Goal: Contribute content

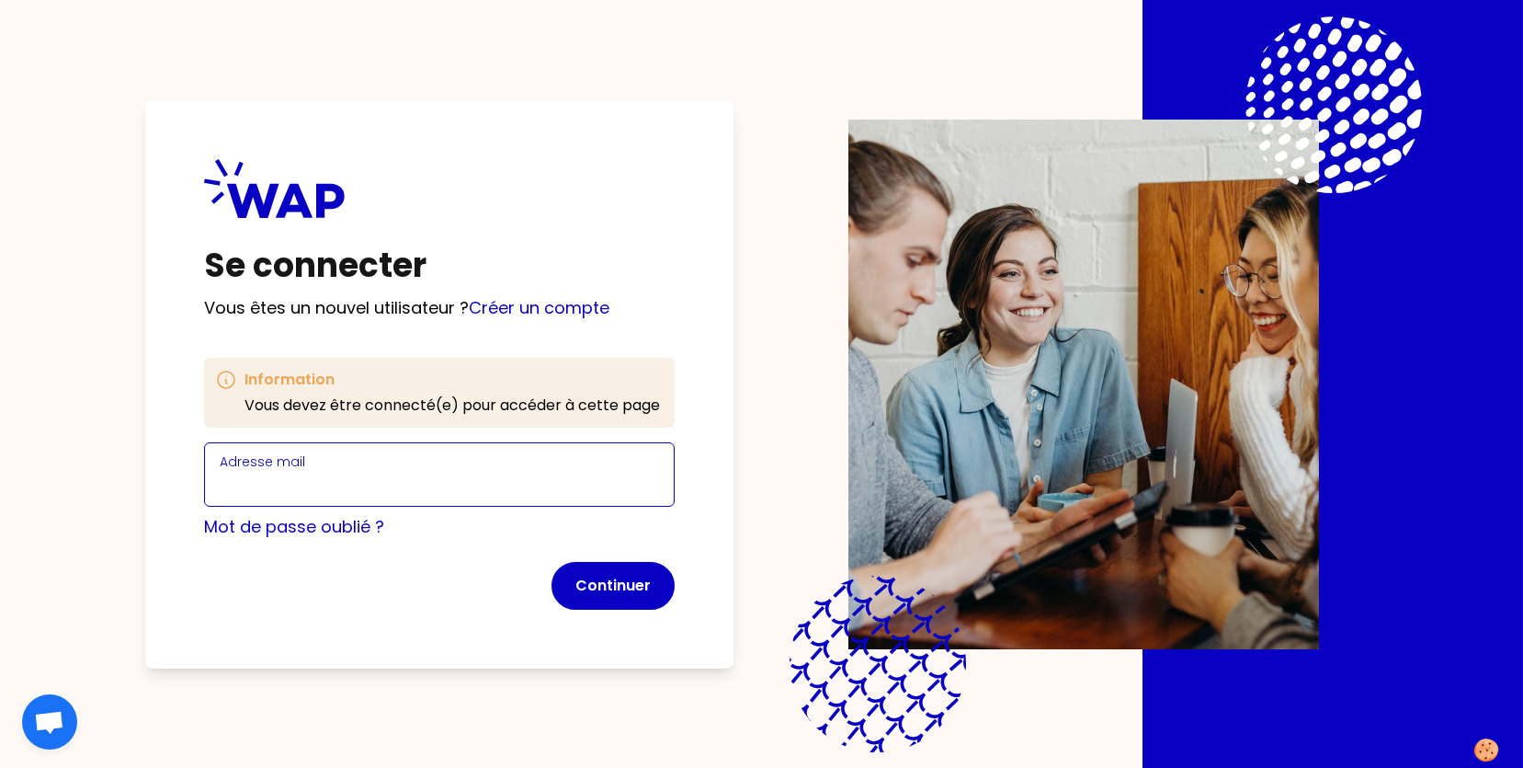
click at [293, 475] on input "Adresse mail" at bounding box center [439, 485] width 439 height 26
type input "[EMAIL_ADDRESS][DOMAIN_NAME]"
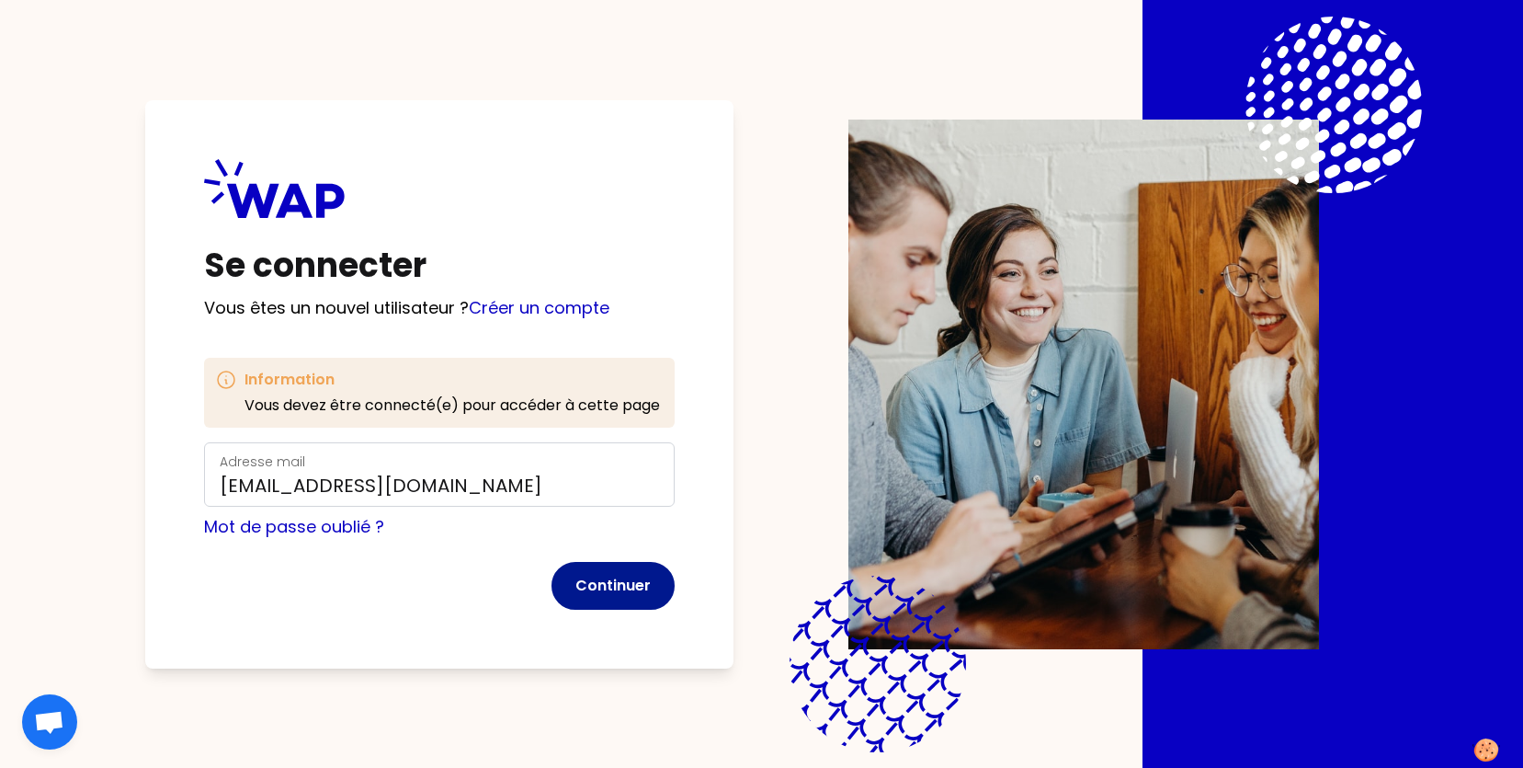
click at [596, 588] on button "Continuer" at bounding box center [613, 586] width 123 height 48
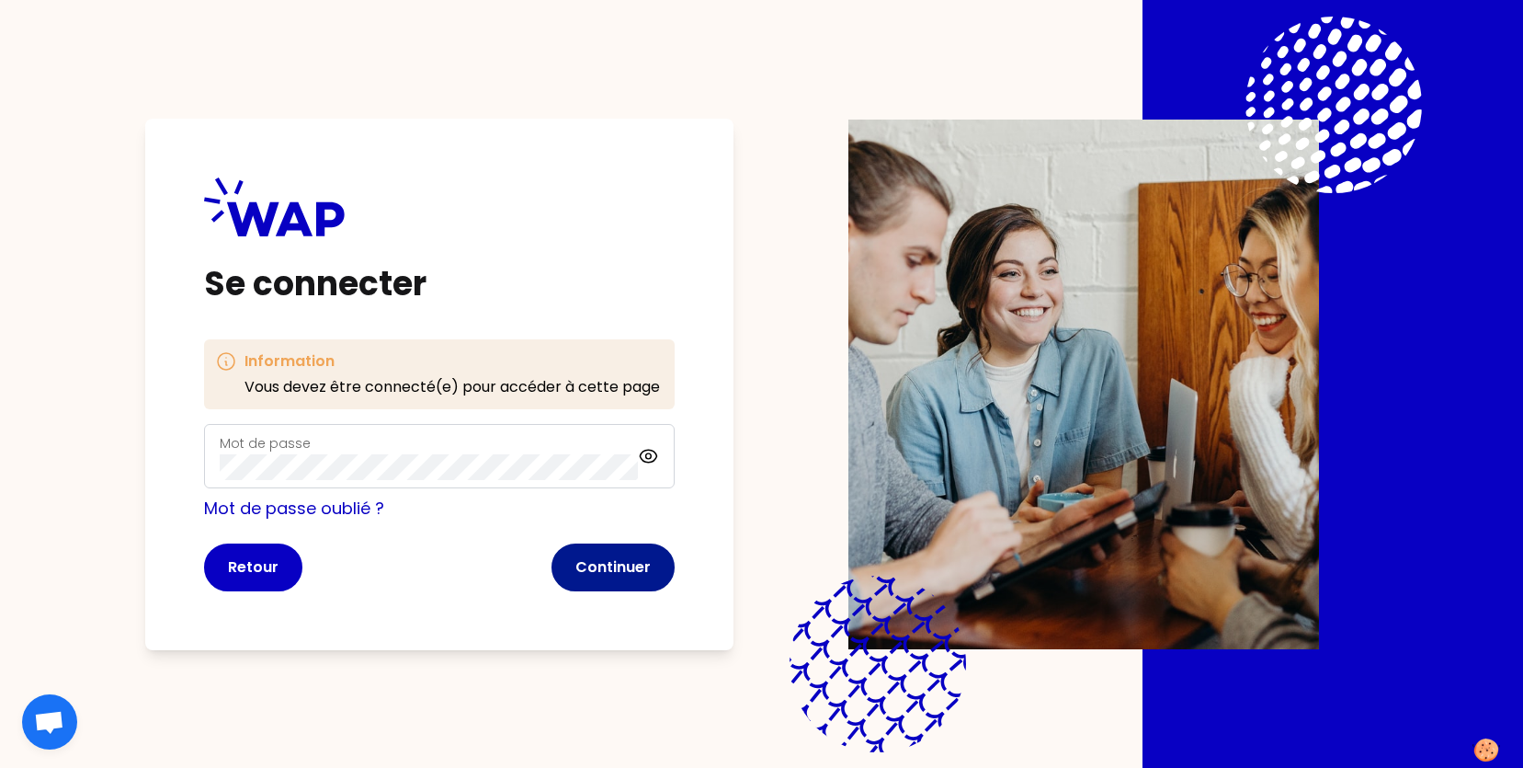
click at [613, 575] on button "Continuer" at bounding box center [613, 567] width 123 height 48
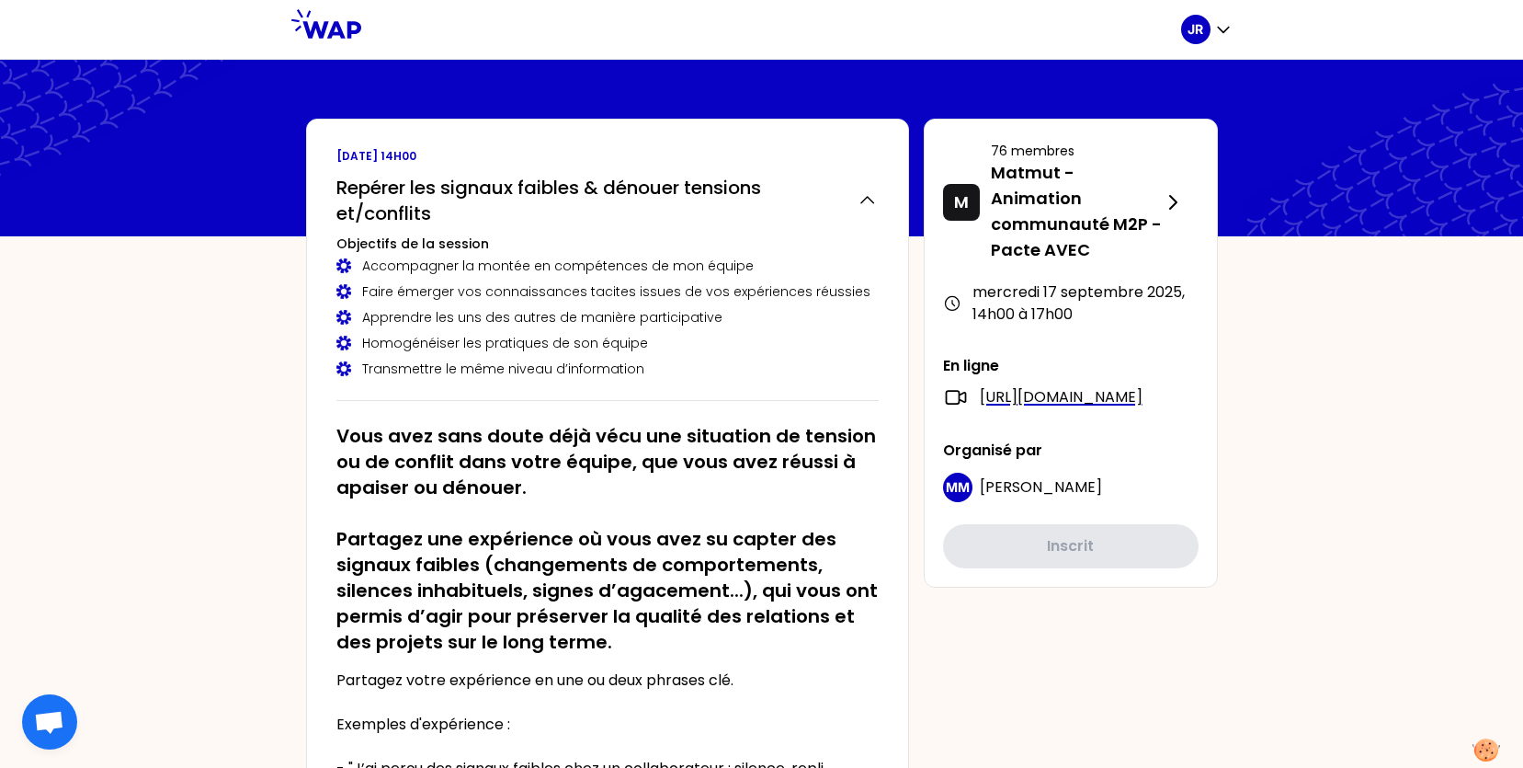
click at [514, 6] on div at bounding box center [771, 29] width 820 height 59
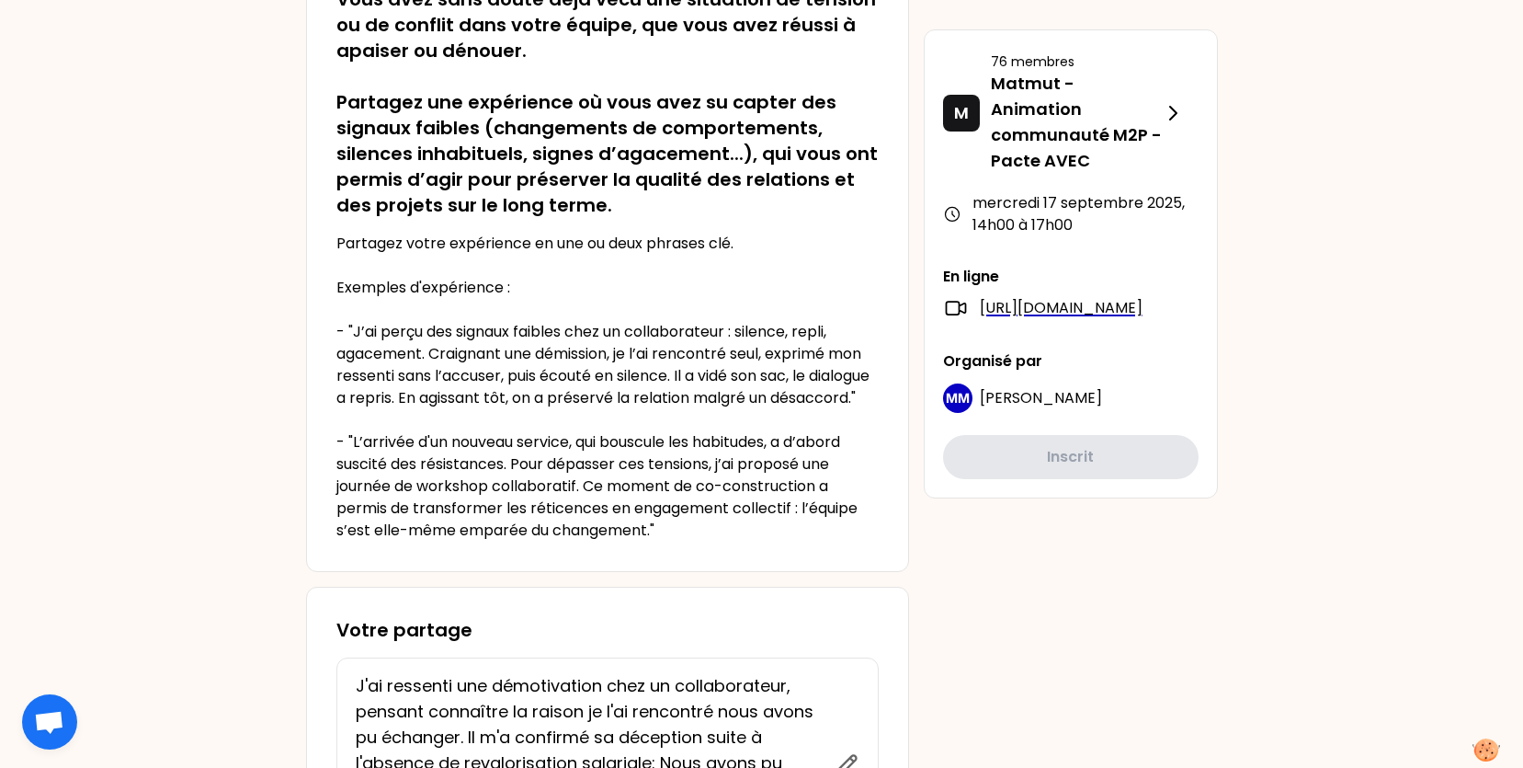
scroll to position [180, 0]
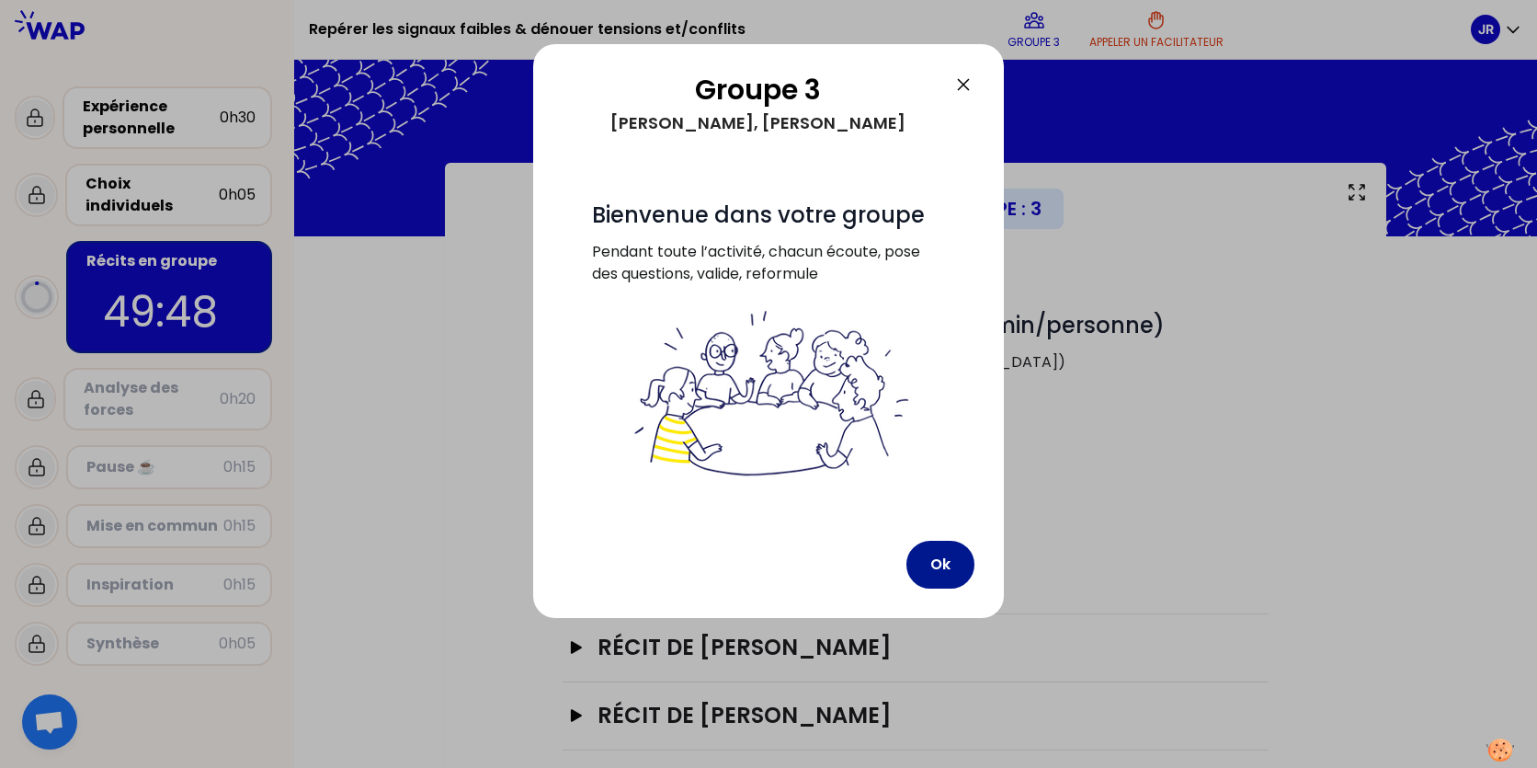
click at [941, 563] on button "Ok" at bounding box center [940, 564] width 68 height 48
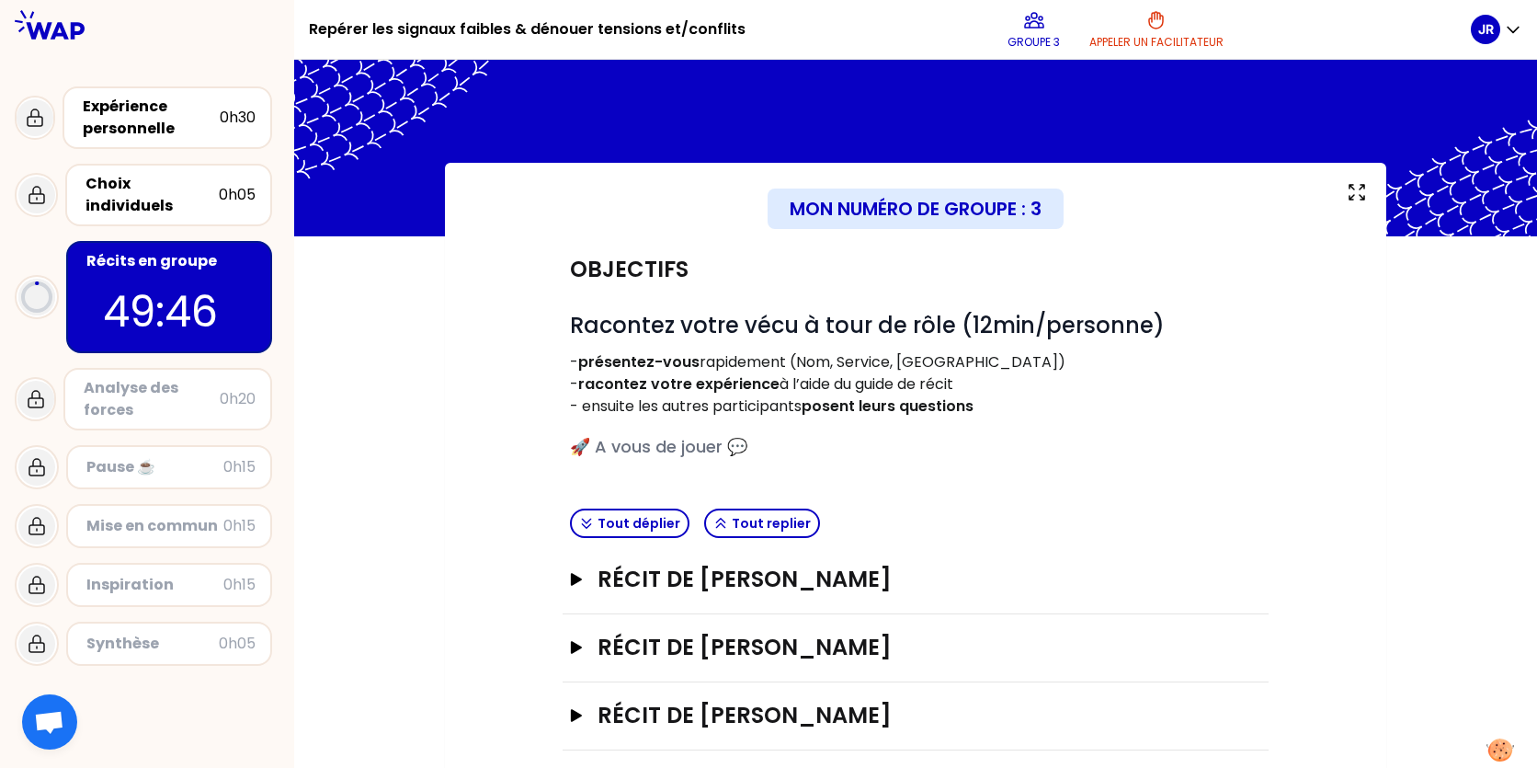
scroll to position [87, 0]
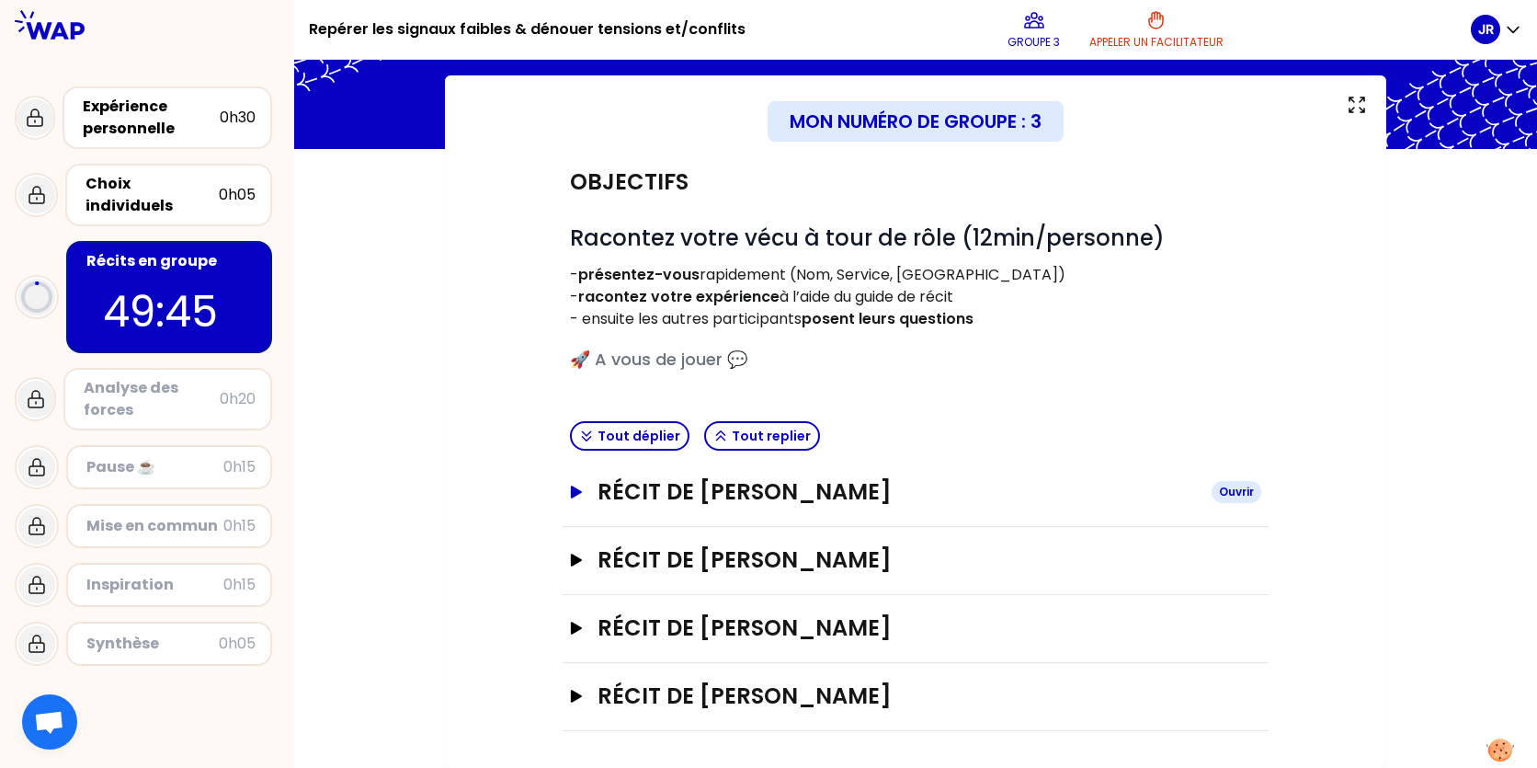
click at [579, 492] on icon "button" at bounding box center [576, 491] width 11 height 13
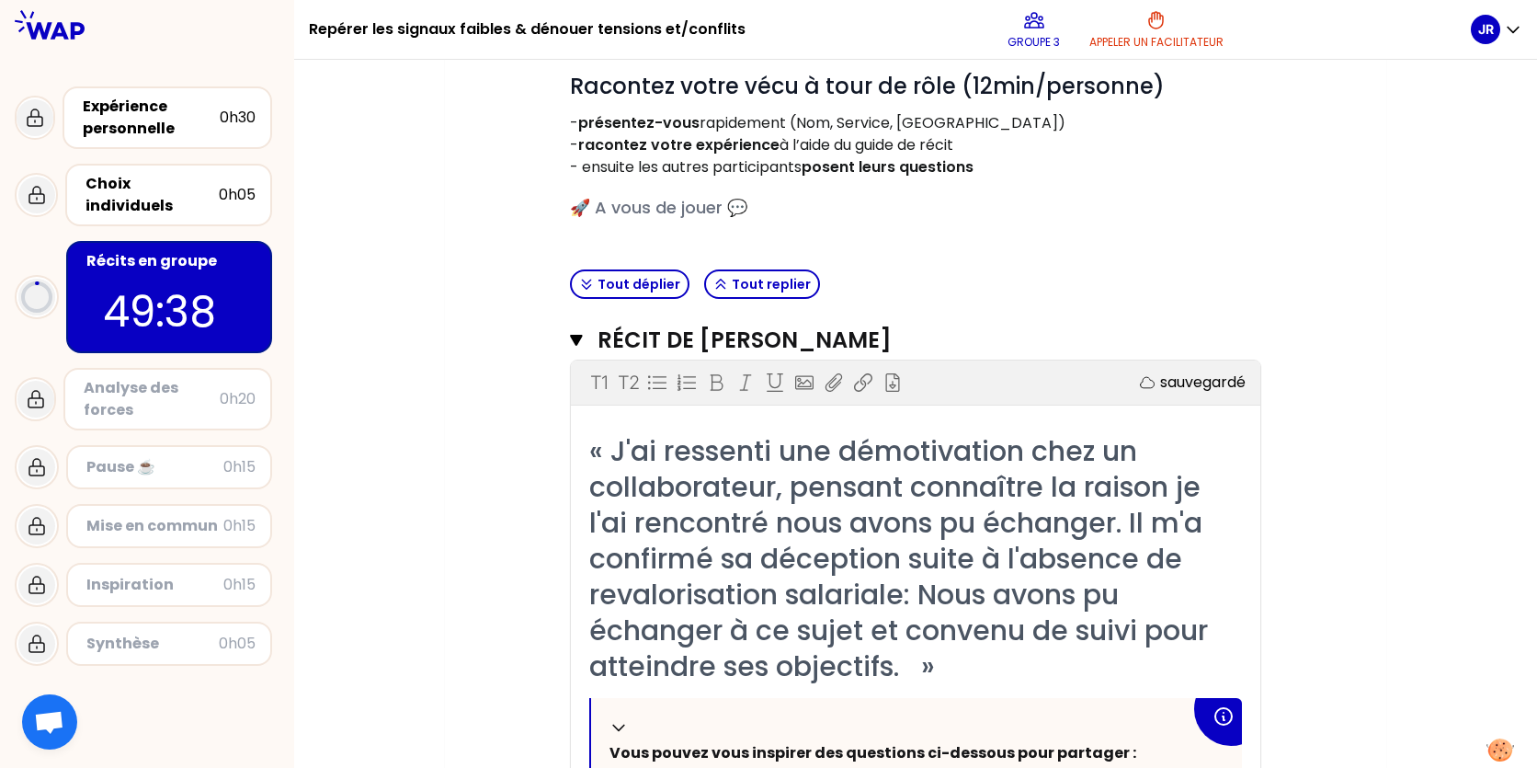
scroll to position [271, 0]
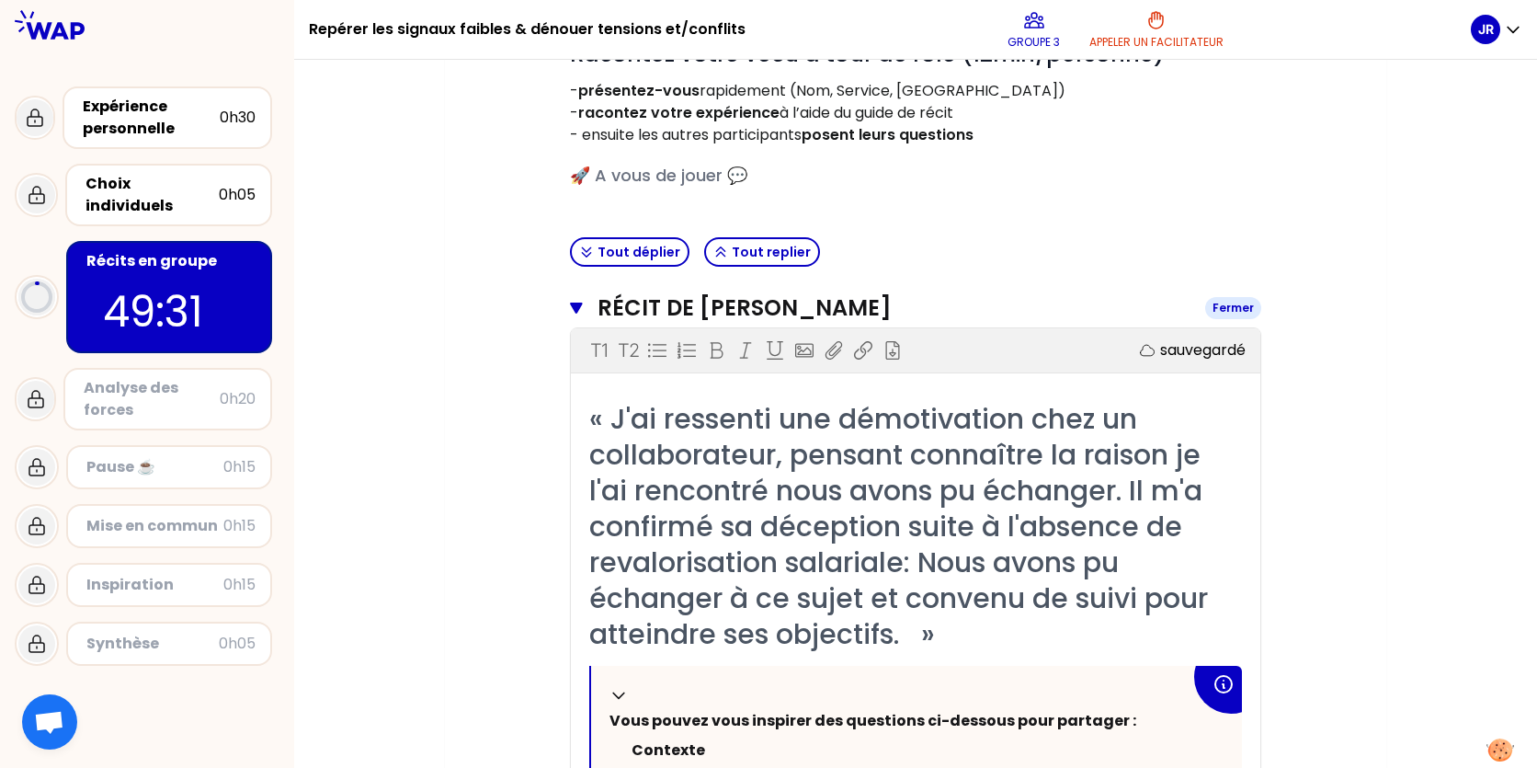
click at [580, 299] on button "Récit de [PERSON_NAME]" at bounding box center [915, 307] width 691 height 29
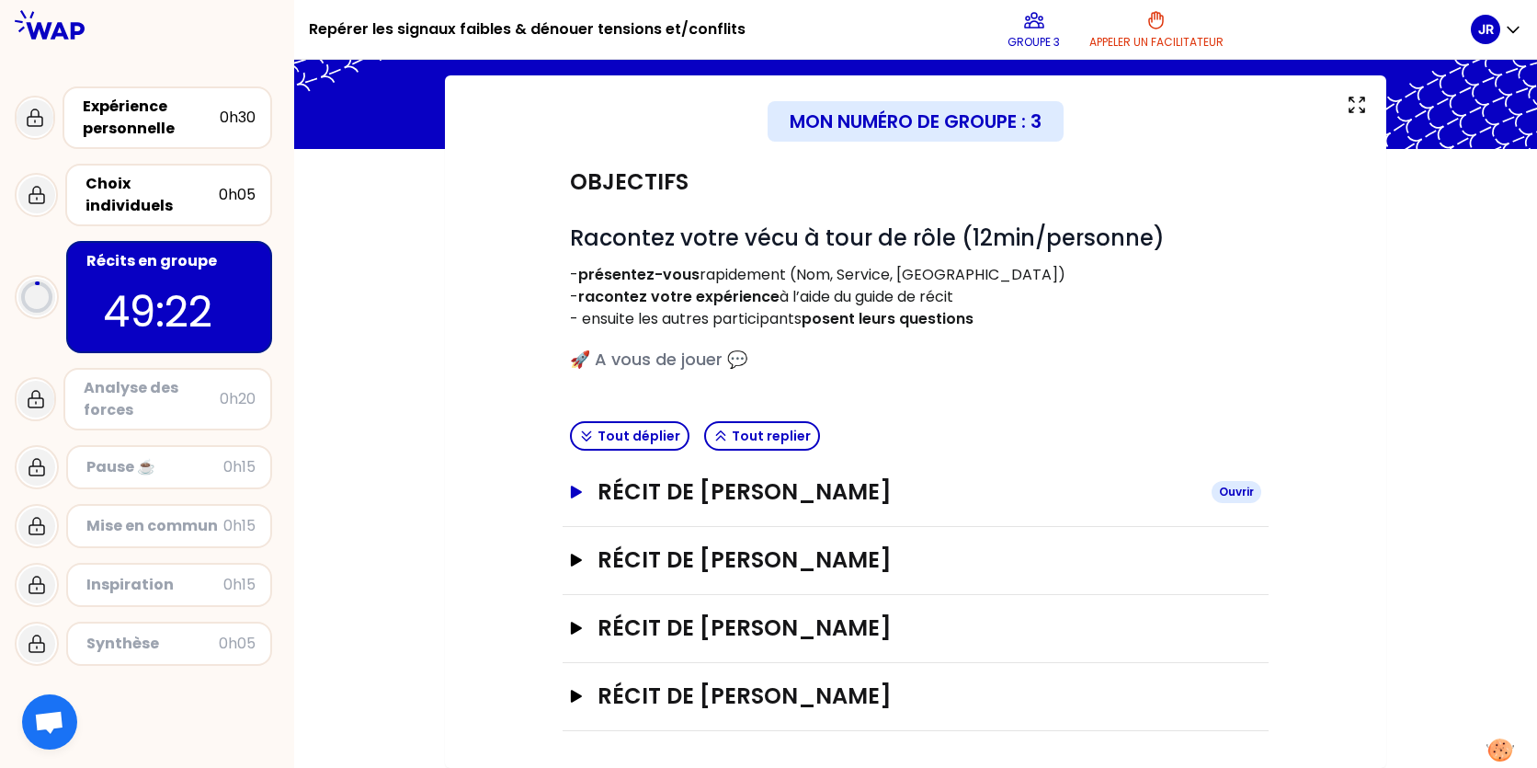
click at [575, 495] on icon "button" at bounding box center [576, 491] width 11 height 13
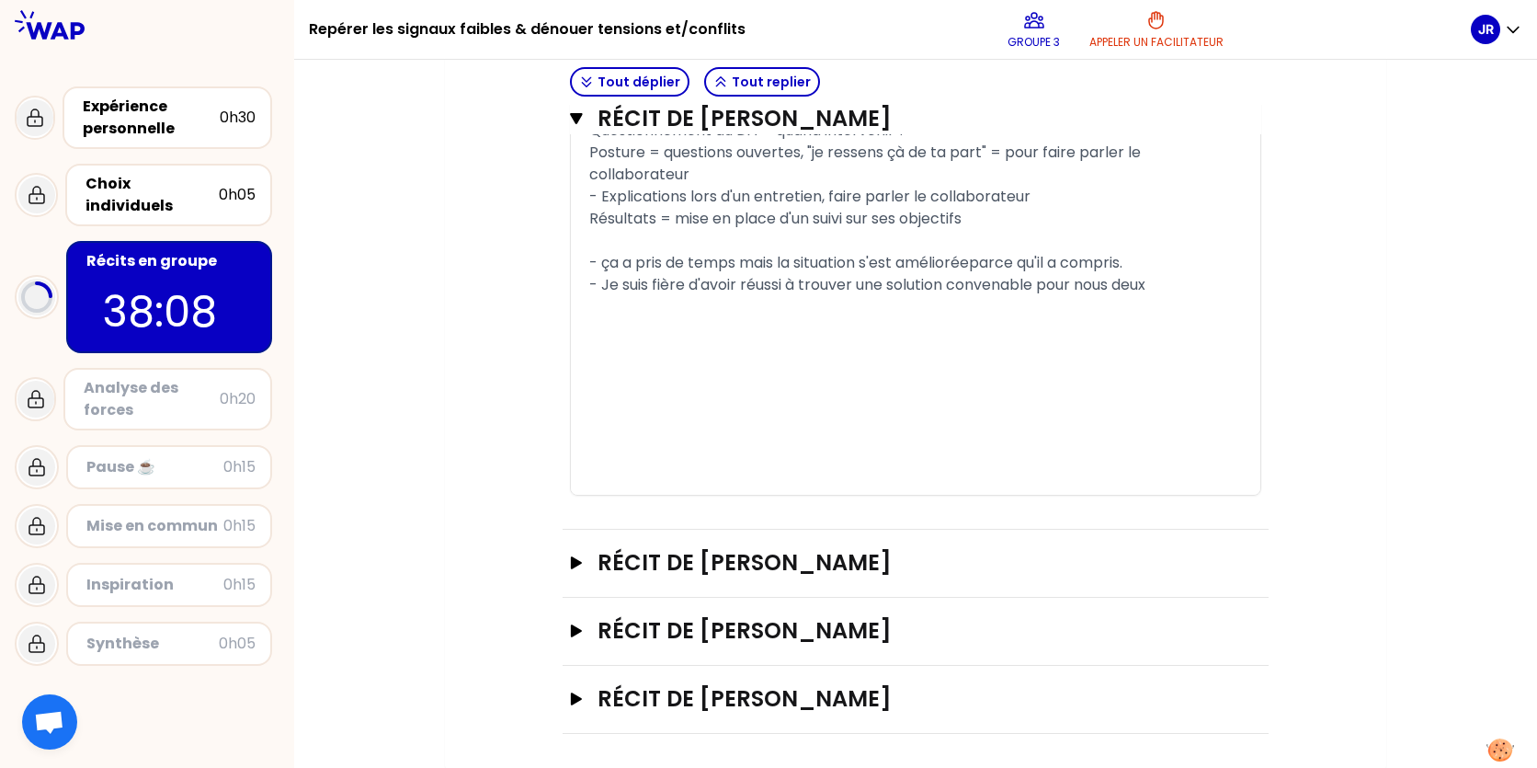
scroll to position [1427, 0]
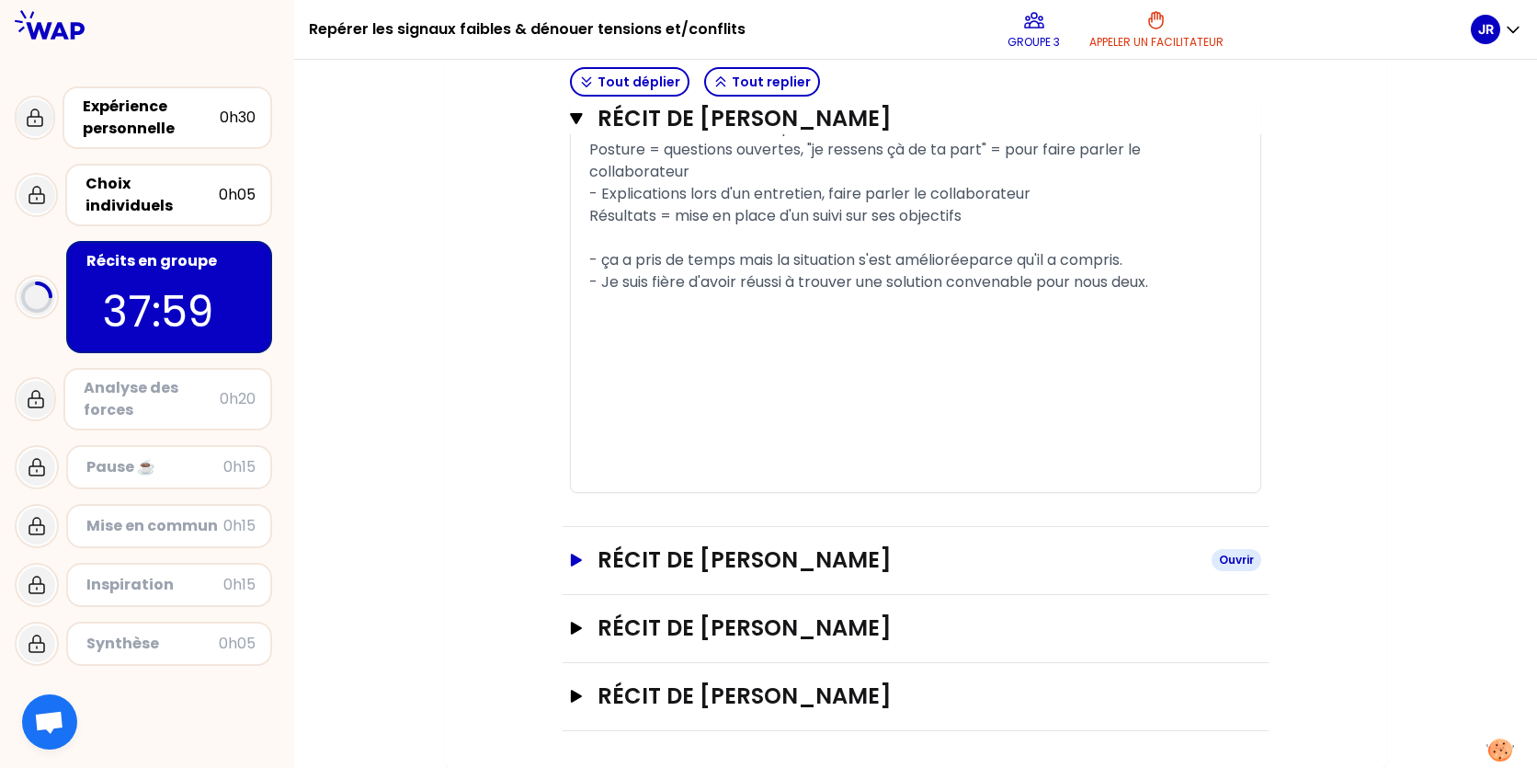
click at [583, 559] on icon "button" at bounding box center [576, 559] width 15 height 13
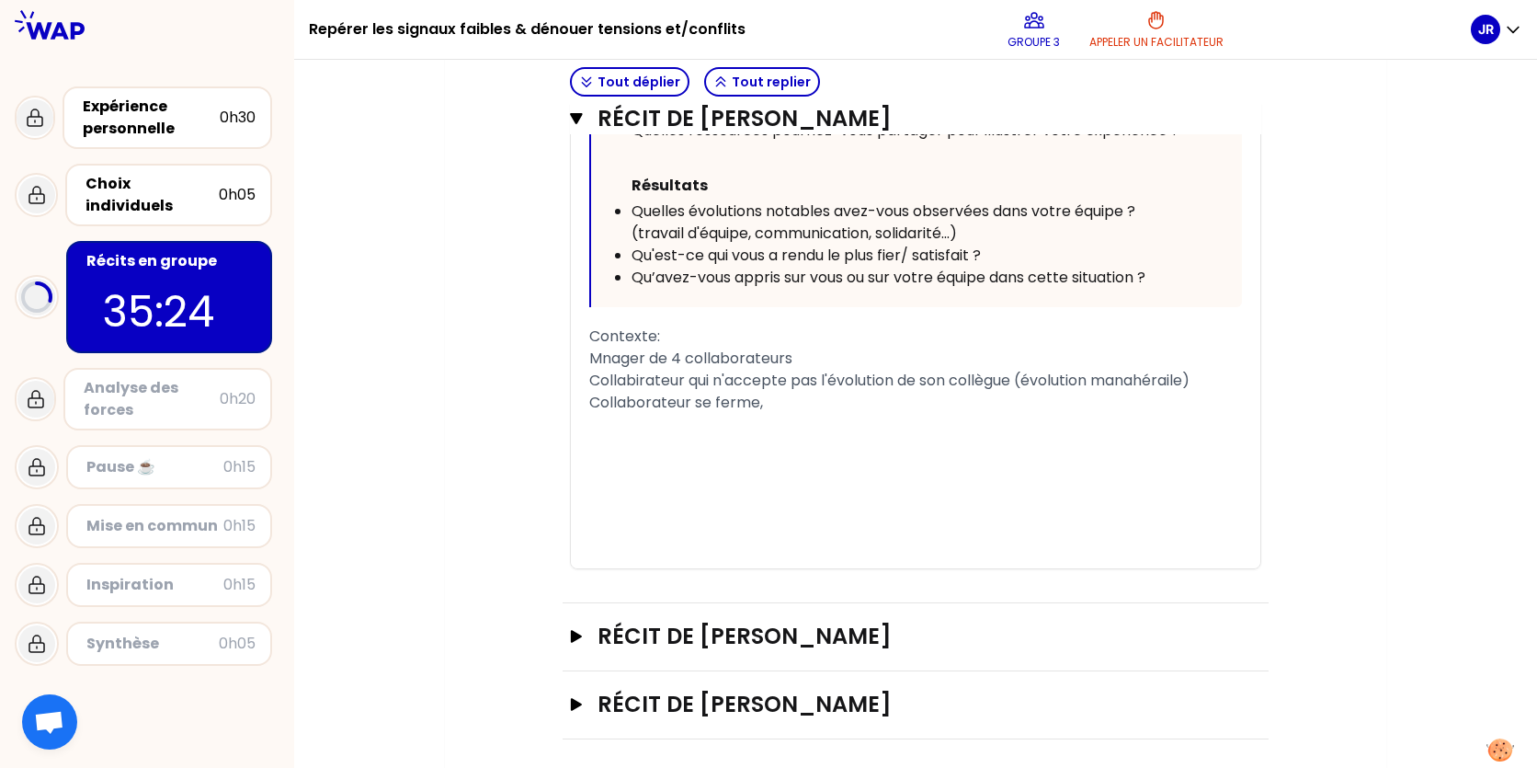
scroll to position [2487, 0]
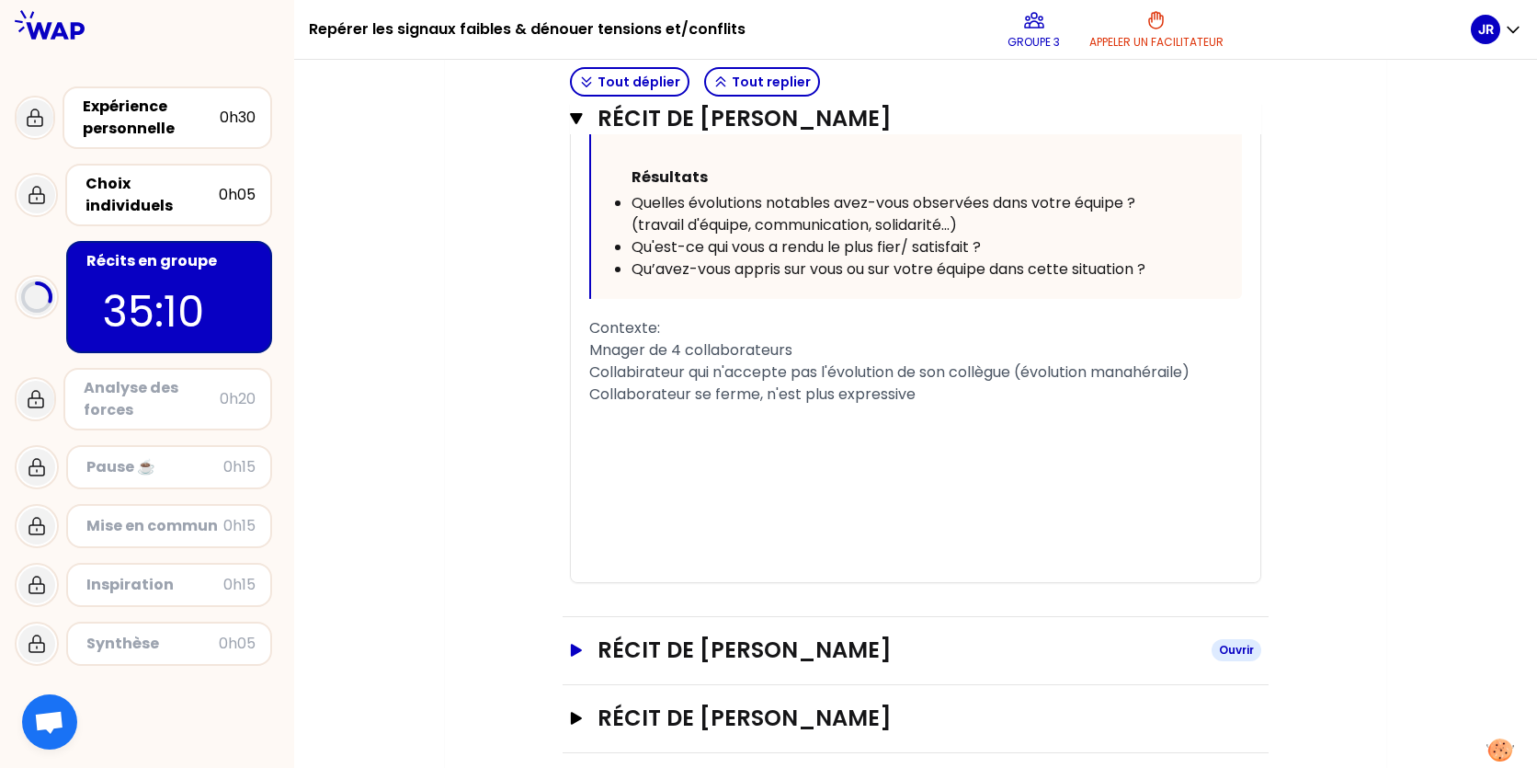
click at [573, 654] on icon "button" at bounding box center [576, 649] width 11 height 13
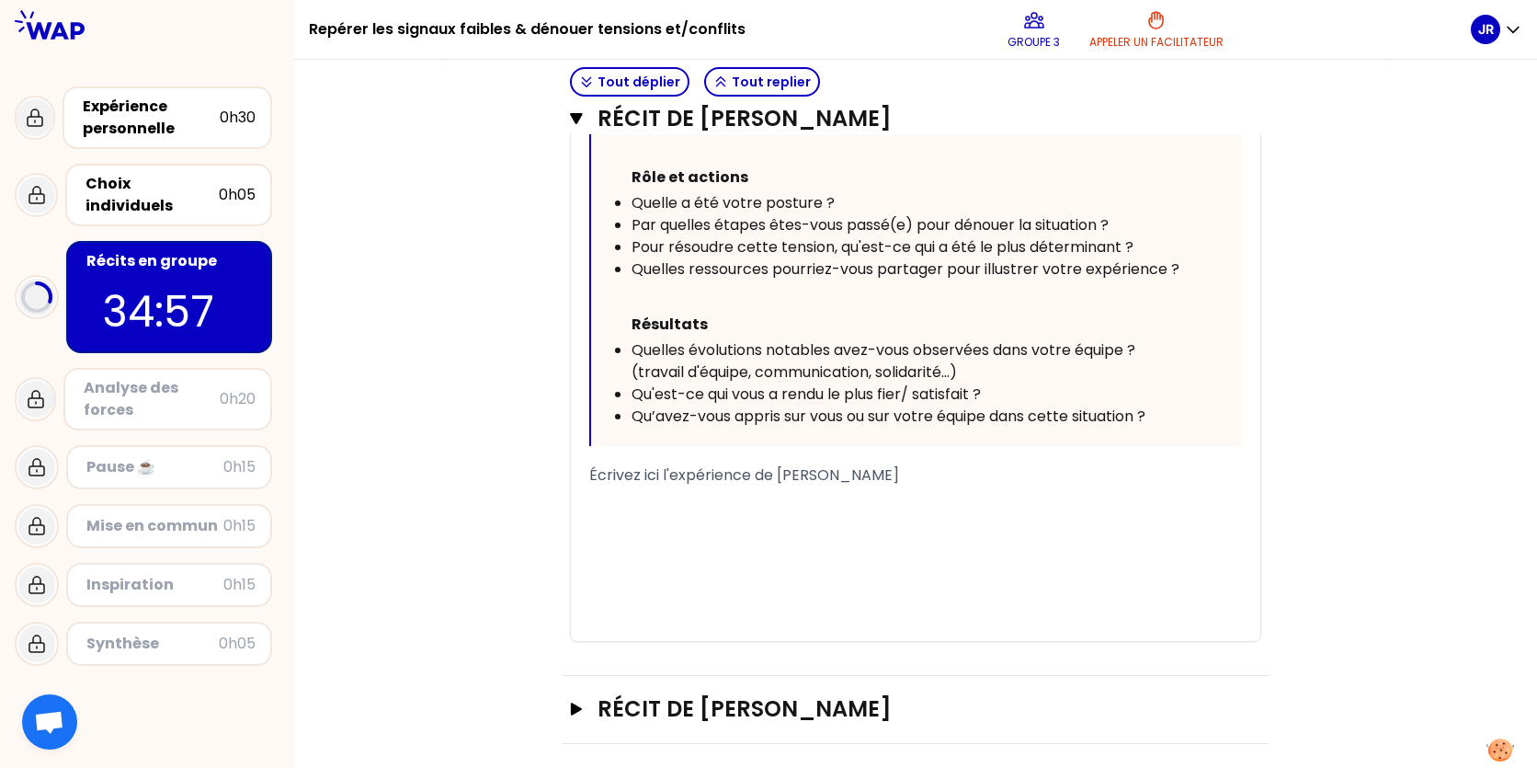
scroll to position [3499, 0]
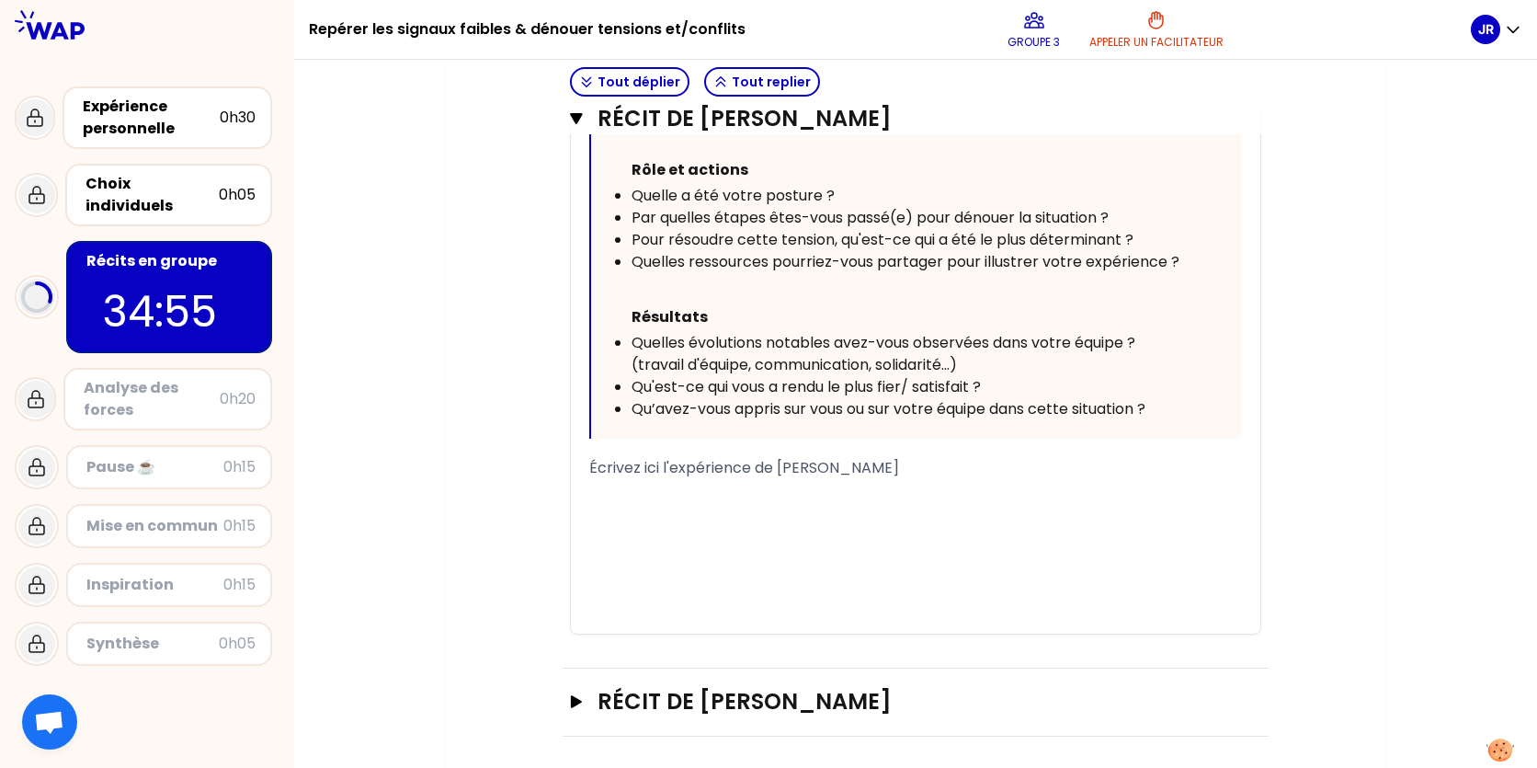
click at [643, 477] on span "Écrivez ici l'expérience de [PERSON_NAME]" at bounding box center [744, 467] width 310 height 21
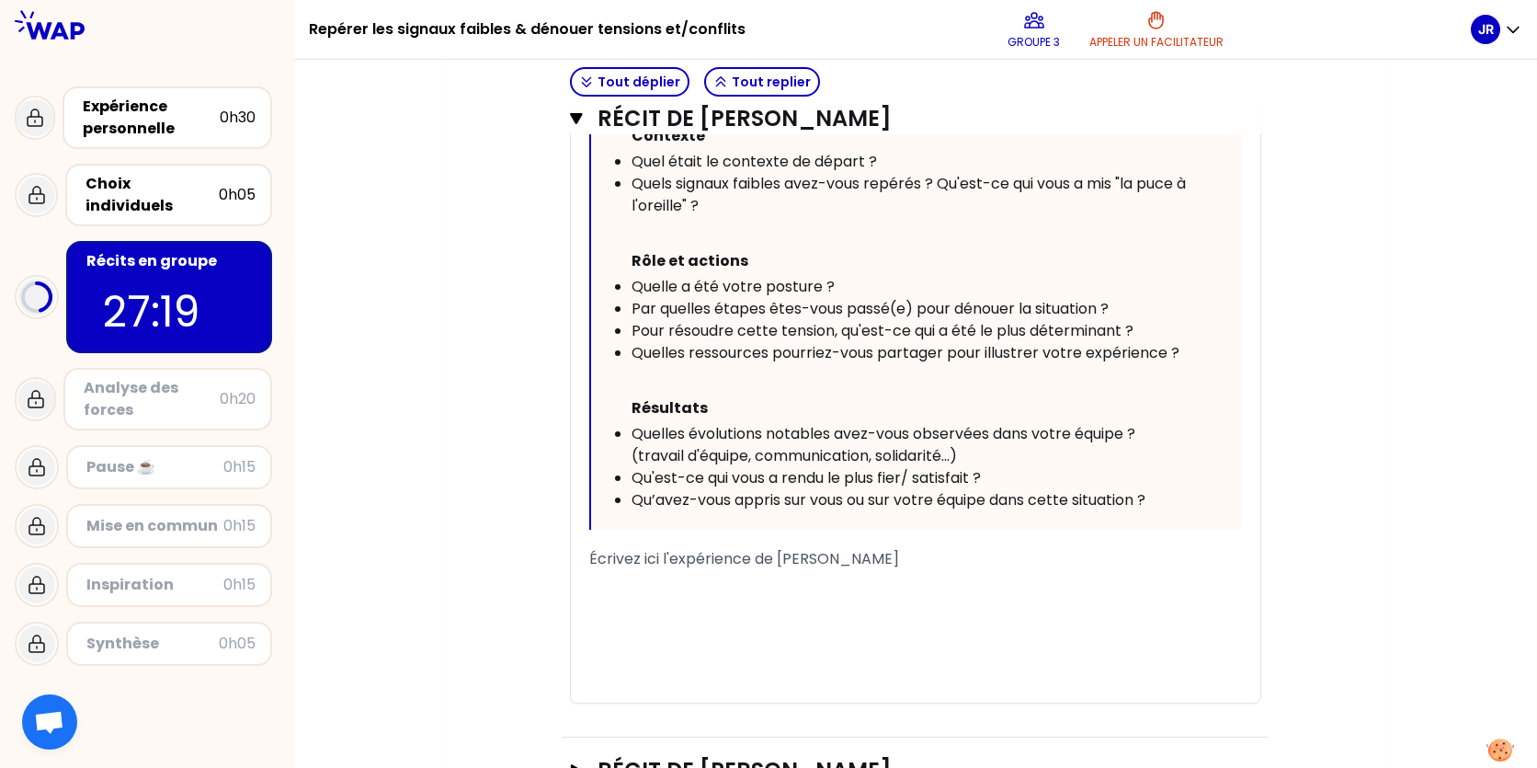
scroll to position [3700, 0]
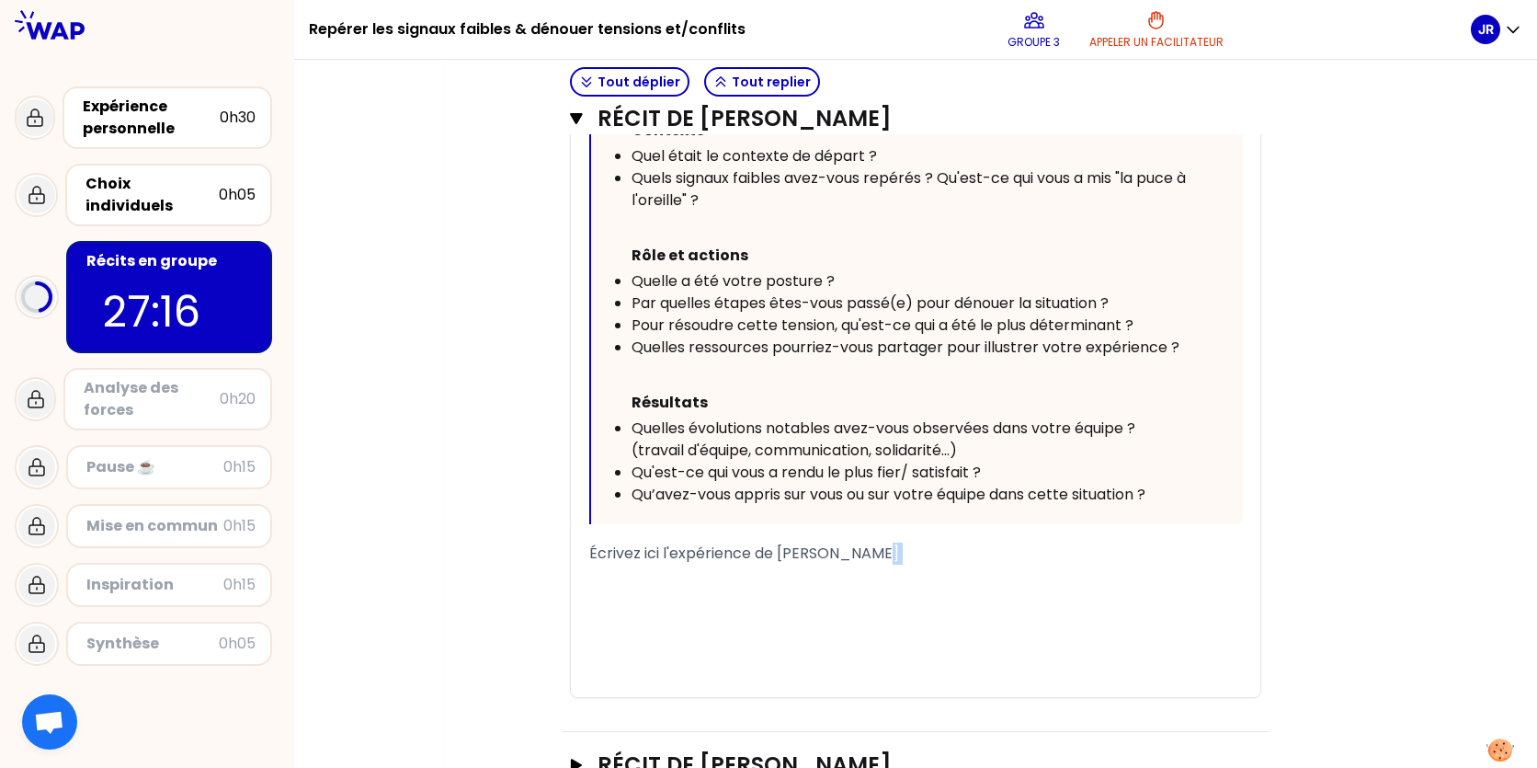
drag, startPoint x: 882, startPoint y: 579, endPoint x: 587, endPoint y: 591, distance: 295.3
click at [587, 591] on div "« J'ai accompagné les équipes dans un contexte tendu suite à la fermeture d'un …" at bounding box center [915, 257] width 689 height 880
click at [595, 563] on span "Écrivez ici l'expérience de [PERSON_NAME]" at bounding box center [744, 552] width 310 height 21
click at [588, 575] on div "« J'ai accompagné les équipes dans un contexte tendu suite à la fermeture d'un …" at bounding box center [915, 246] width 689 height 858
click at [594, 563] on span "Écrivez ici l'expérience de [PERSON_NAME]" at bounding box center [744, 552] width 310 height 21
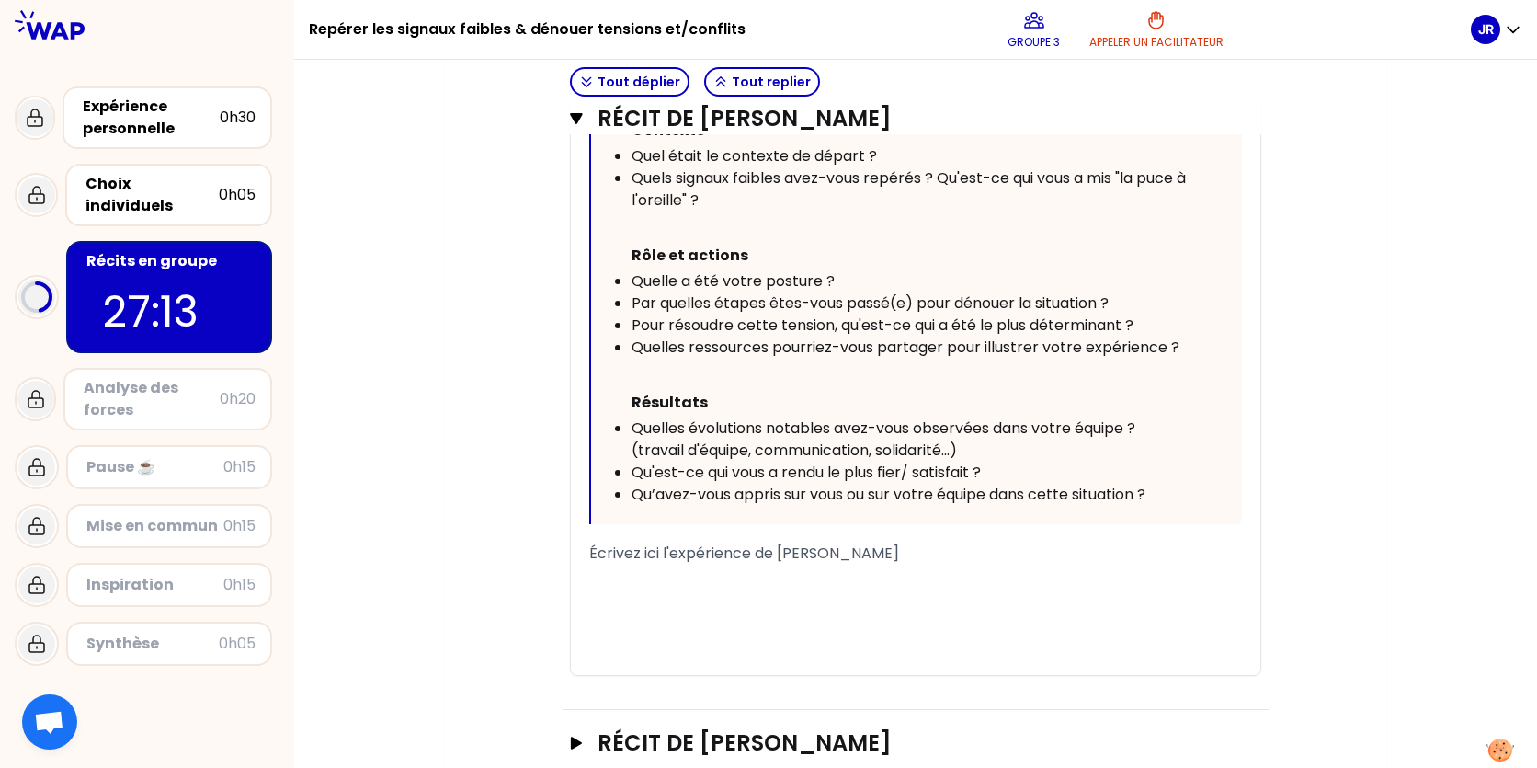
click at [589, 563] on span "Écrivez ici l'expérience de [PERSON_NAME]" at bounding box center [744, 552] width 310 height 21
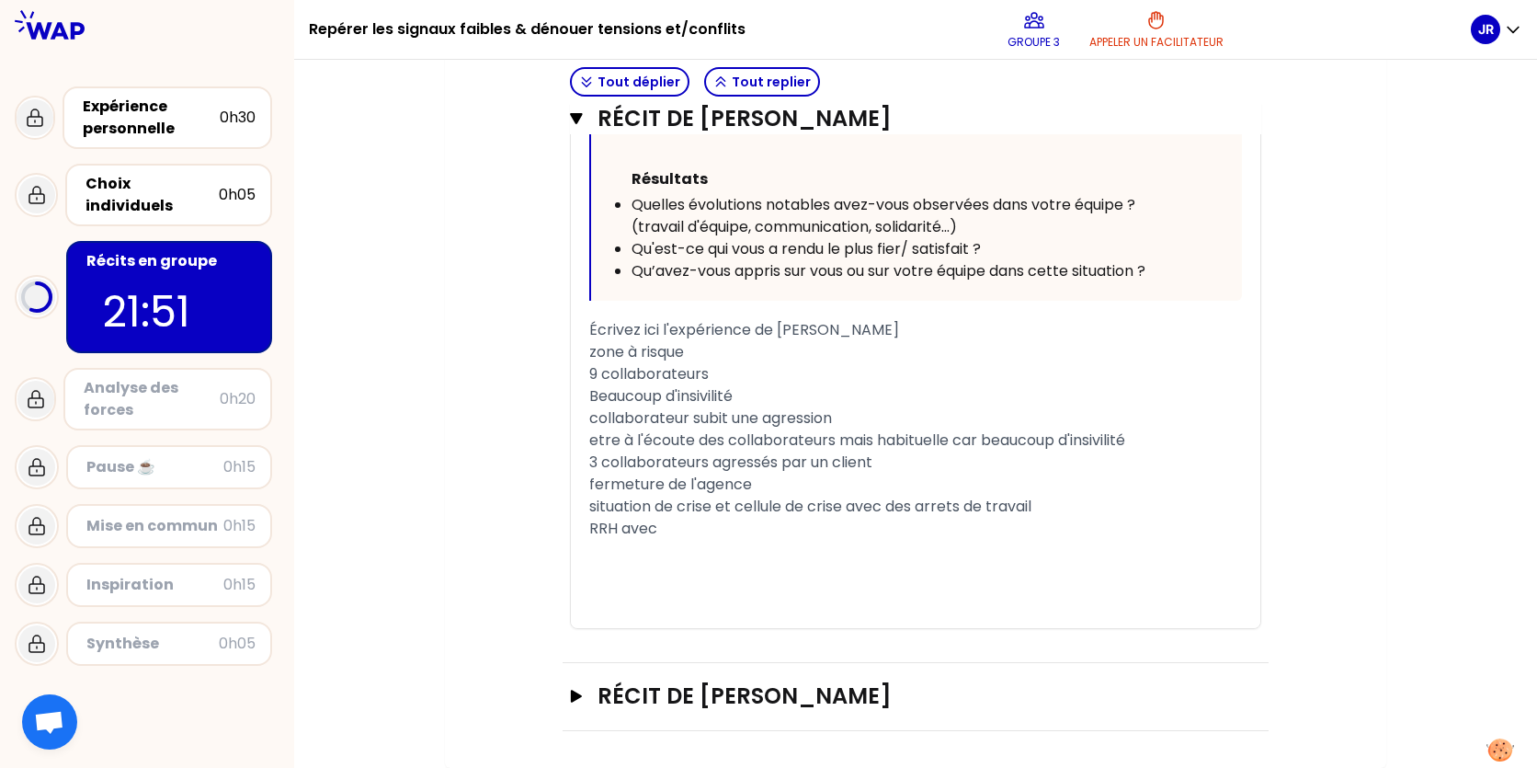
scroll to position [3945, 0]
click at [579, 693] on icon "button" at bounding box center [576, 695] width 15 height 13
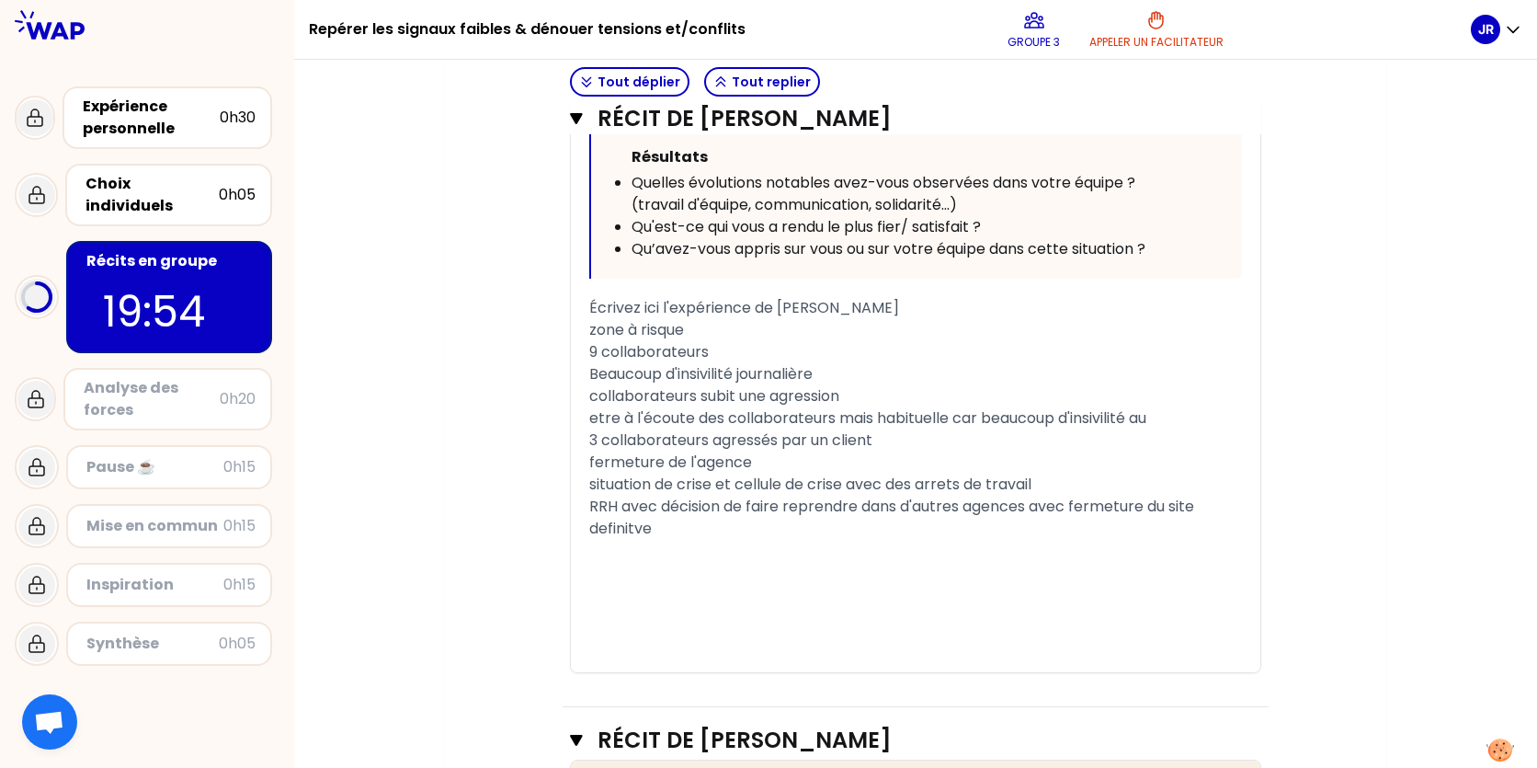
scroll to position [4037, 0]
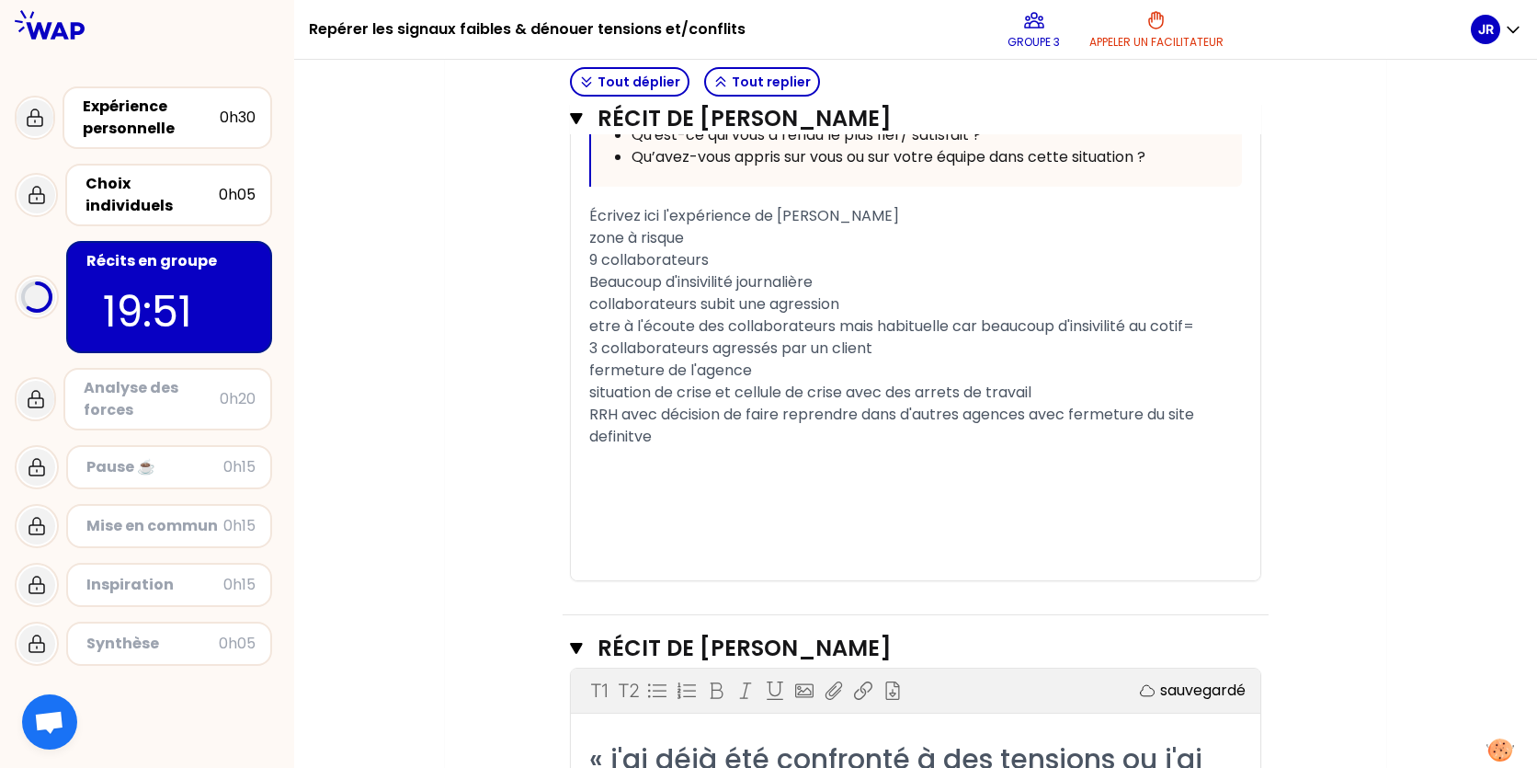
click at [699, 448] on div "RRH avec décision de faire reprendre dans d'autres agences avec fermeture du si…" at bounding box center [915, 426] width 653 height 44
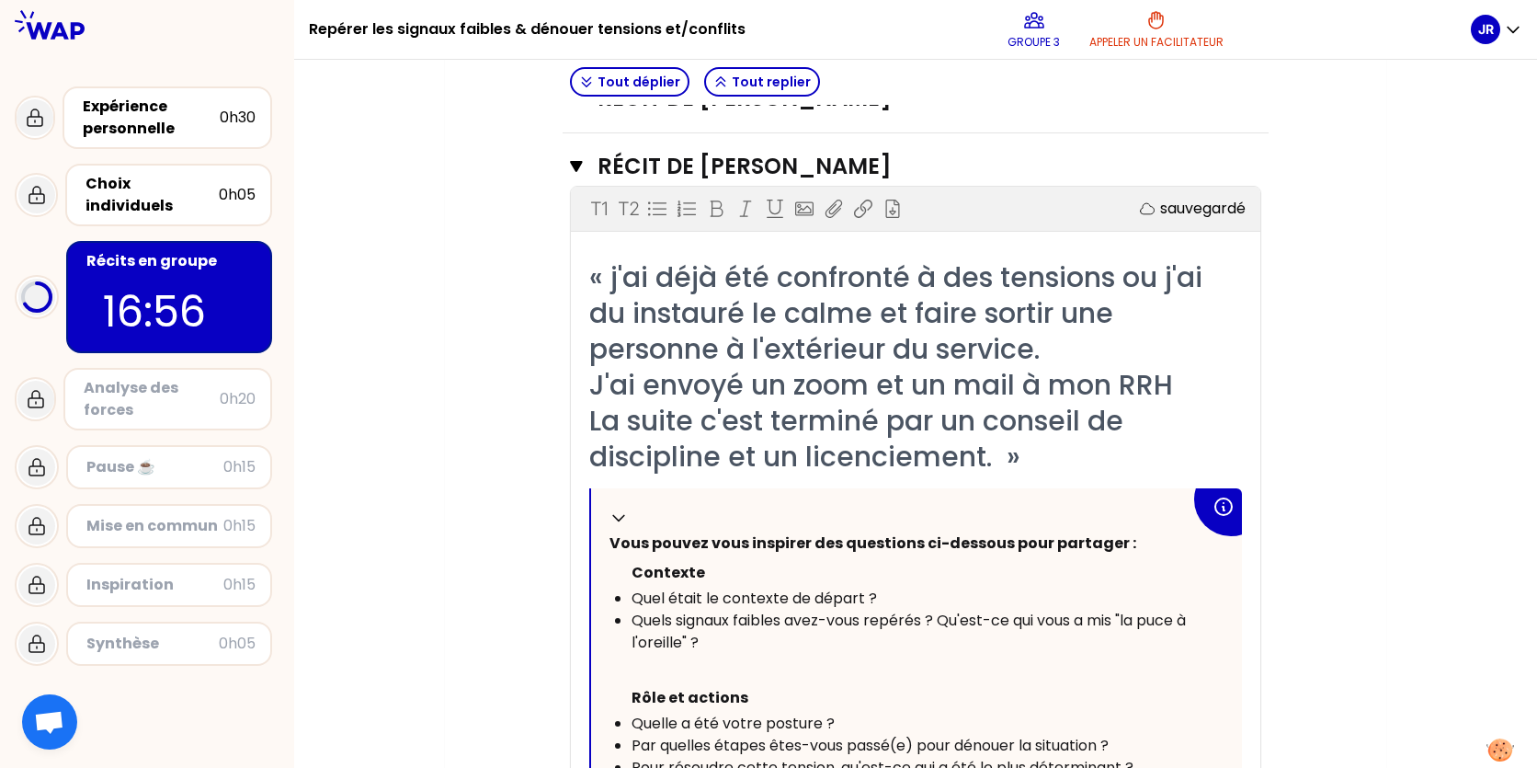
scroll to position [3945, 0]
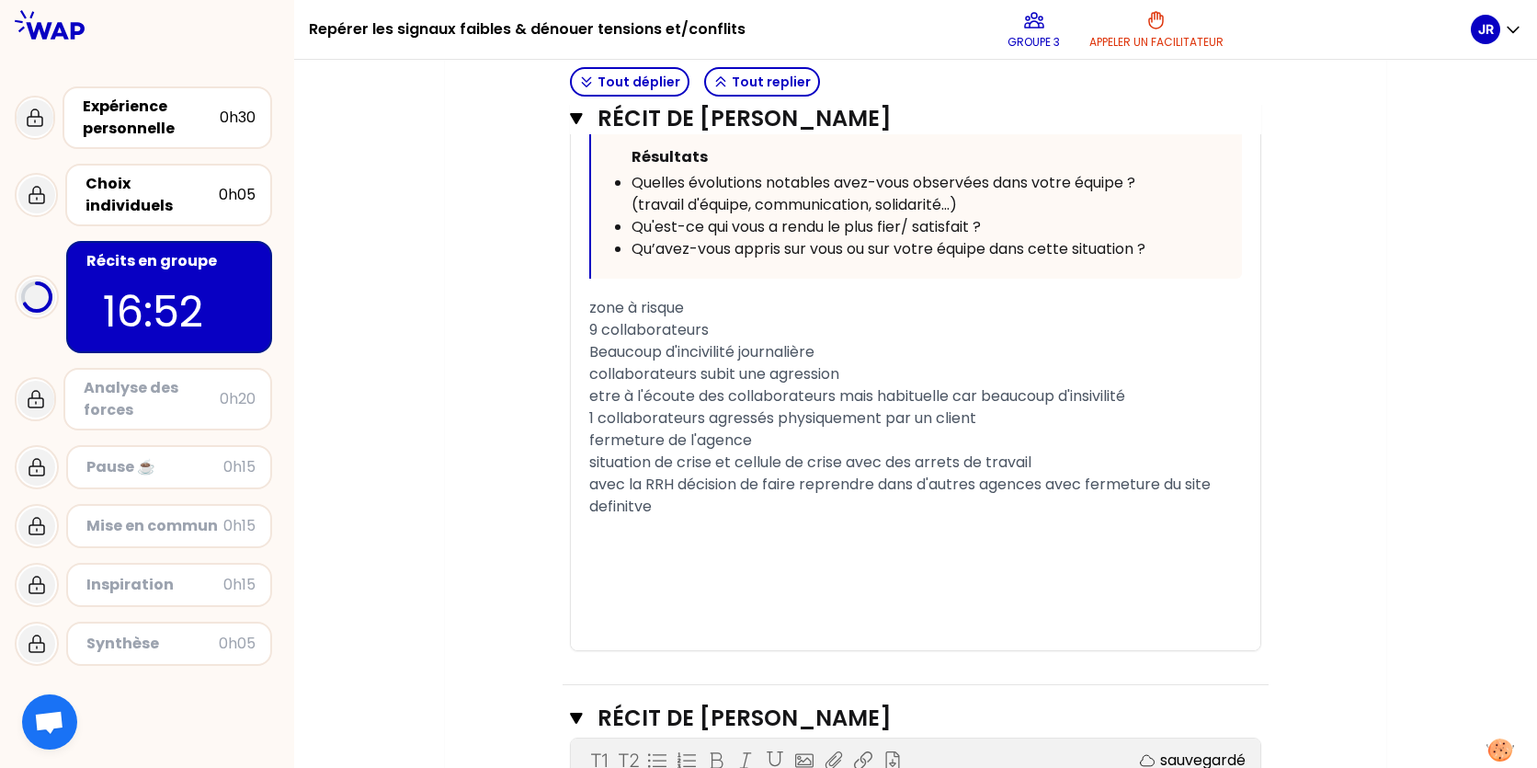
click at [665, 518] on div "avec la RRH décision de faire reprendre dans d'autres agences avec fermeture du…" at bounding box center [915, 495] width 653 height 44
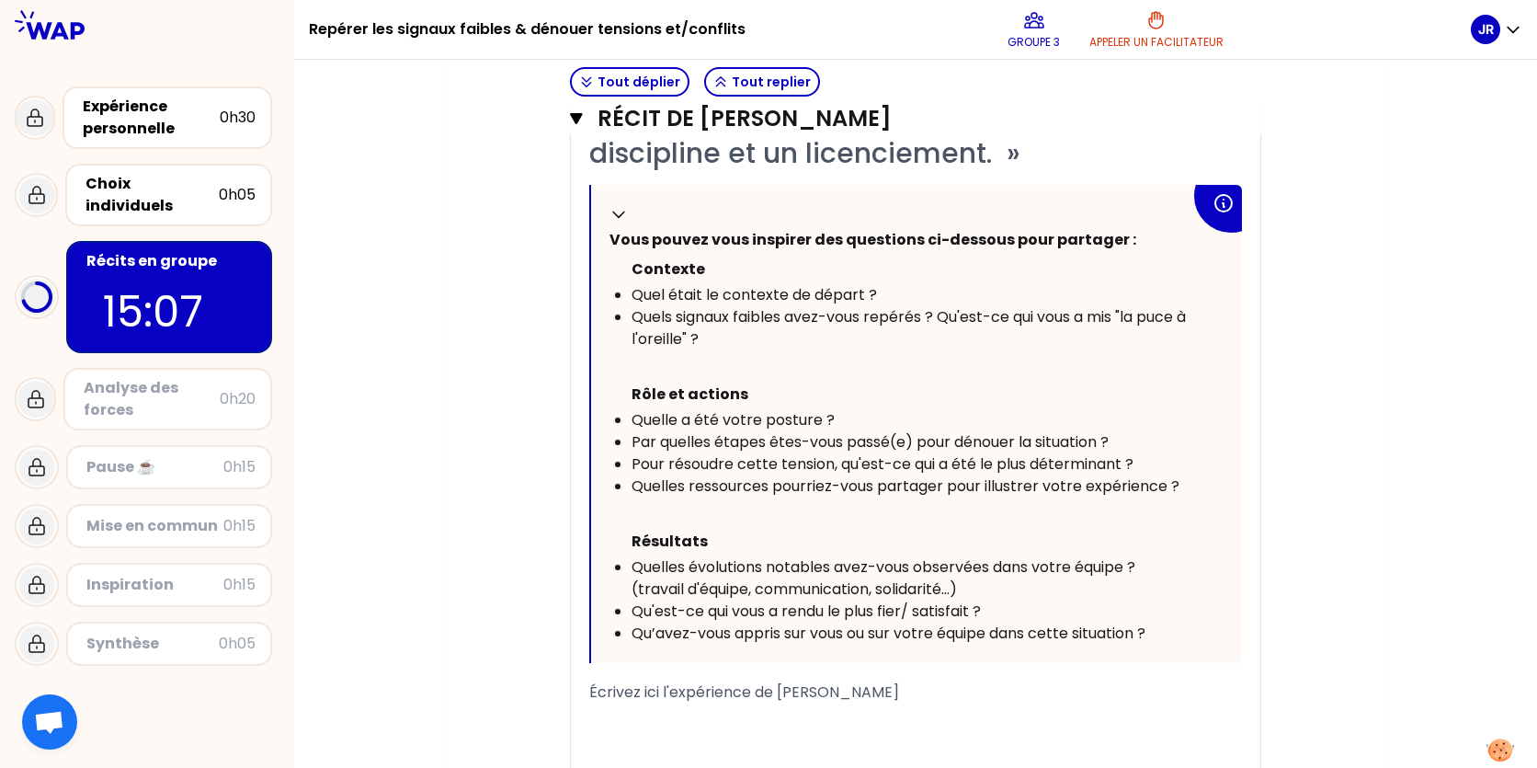
scroll to position [4984, 0]
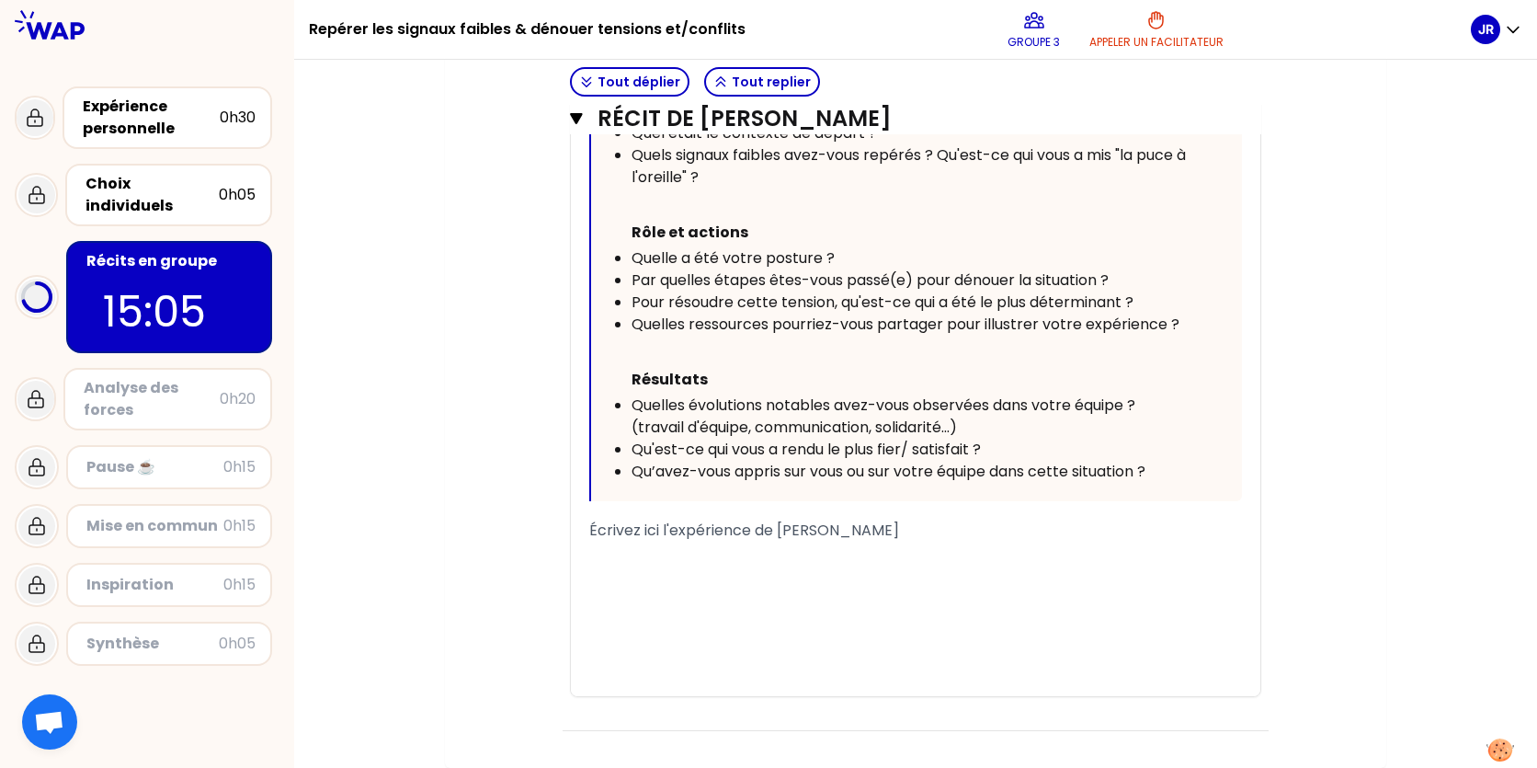
drag, startPoint x: 909, startPoint y: 530, endPoint x: 549, endPoint y: 516, distance: 360.6
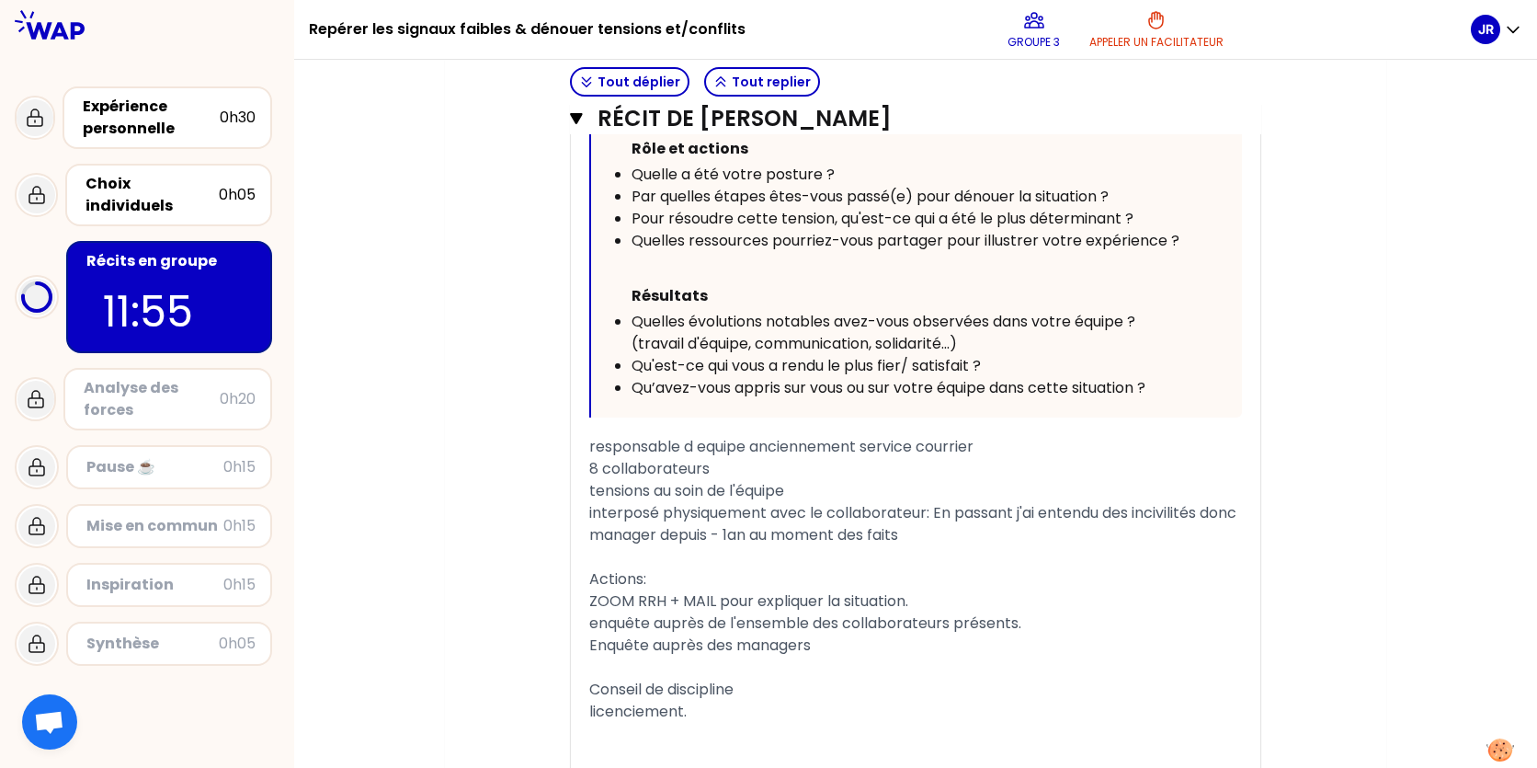
scroll to position [5043, 0]
click at [695, 504] on span "tensions au soin de l'équipe" at bounding box center [686, 493] width 195 height 21
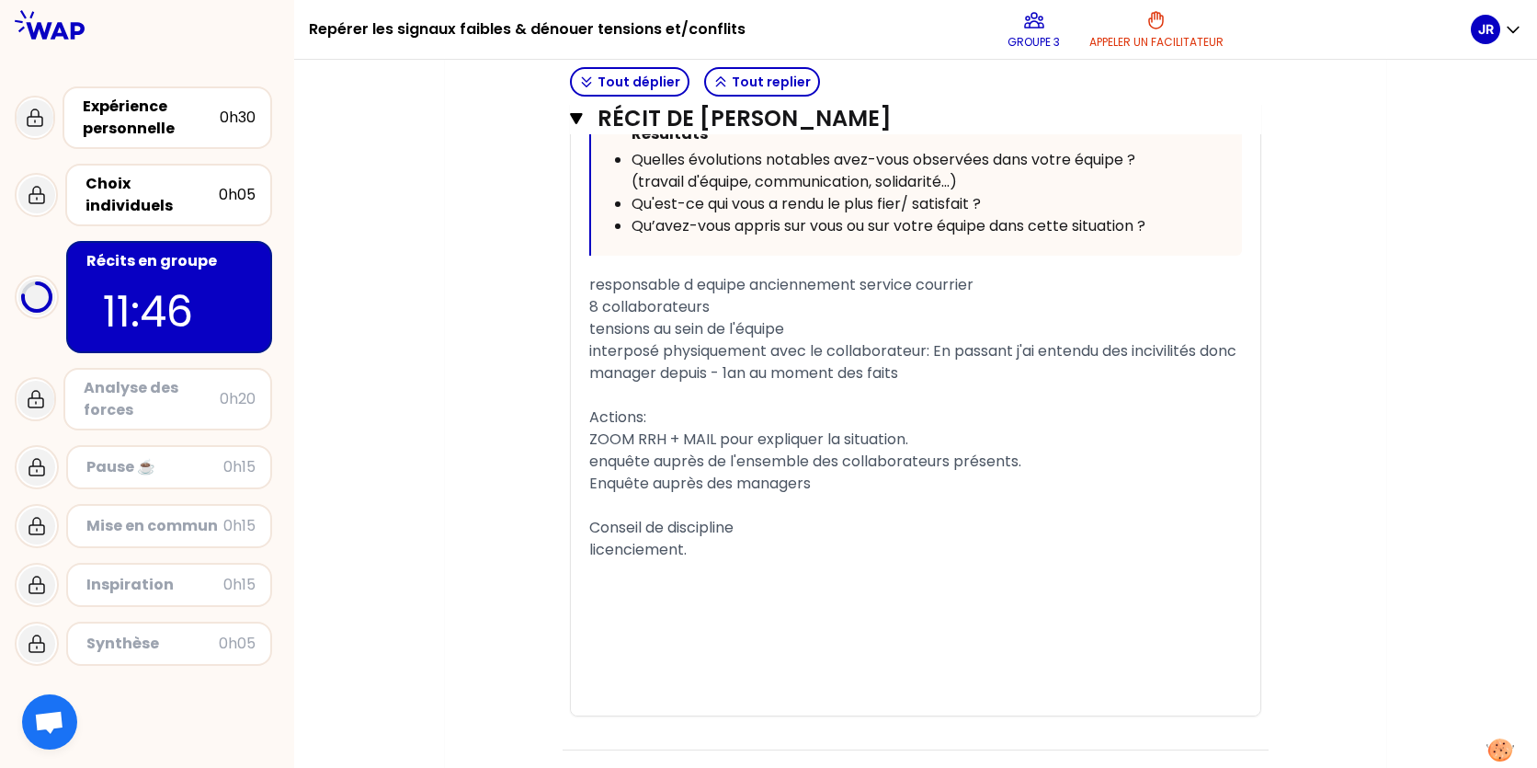
scroll to position [5227, 0]
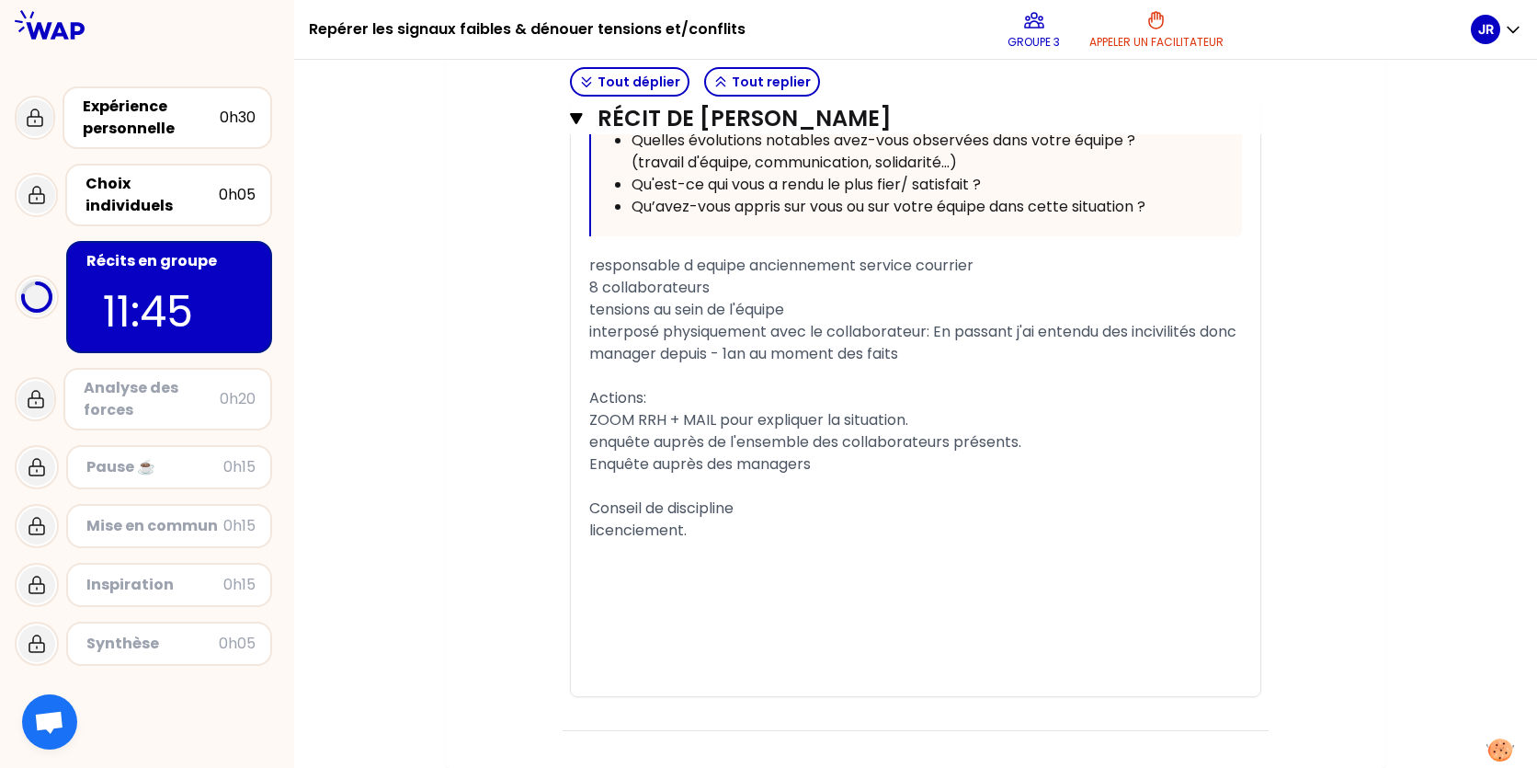
click at [838, 475] on div "Enquête auprès des managers" at bounding box center [915, 464] width 653 height 22
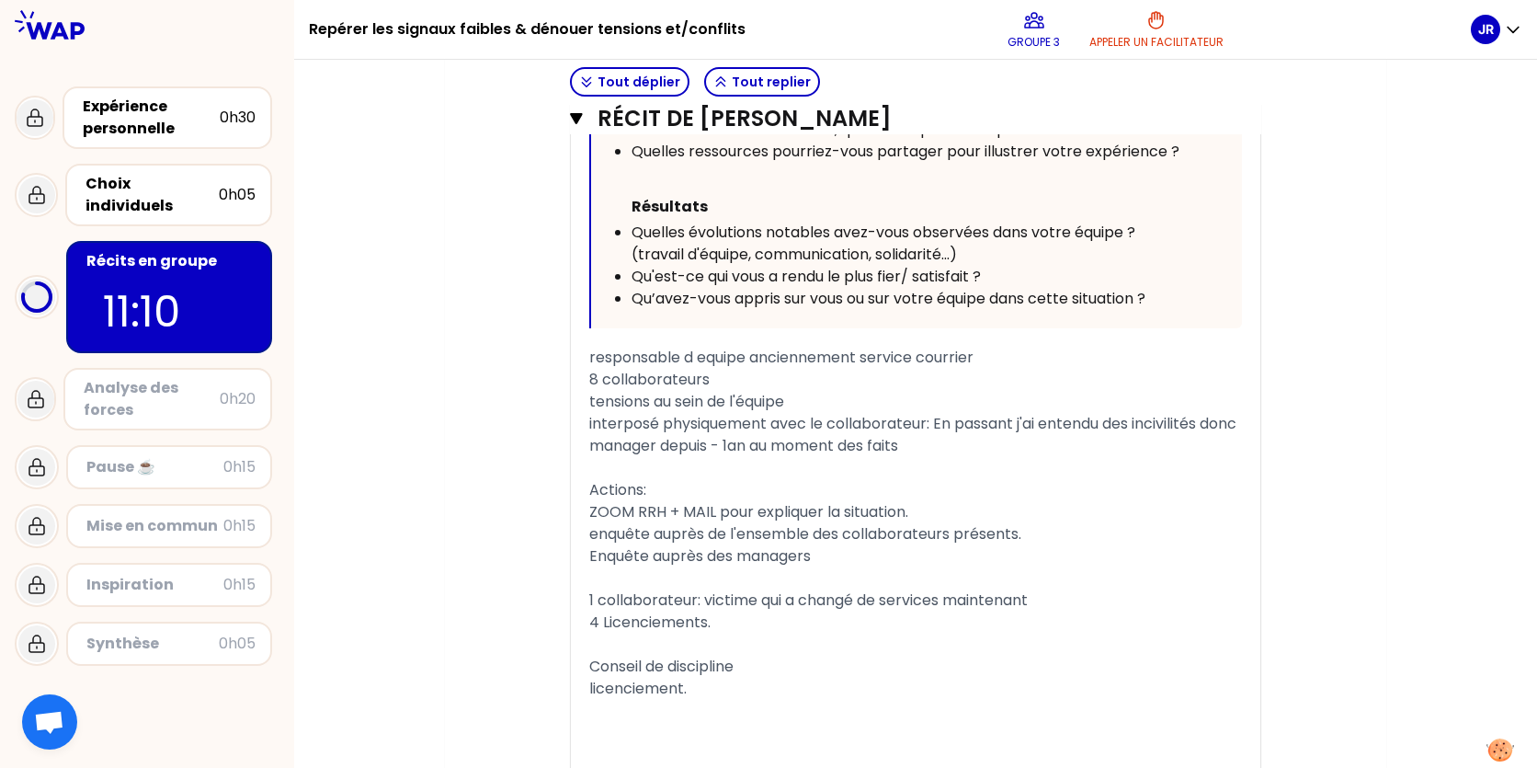
click at [690, 435] on div "interposé physiquement avec le collaborateur: En passant j'ai entendu des inciv…" at bounding box center [915, 424] width 653 height 22
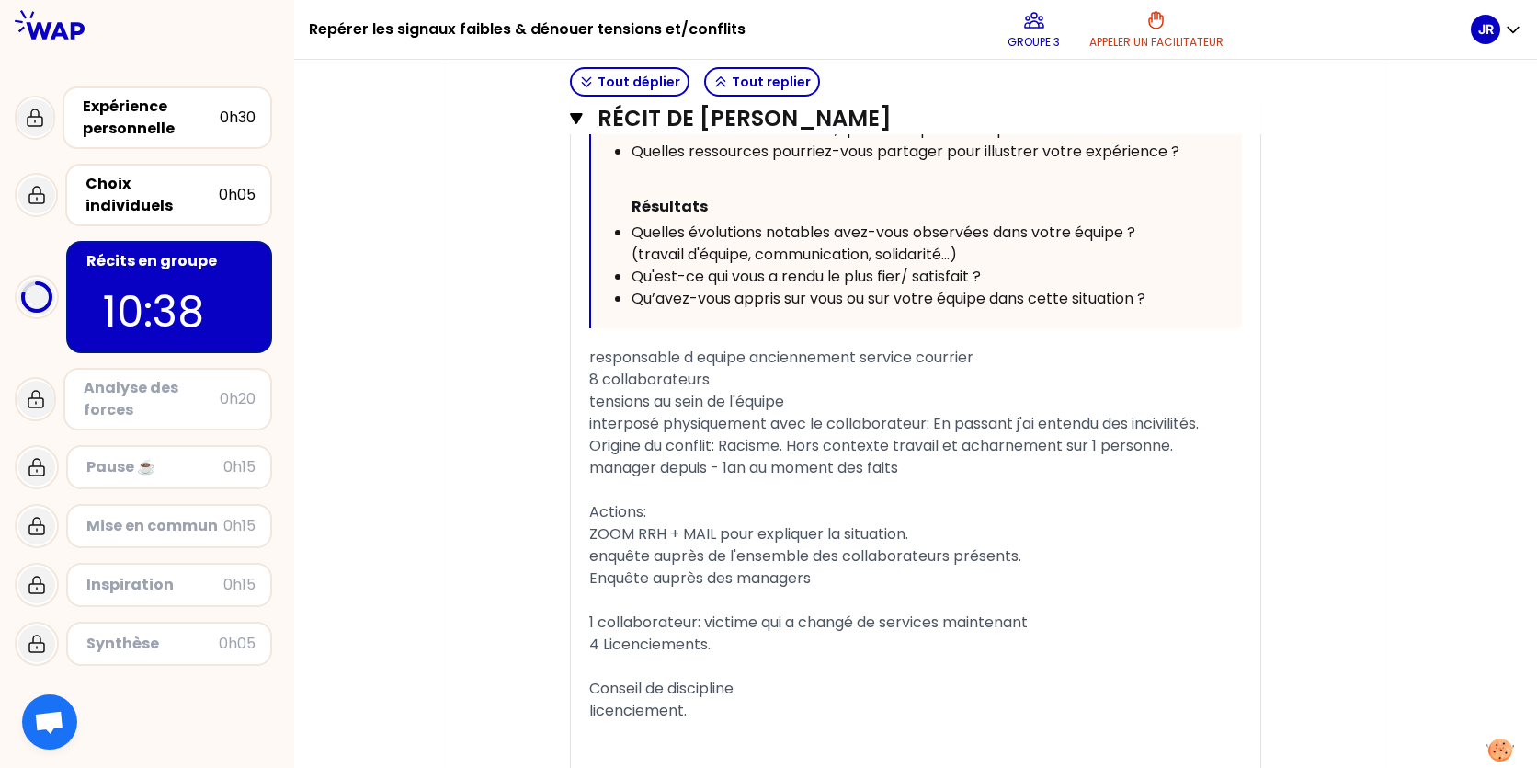
click at [922, 479] on div "manager depuis - 1an au moment des faits" at bounding box center [915, 468] width 653 height 22
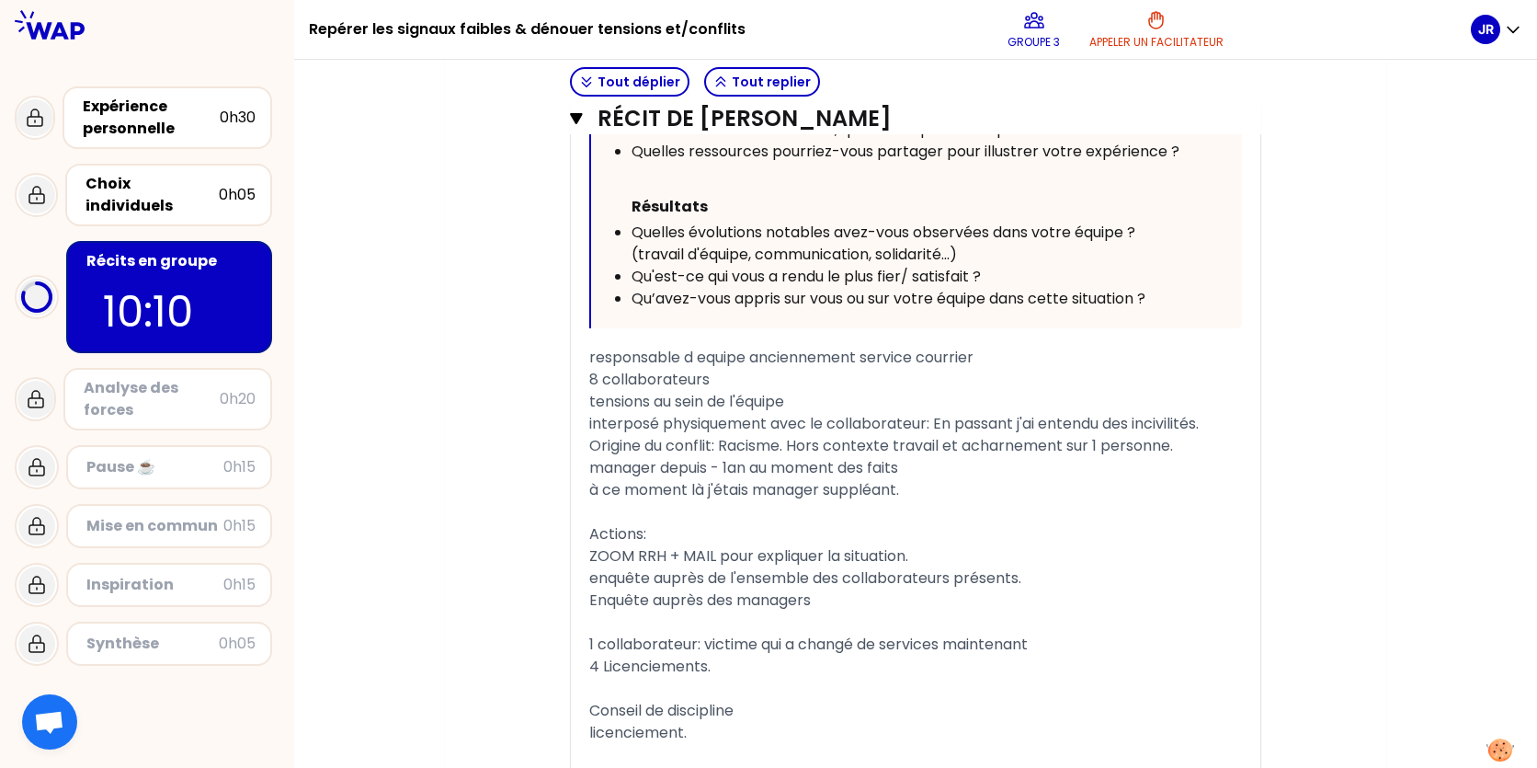
scroll to position [5227, 0]
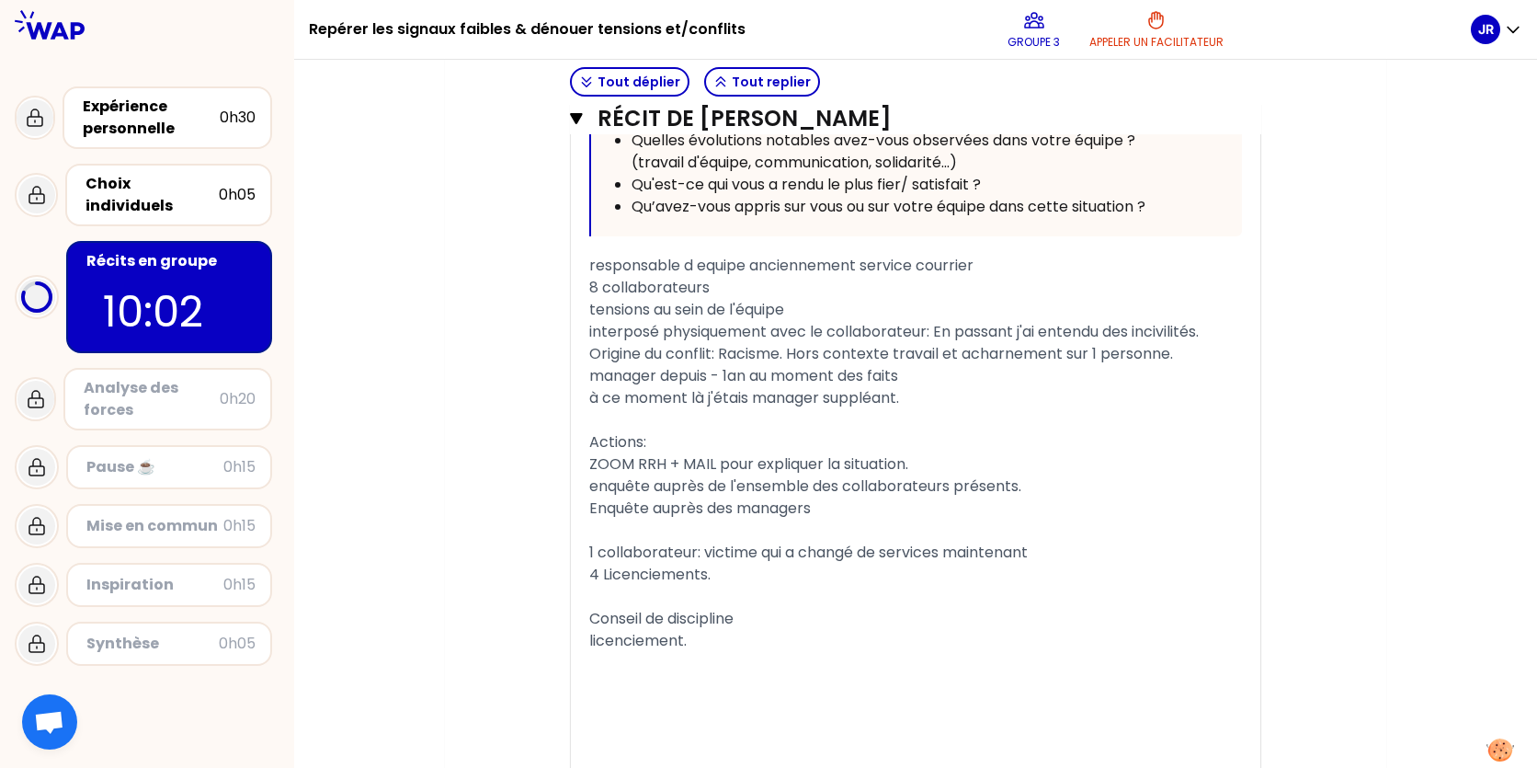
click at [1044, 563] on div "1 collaborateur: victime qui a changé de services maintenant" at bounding box center [915, 552] width 653 height 22
click at [944, 563] on span "1 collaborateur: victime qui a changé de services maintenant" at bounding box center [808, 551] width 438 height 21
click at [861, 563] on span "1 collaborateur: victime qui a changé de service maintenant" at bounding box center [804, 551] width 431 height 21
click at [702, 563] on span "1 collaborateur: victime qui a changé de service maintenant" at bounding box center [804, 551] width 431 height 21
click at [1041, 563] on div "1 collaborateur victime qui a changé de service maintenant" at bounding box center [915, 552] width 653 height 22
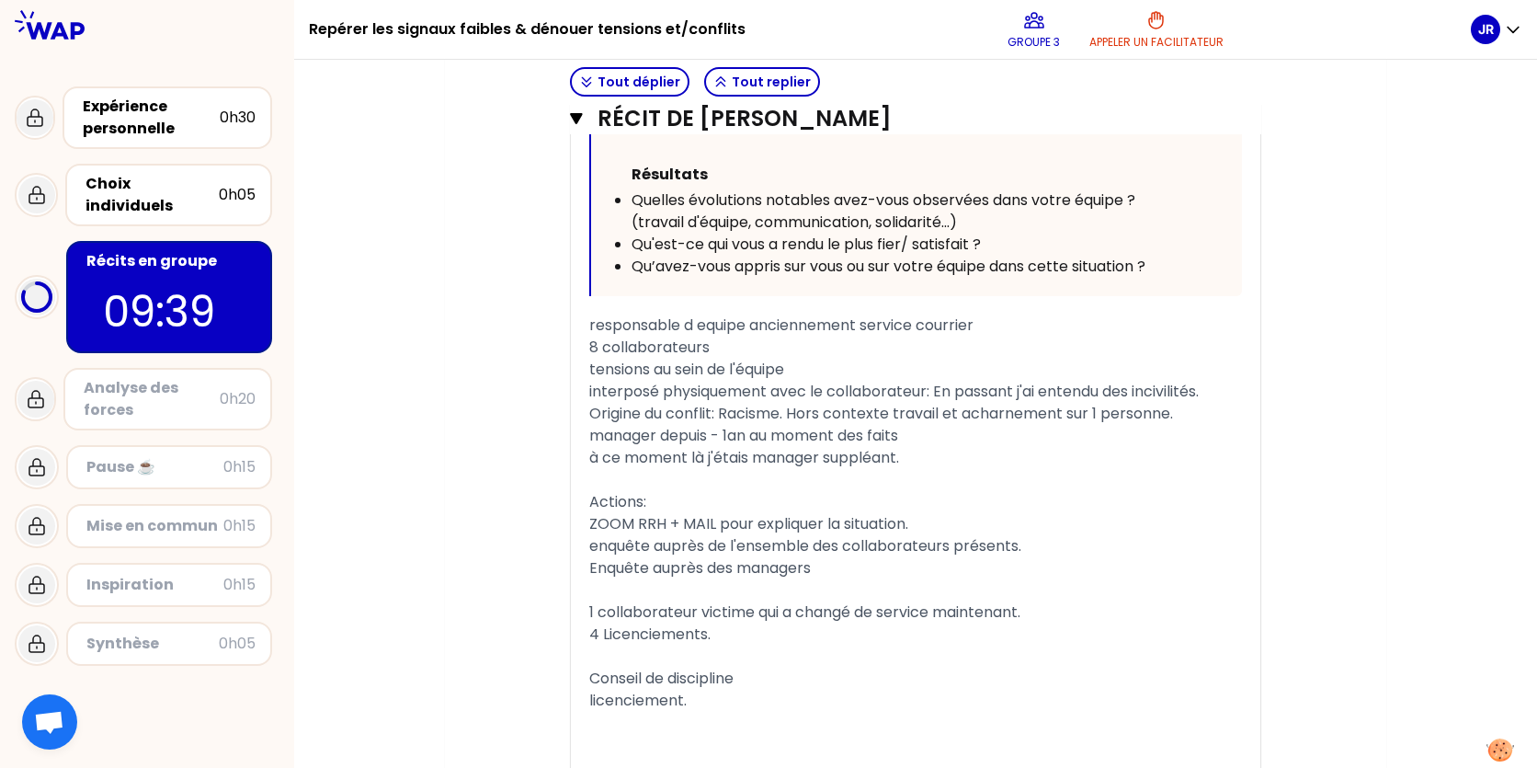
scroll to position [5135, 0]
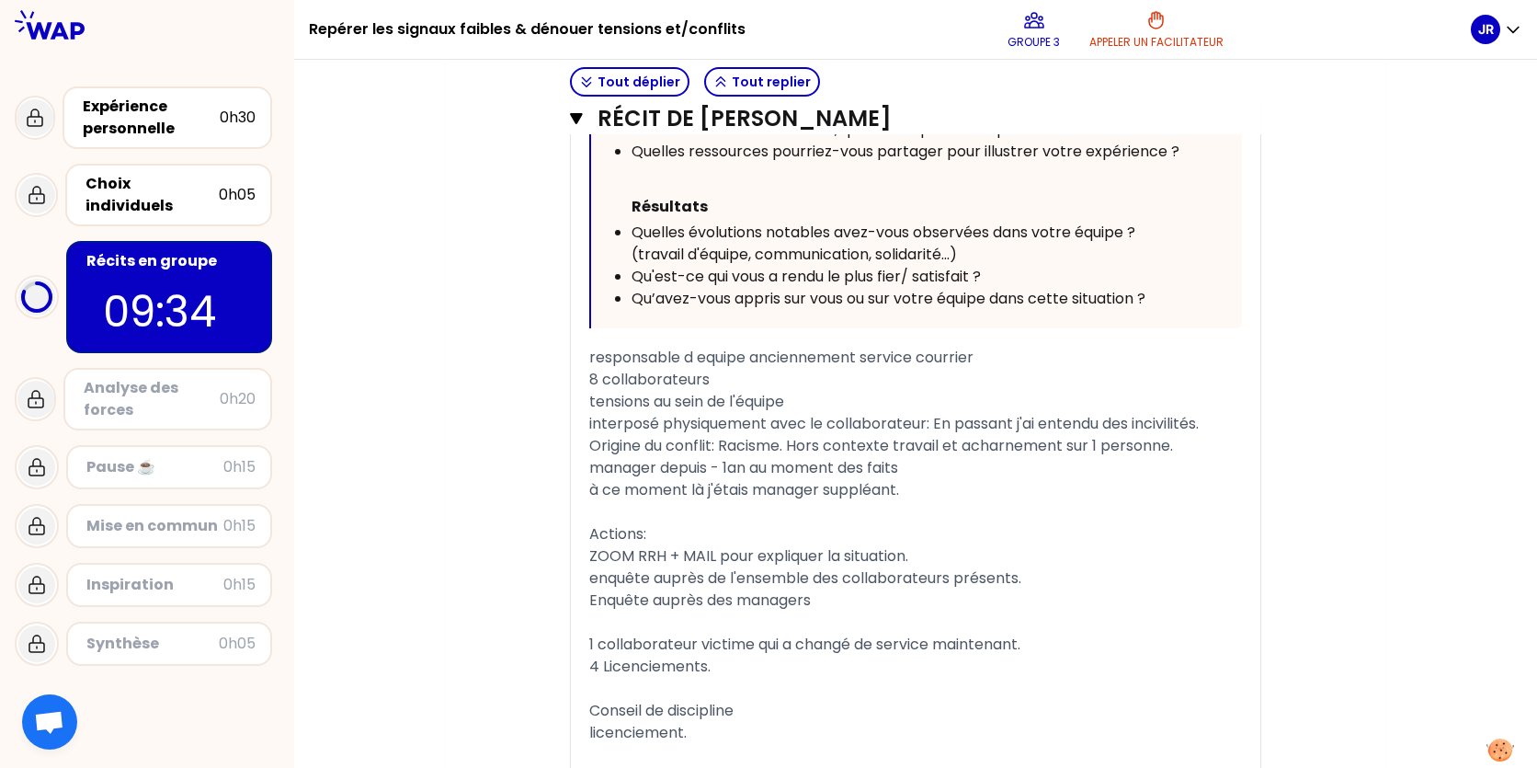
click at [988, 369] on div "responsable d equipe anciennement service courrier" at bounding box center [915, 358] width 653 height 22
click at [927, 501] on div "à ce moment là j'étais manager suppléant." at bounding box center [915, 490] width 653 height 22
click at [923, 479] on div "manager depuis - 1an au moment des faits" at bounding box center [915, 468] width 653 height 22
click at [923, 501] on div "à ce moment là j'étais manager suppléant." at bounding box center [915, 490] width 653 height 22
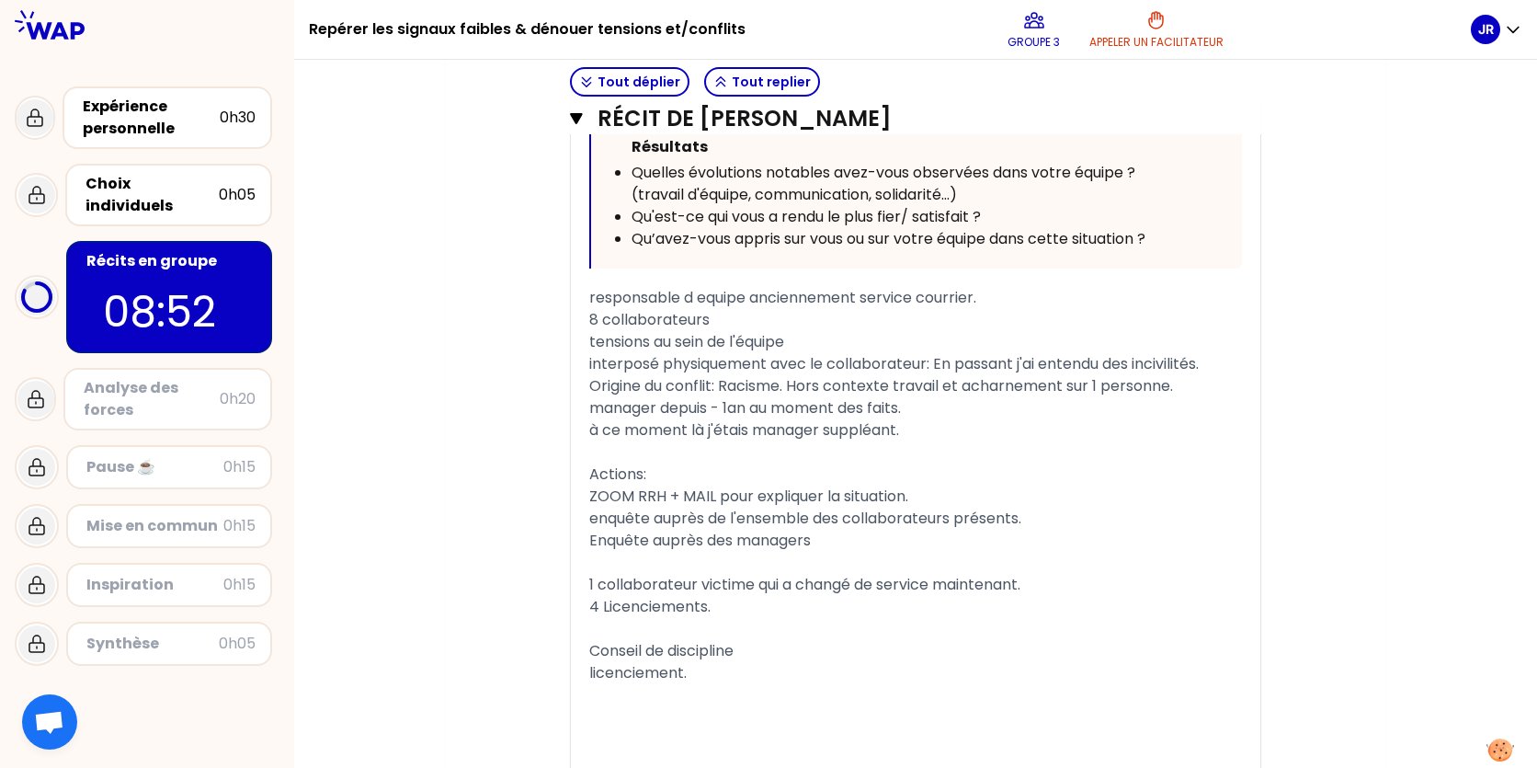
scroll to position [5227, 0]
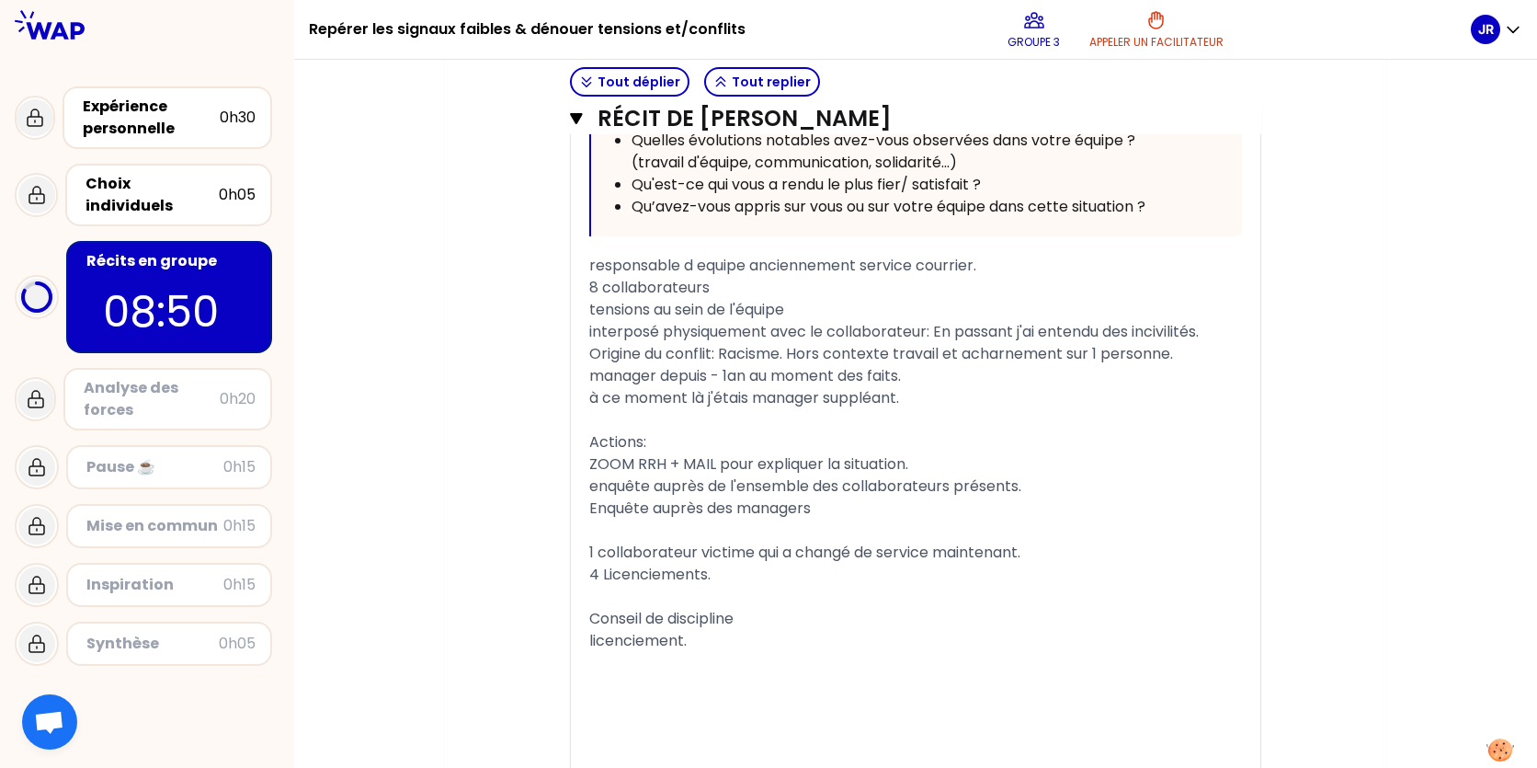
click at [675, 453] on div "Actions:" at bounding box center [915, 442] width 653 height 22
click at [917, 475] on div "ZOOM RRH + MAIL pour expliquer la situation." at bounding box center [915, 464] width 653 height 22
click at [666, 474] on span "ZOOM RRH + MAIL pour expliquer la situation." at bounding box center [748, 463] width 319 height 21
click at [676, 453] on div "Actions:" at bounding box center [915, 442] width 653 height 22
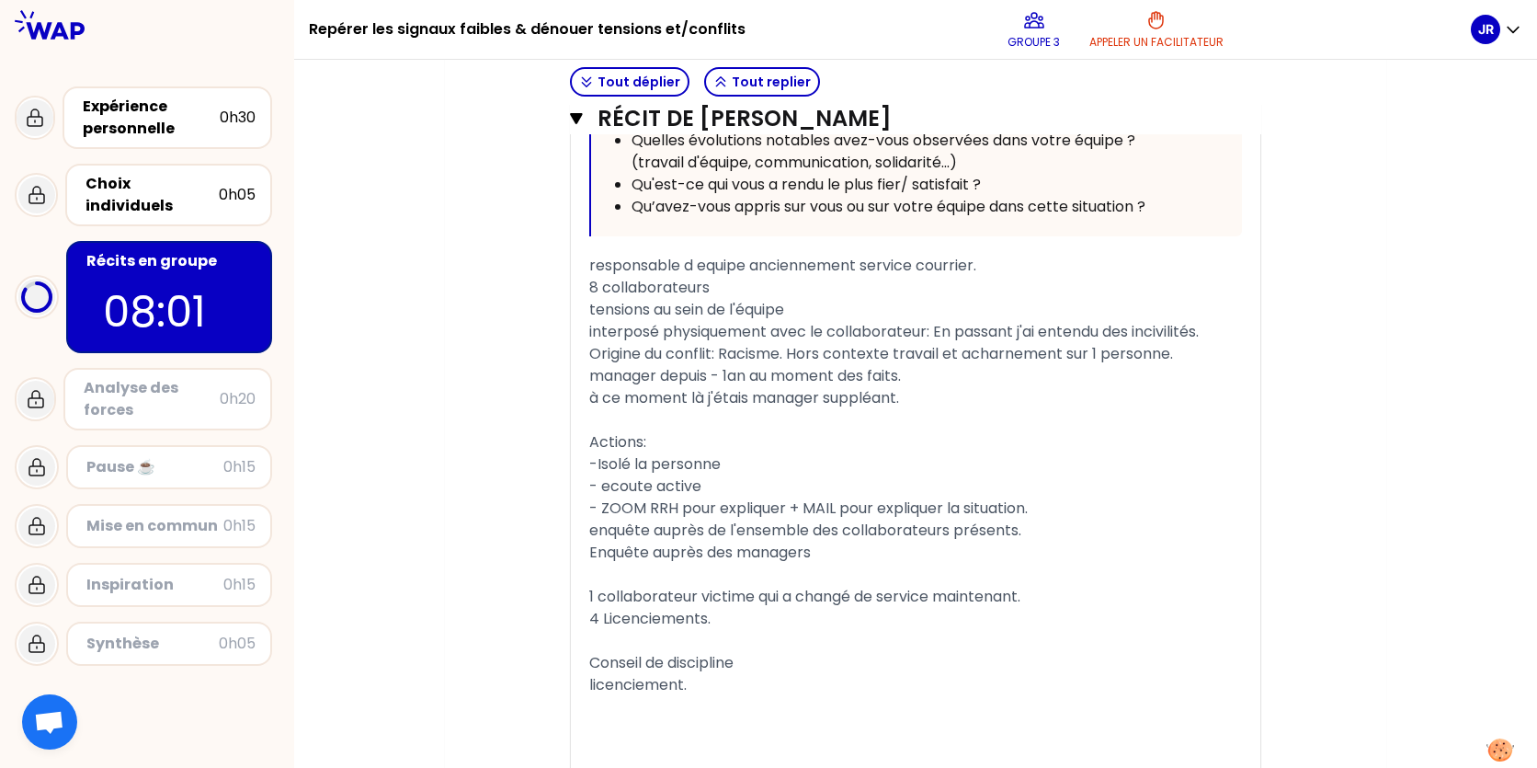
click at [611, 496] on span "- ecoute active" at bounding box center [645, 485] width 112 height 21
click at [830, 563] on div "Enquête auprès des managers" at bounding box center [915, 552] width 653 height 22
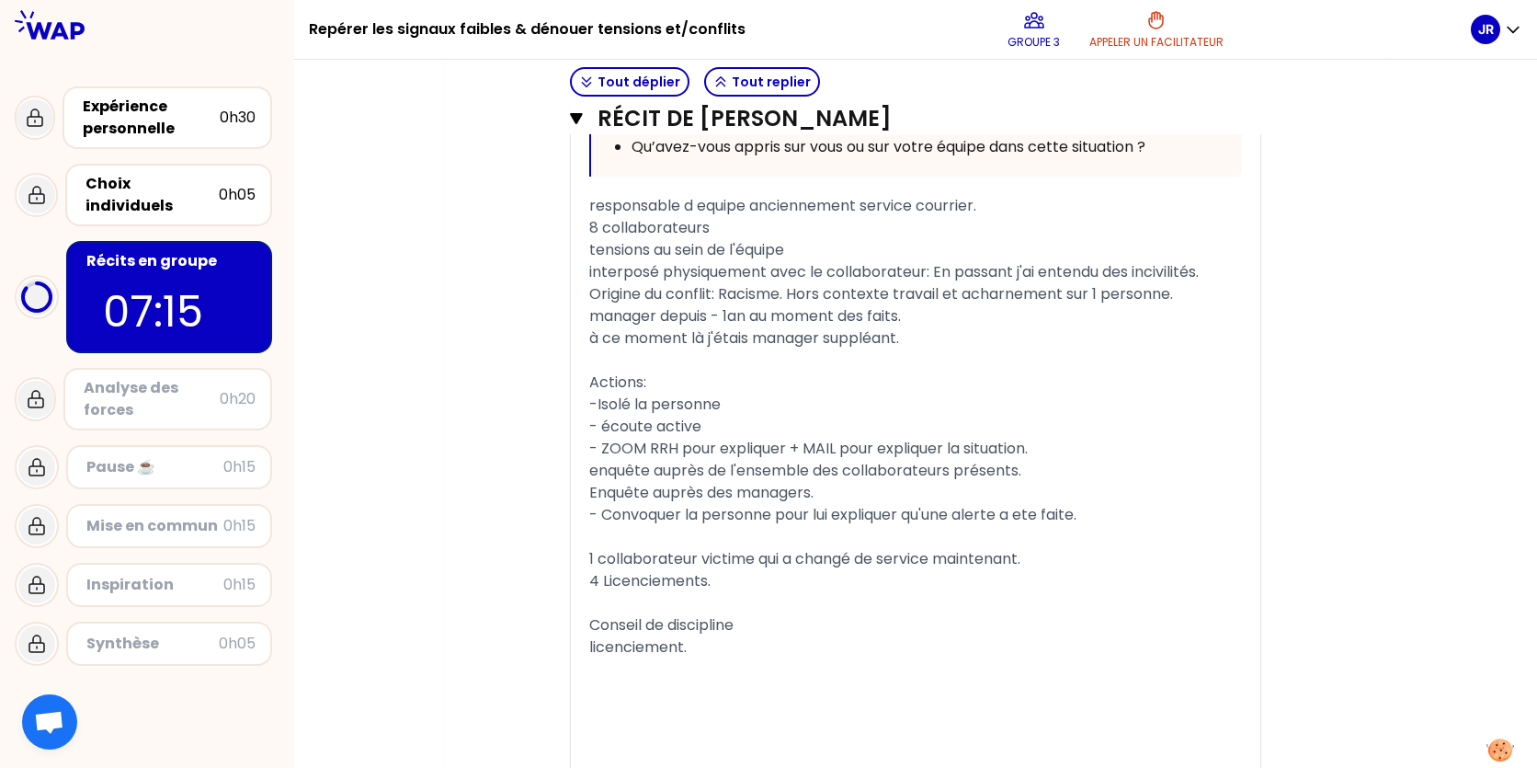
scroll to position [5319, 0]
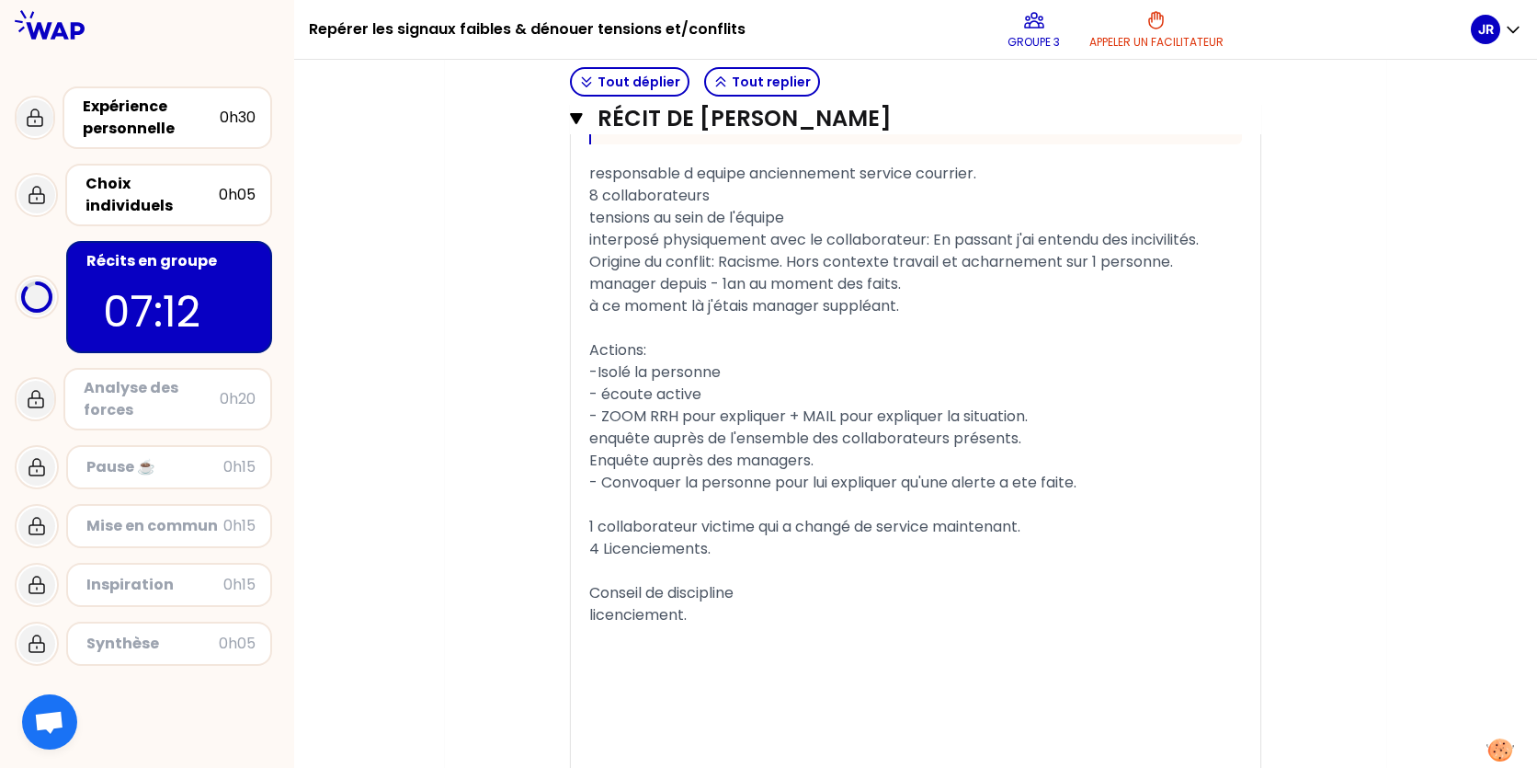
click at [1020, 537] on span "1 collaborateur victime qui a changé de service maintenant." at bounding box center [804, 526] width 431 height 21
click at [593, 603] on span "Conseil de discipline" at bounding box center [661, 592] width 144 height 21
click at [583, 640] on div "« j'ai déjà été confronté à des tensions ou j'ai du instauré le calme et faire …" at bounding box center [915, 108] width 689 height 1343
click at [586, 635] on div "« j'ai déjà été confronté à des tensions ou j'ai du instauré le calme et faire …" at bounding box center [915, 108] width 689 height 1343
click at [590, 635] on div "« j'ai déjà été confronté à des tensions ou j'ai du instauré le calme et faire …" at bounding box center [915, 108] width 689 height 1343
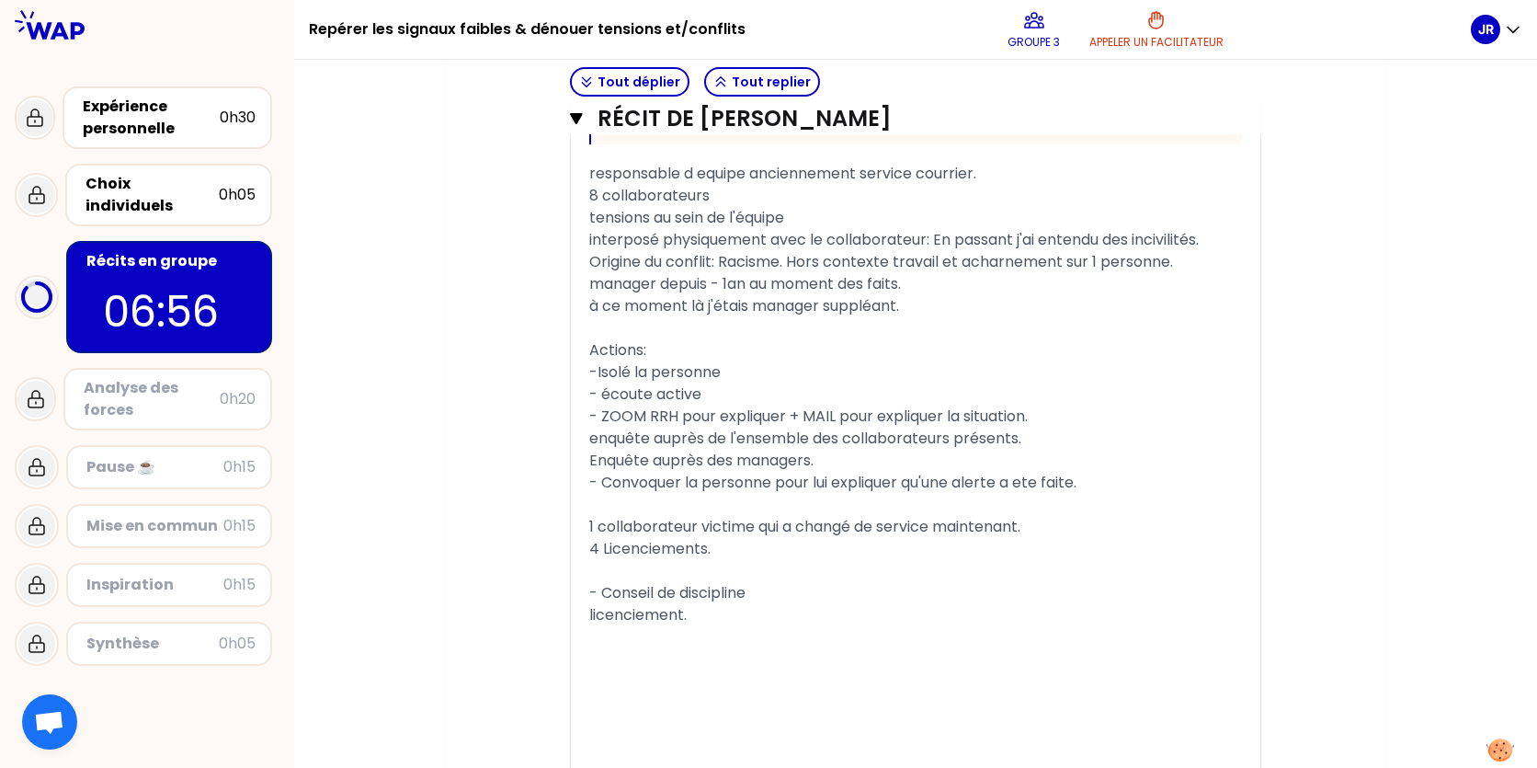
scroll to position [5425, 0]
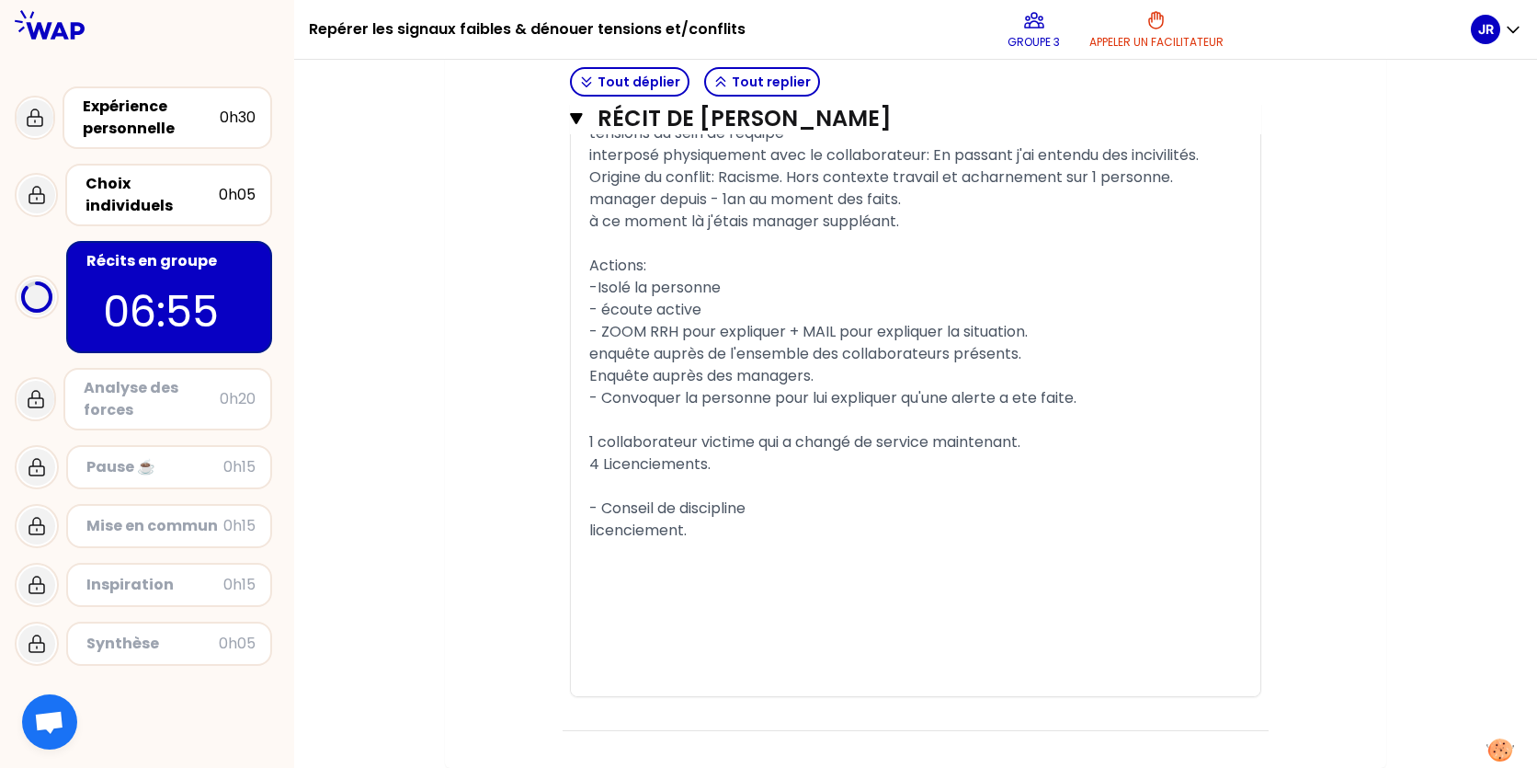
click at [587, 532] on div "« j'ai déjà été confronté à des tensions ou j'ai du instauré le calme et faire …" at bounding box center [915, 24] width 689 height 1343
click at [588, 527] on div "« j'ai déjà été confronté à des tensions ou j'ai du instauré le calme et faire …" at bounding box center [915, 24] width 689 height 1343
click at [590, 527] on span "licenciement." at bounding box center [637, 529] width 97 height 21
click at [787, 523] on div "- licenciement." at bounding box center [915, 530] width 653 height 22
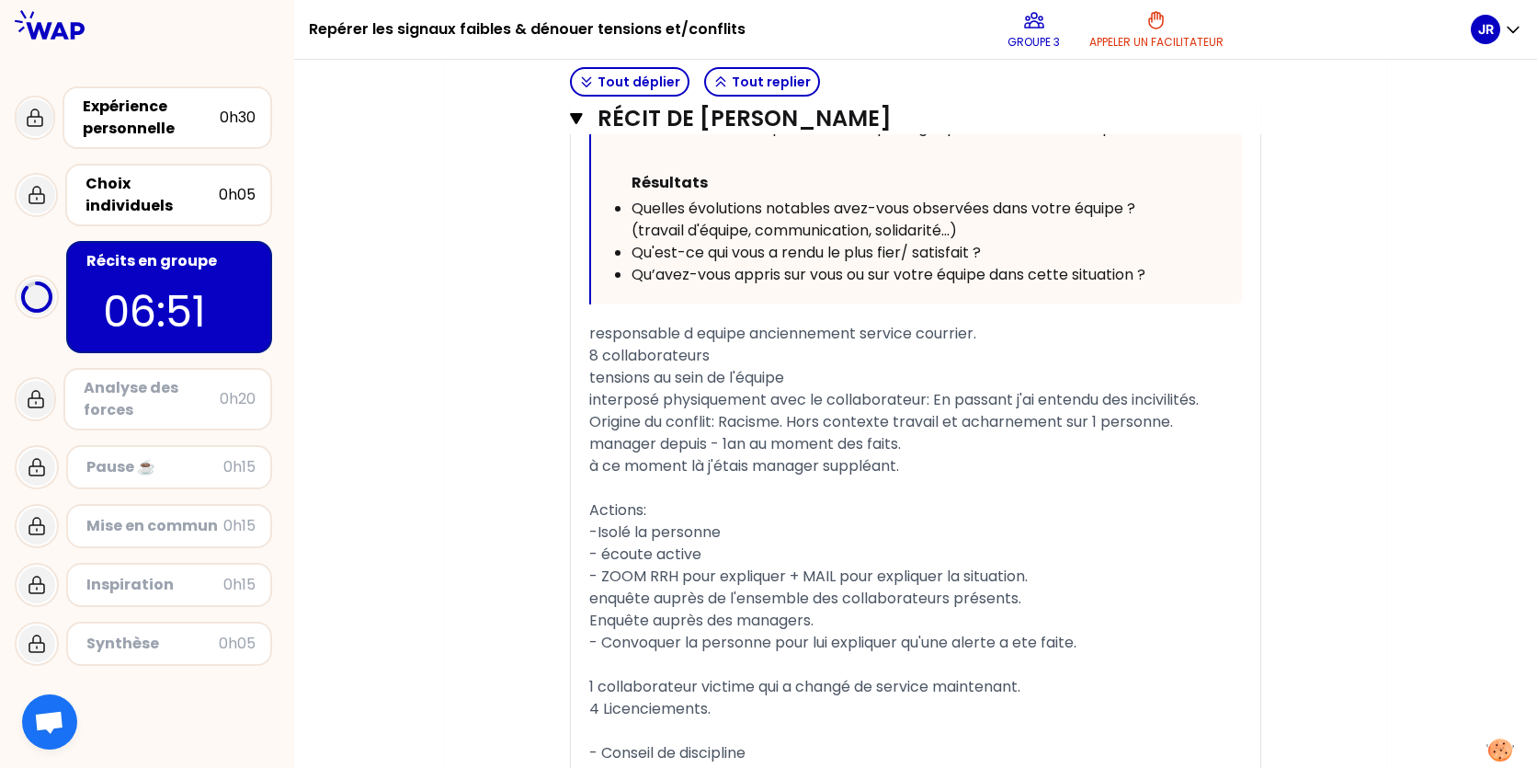
scroll to position [5149, 0]
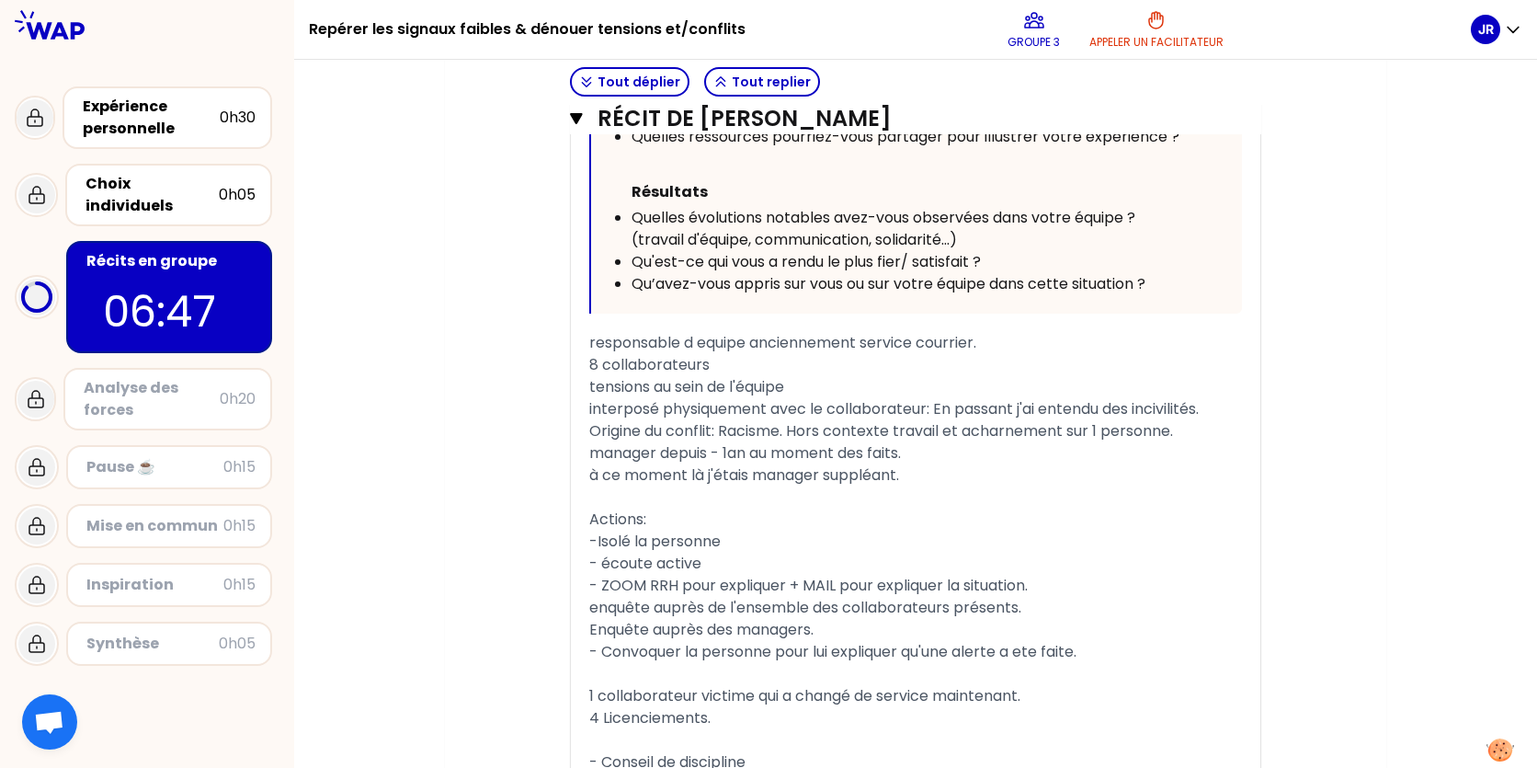
click at [597, 353] on span "responsable d equipe anciennement service courrier." at bounding box center [782, 342] width 387 height 21
click at [870, 353] on span "Responsable d equipe anciennement service courrier." at bounding box center [784, 342] width 390 height 21
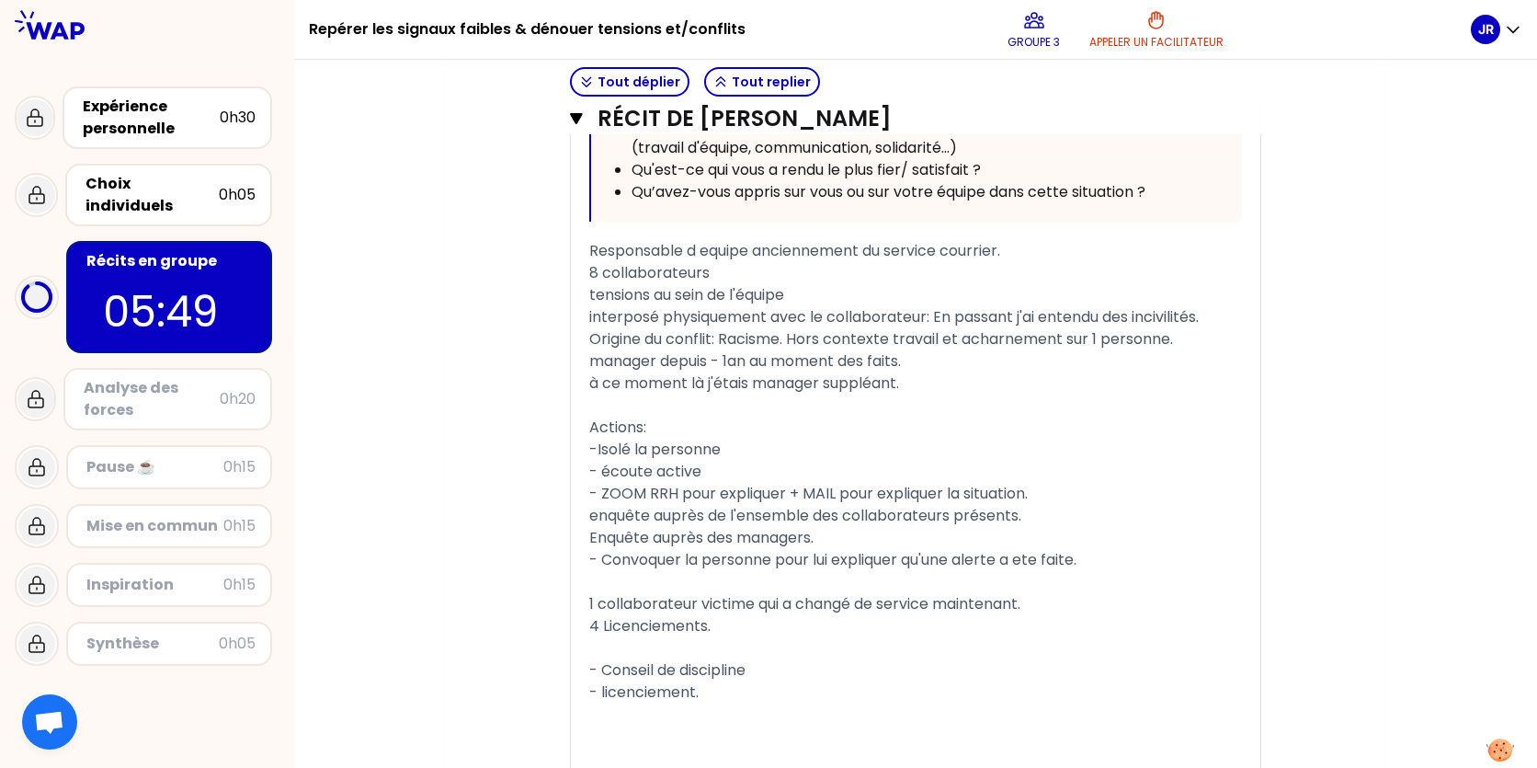
click at [632, 460] on span "-Isolé la personne" at bounding box center [654, 448] width 131 height 21
click at [662, 416] on div "﻿" at bounding box center [915, 405] width 653 height 22
drag, startPoint x: 786, startPoint y: 518, endPoint x: 795, endPoint y: 529, distance: 14.4
click at [788, 504] on span "- ZOOM RRH pour expliquer + MAIL pour expliquer la situation." at bounding box center [808, 493] width 438 height 21
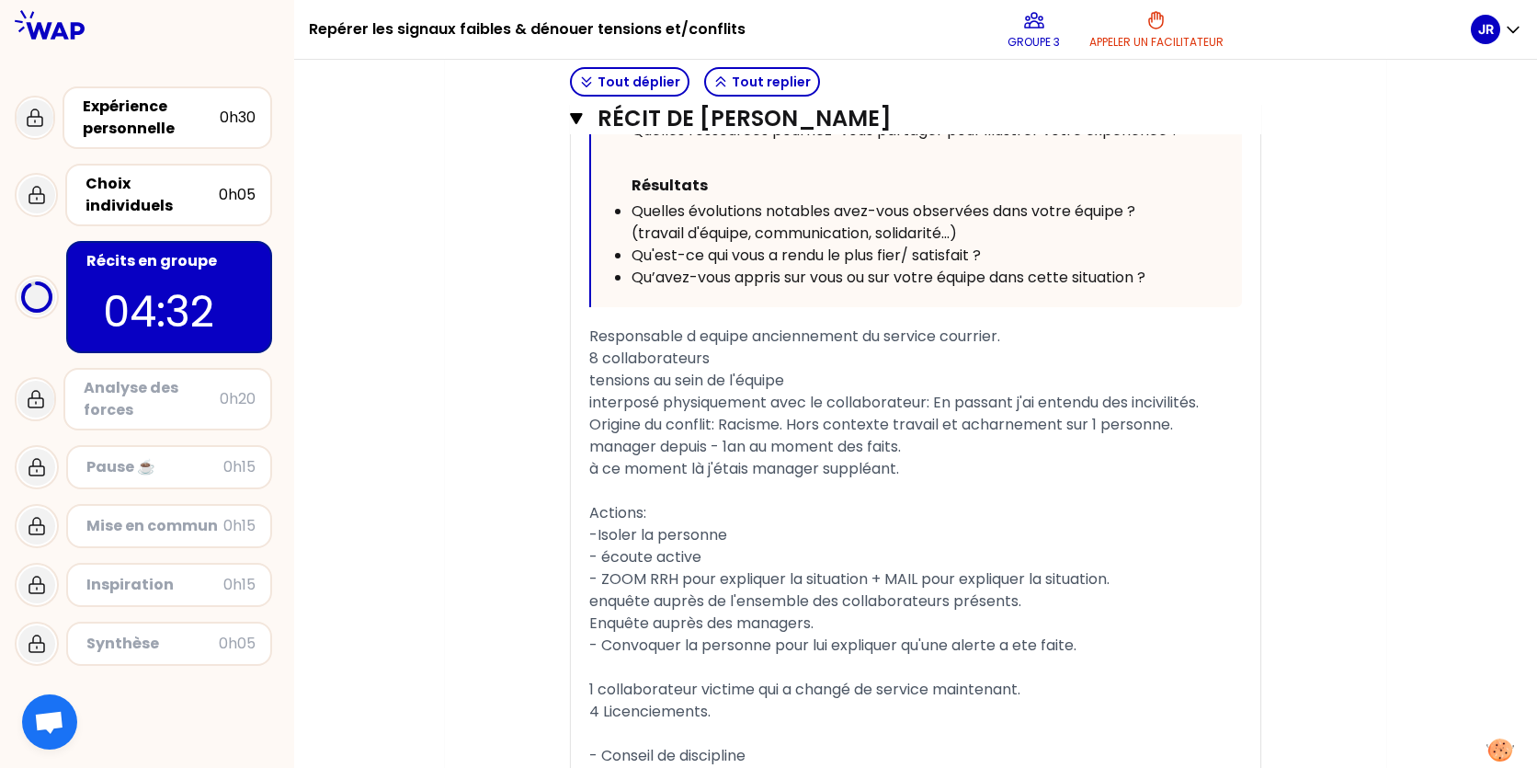
scroll to position [5333, 0]
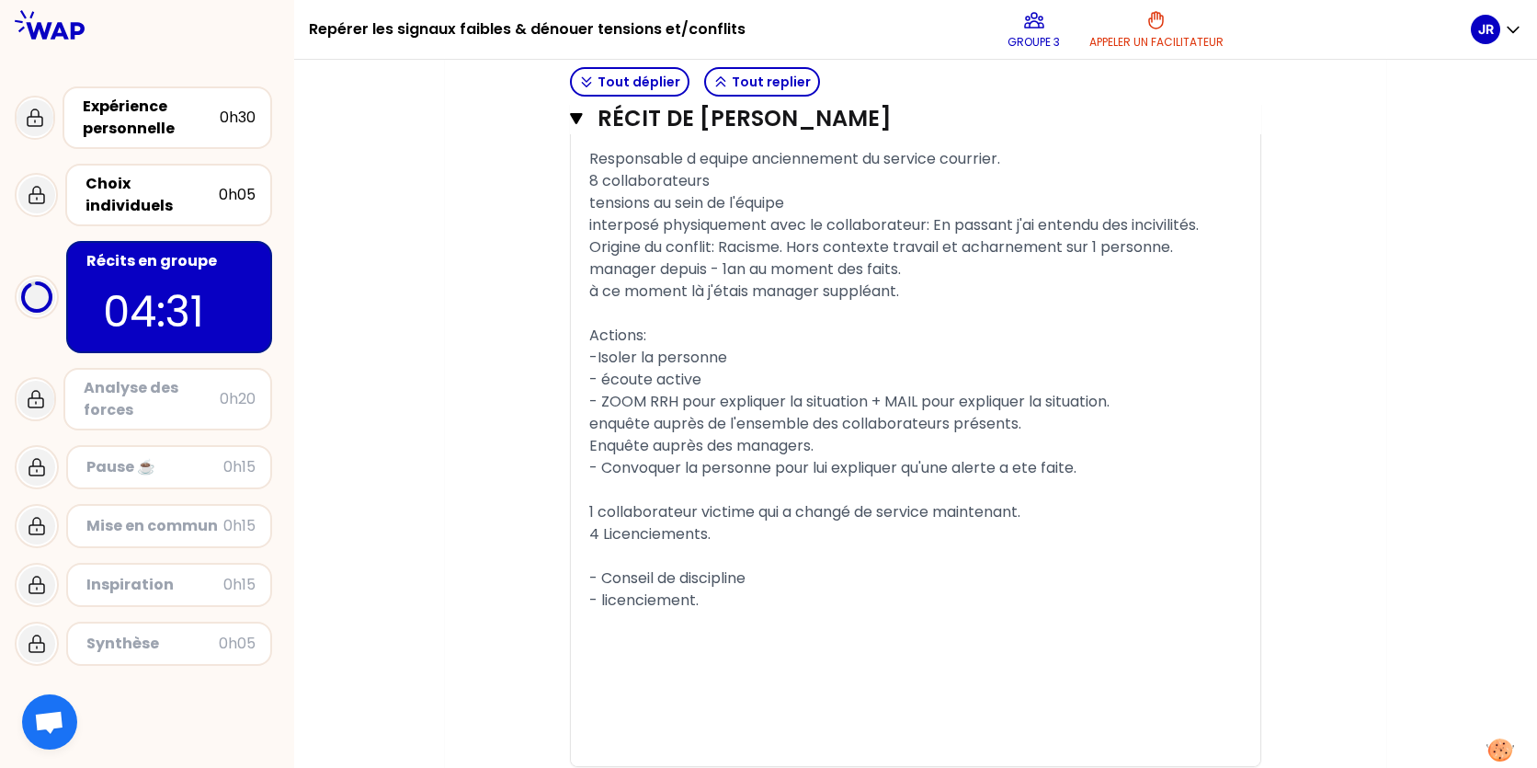
click at [665, 567] on div "﻿" at bounding box center [915, 556] width 653 height 22
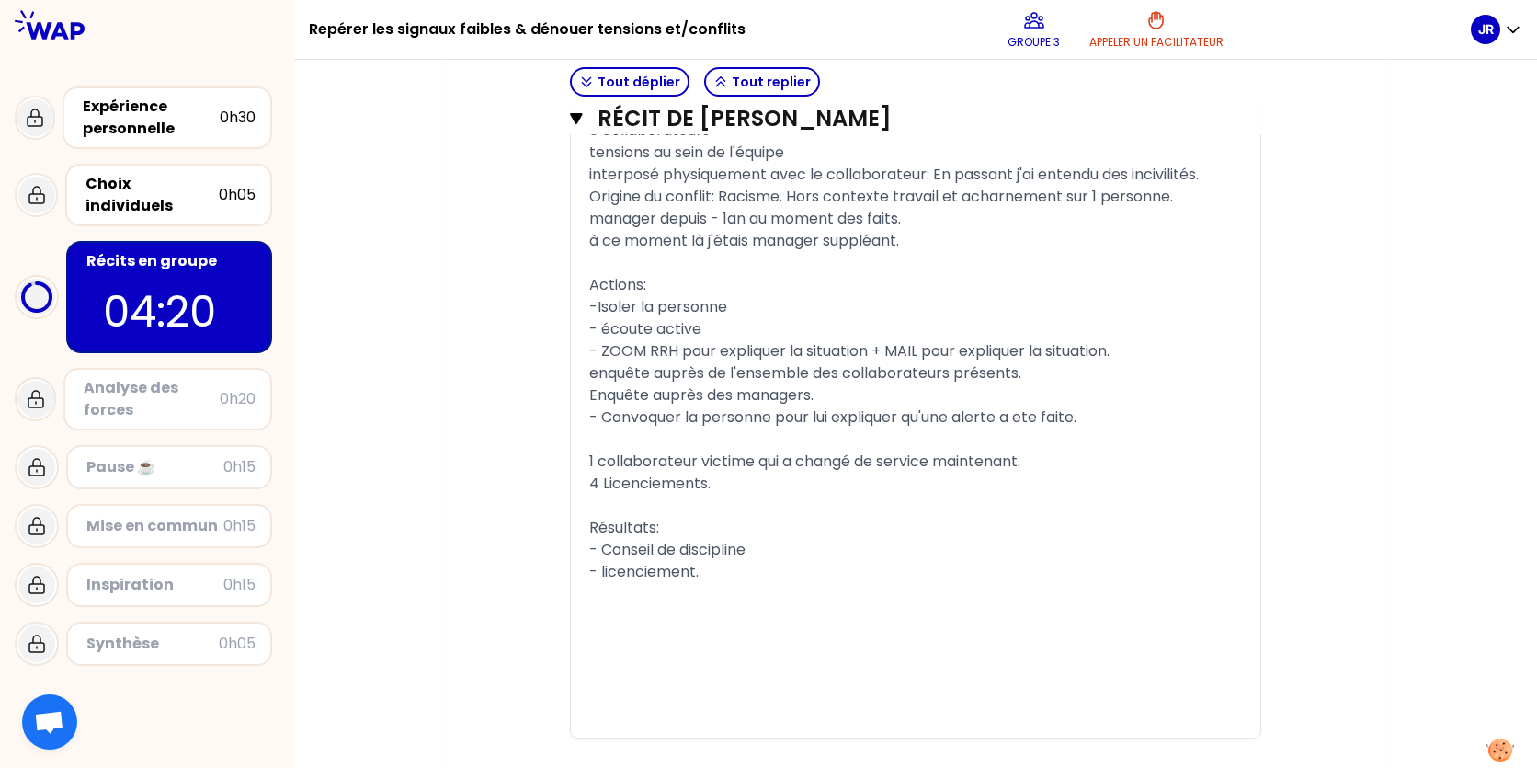
scroll to position [5425, 0]
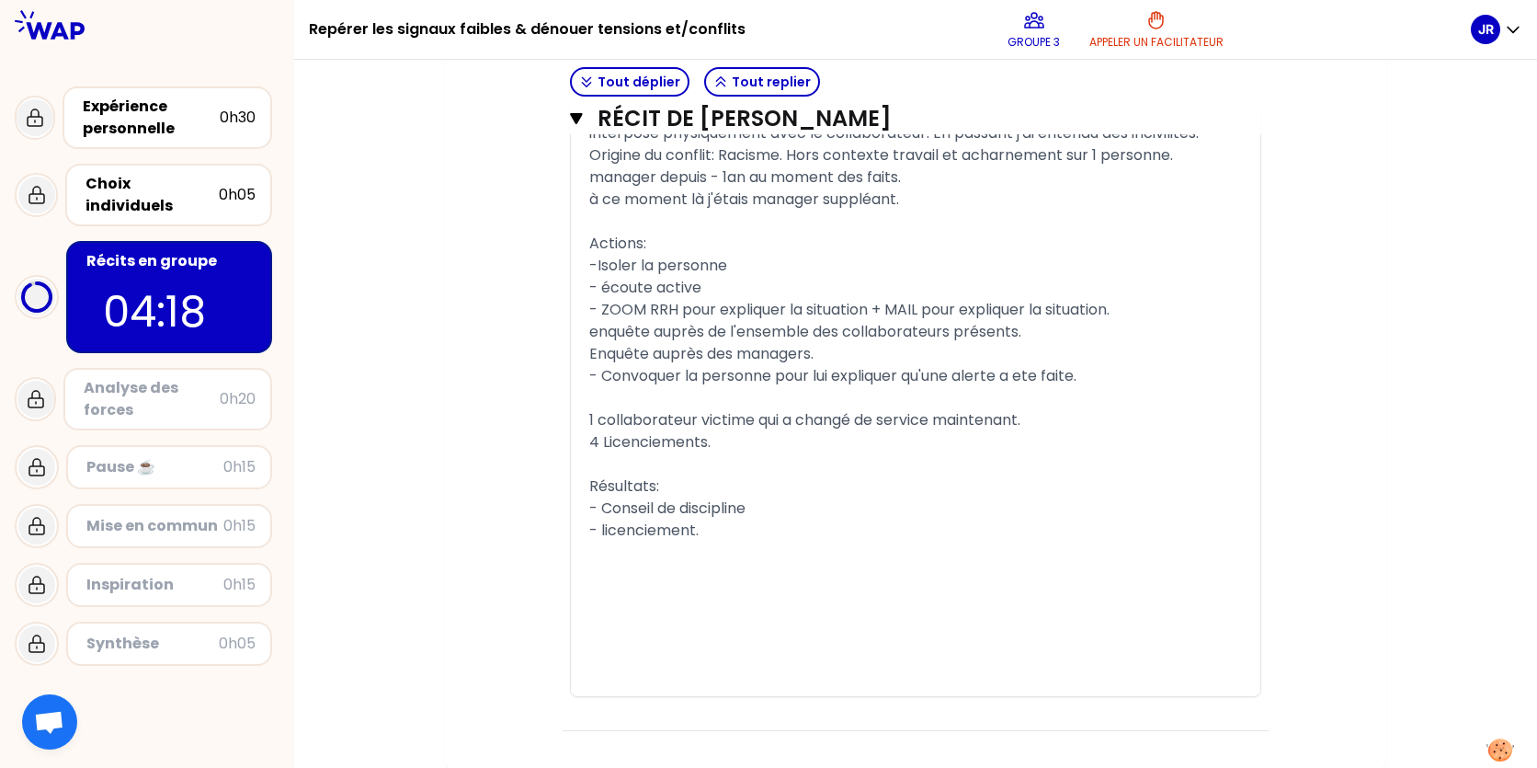
click at [735, 541] on div "- licenciement." at bounding box center [915, 530] width 653 height 22
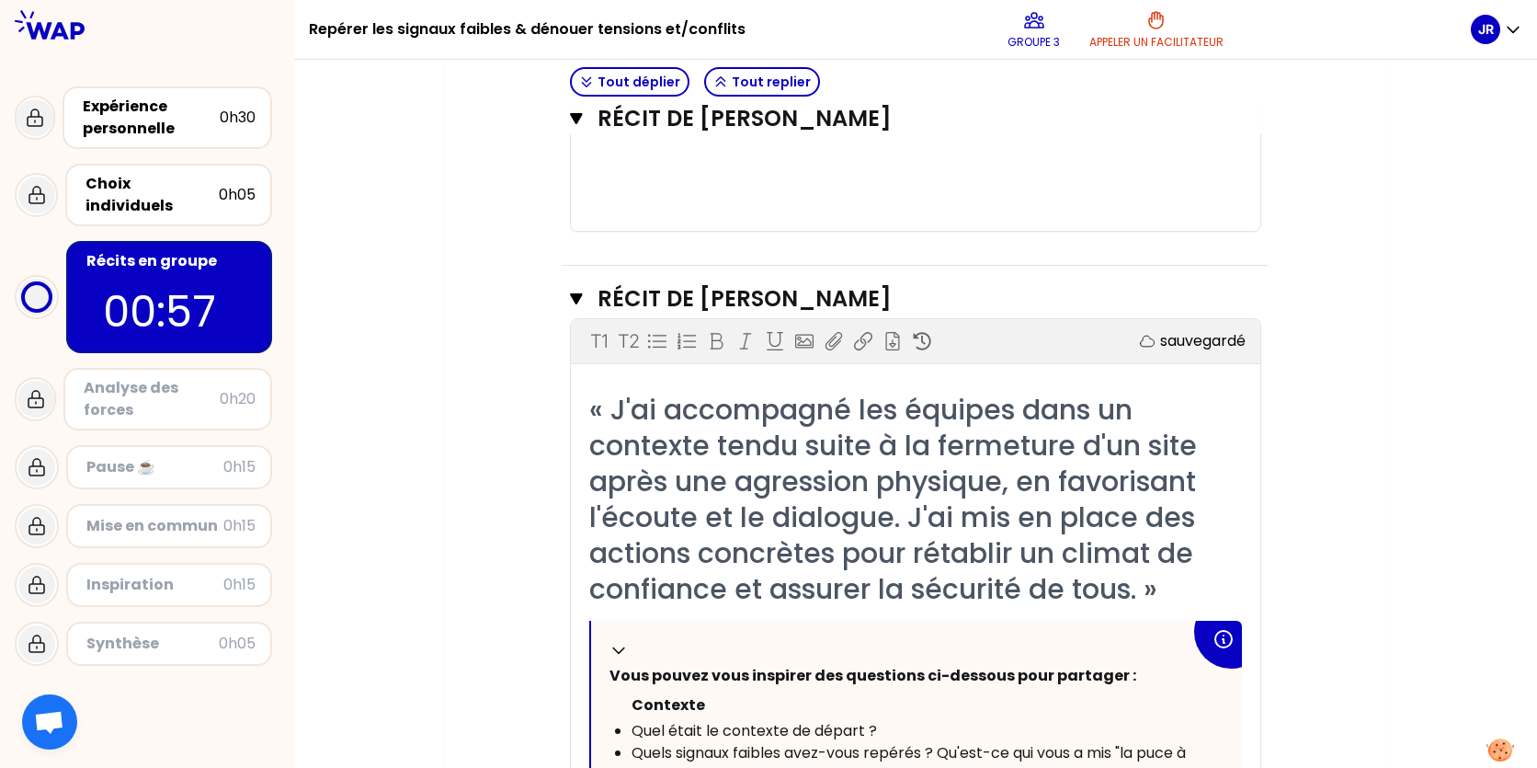
scroll to position [3585, 0]
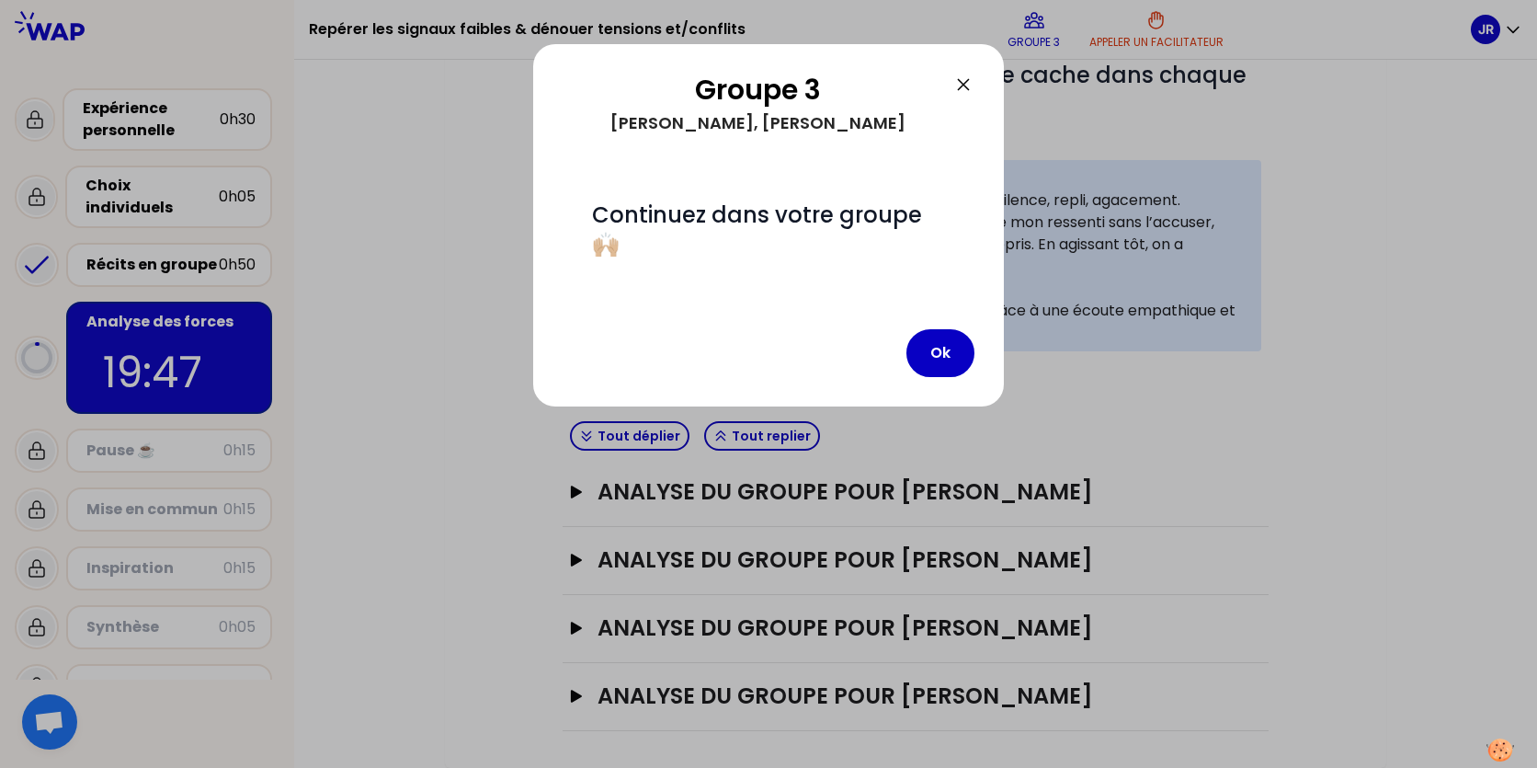
scroll to position [331, 0]
click at [935, 351] on button "Ok" at bounding box center [940, 353] width 68 height 48
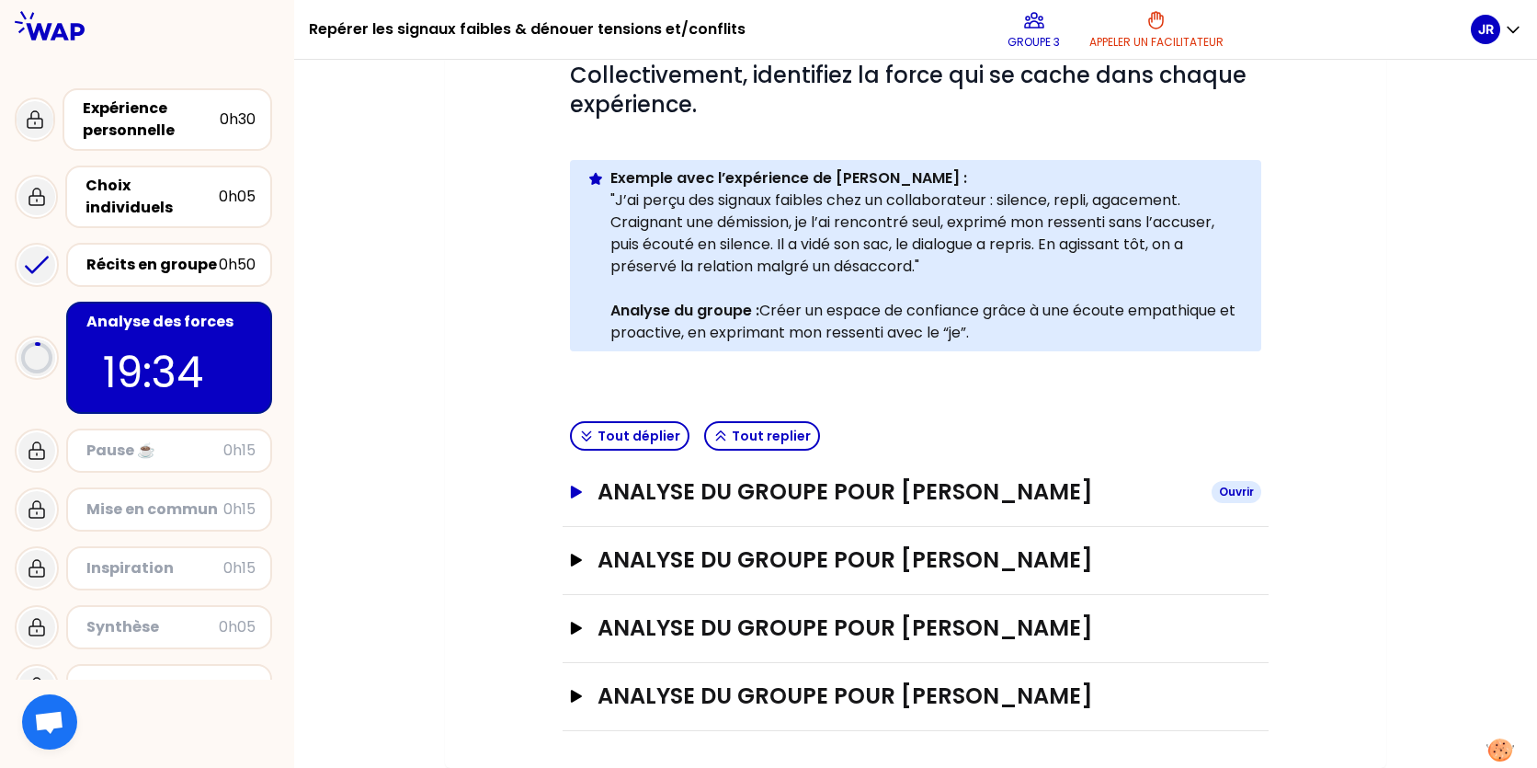
click at [575, 490] on icon "button" at bounding box center [576, 491] width 11 height 13
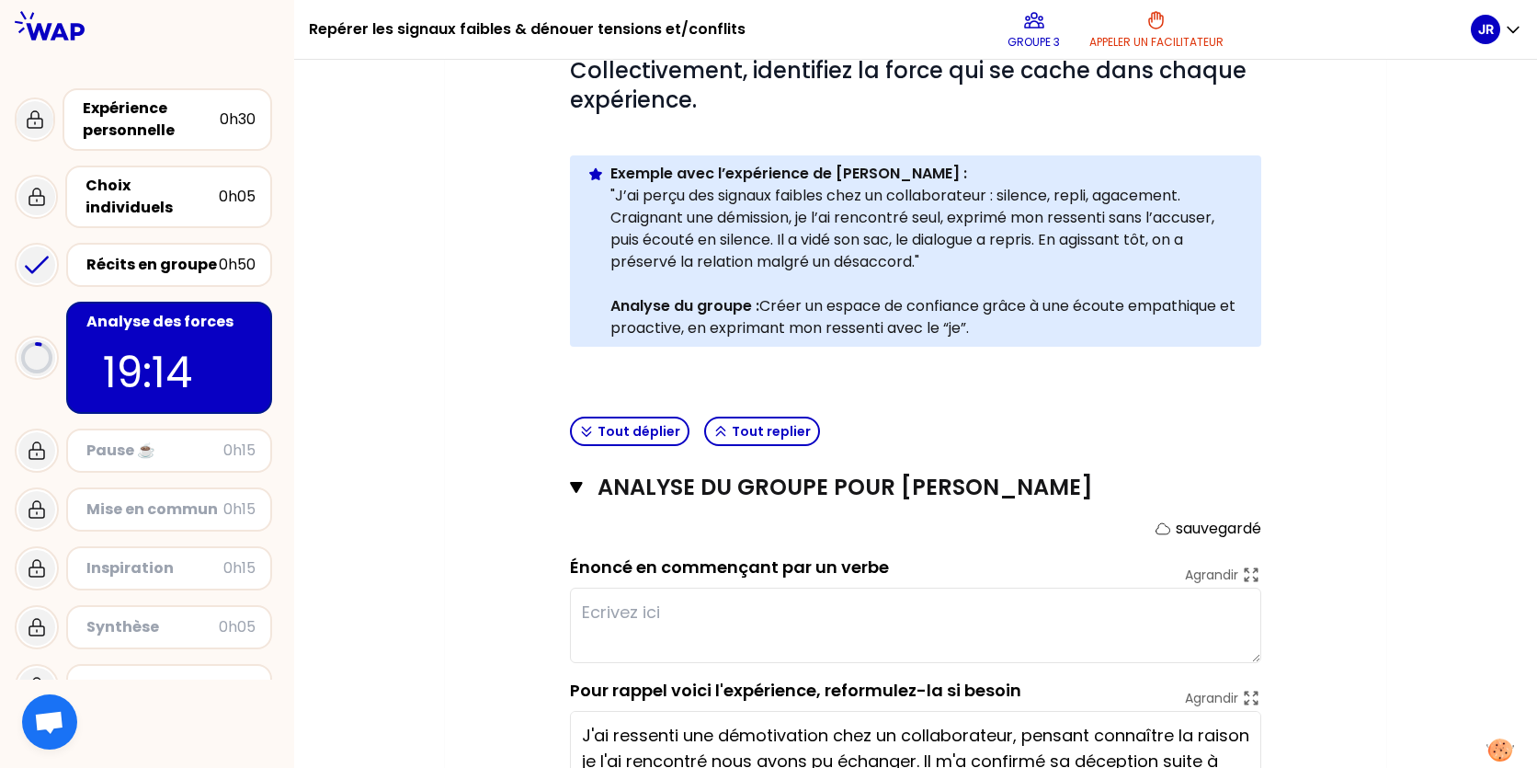
scroll to position [368, 0]
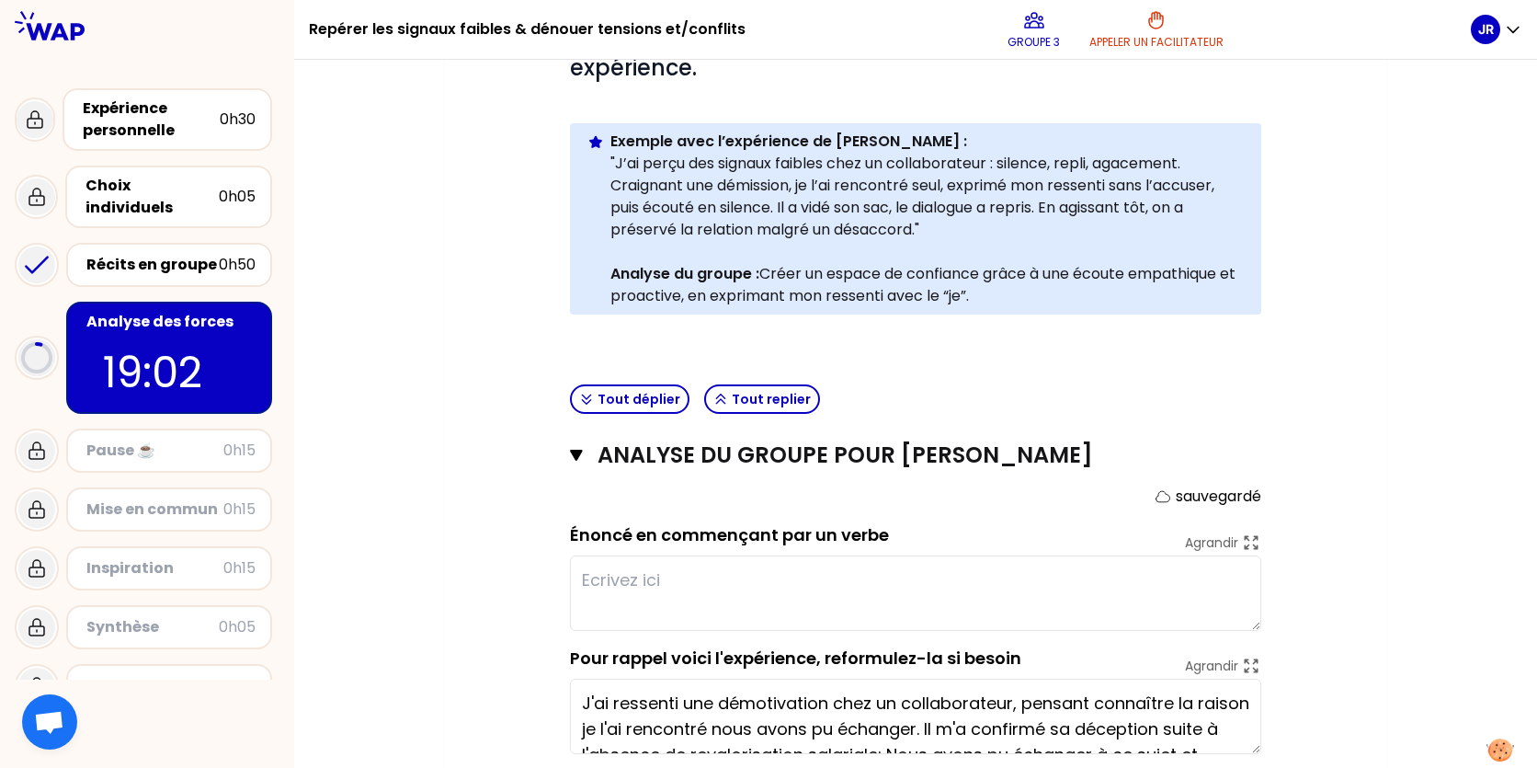
click at [656, 571] on textarea at bounding box center [915, 592] width 691 height 75
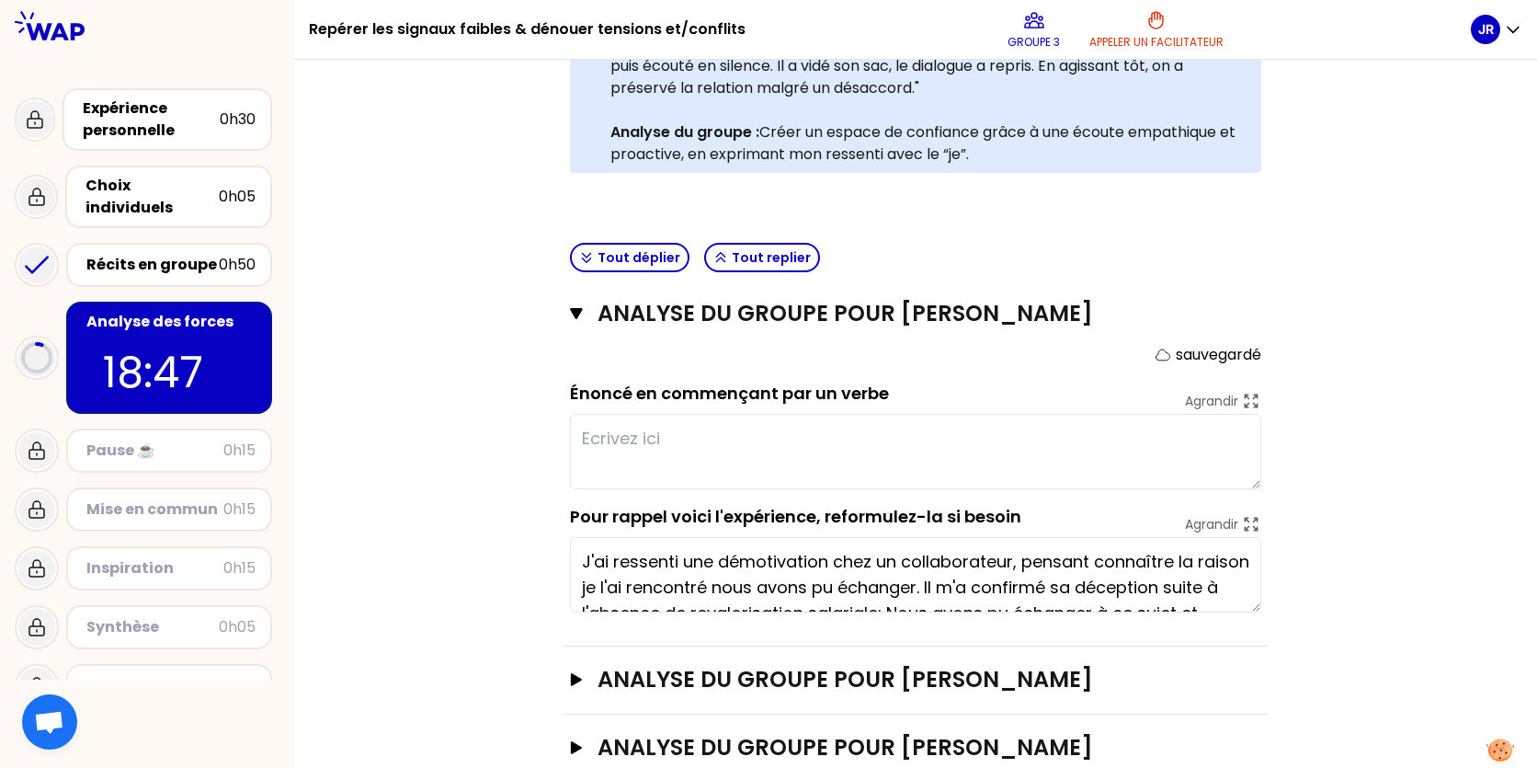
scroll to position [629, 0]
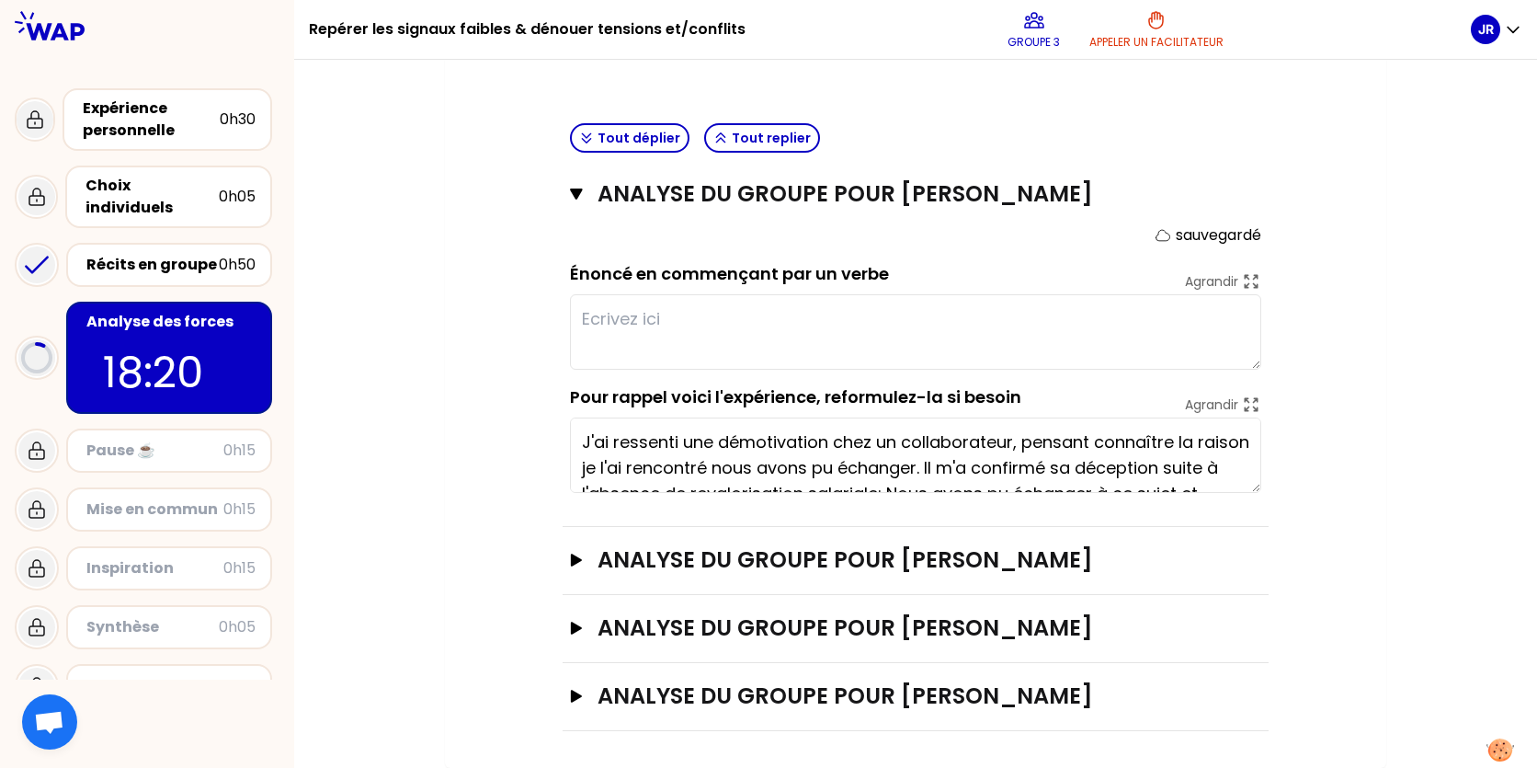
click at [644, 324] on textarea at bounding box center [915, 331] width 691 height 75
click at [625, 318] on textarea at bounding box center [915, 331] width 691 height 75
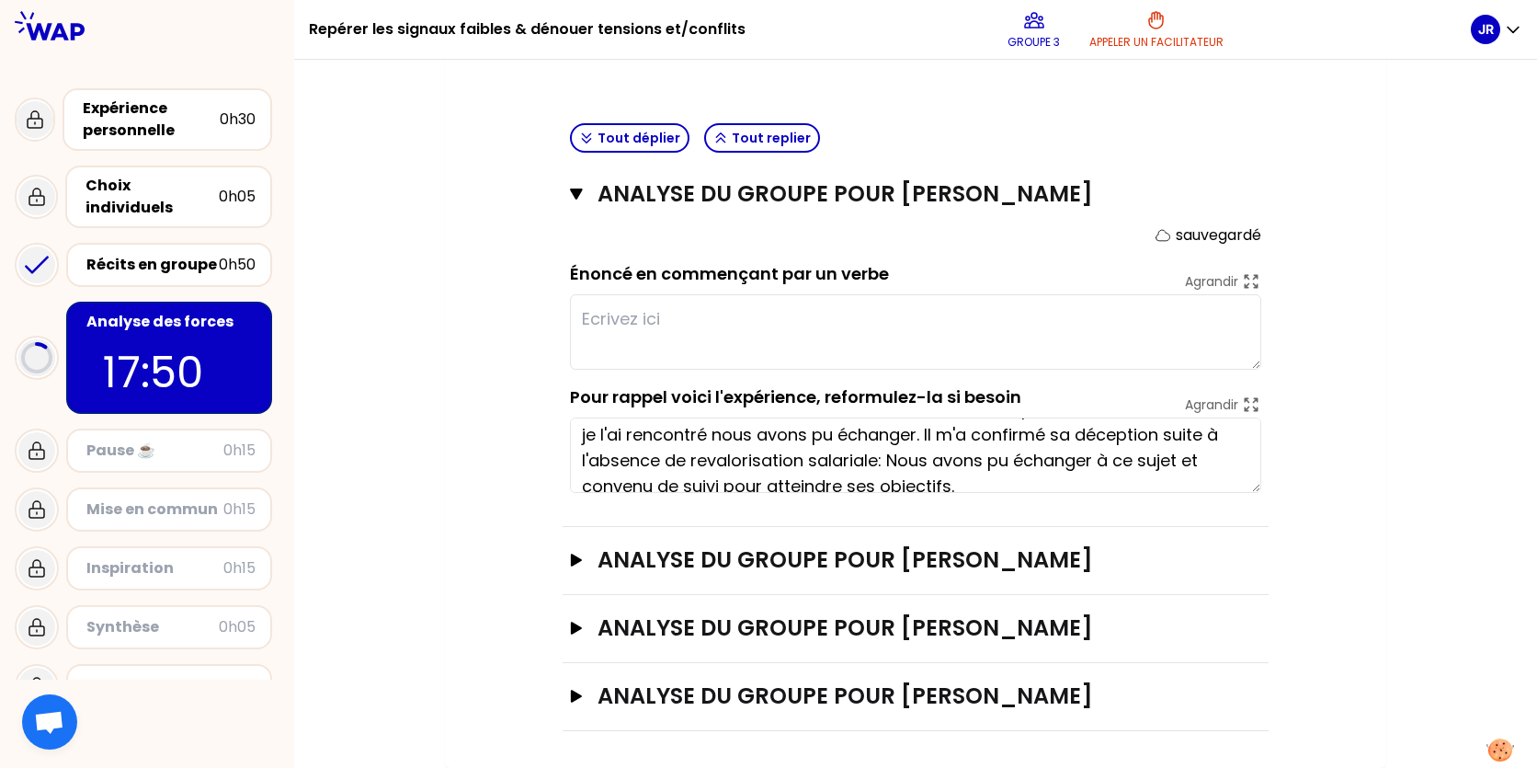
scroll to position [51, 0]
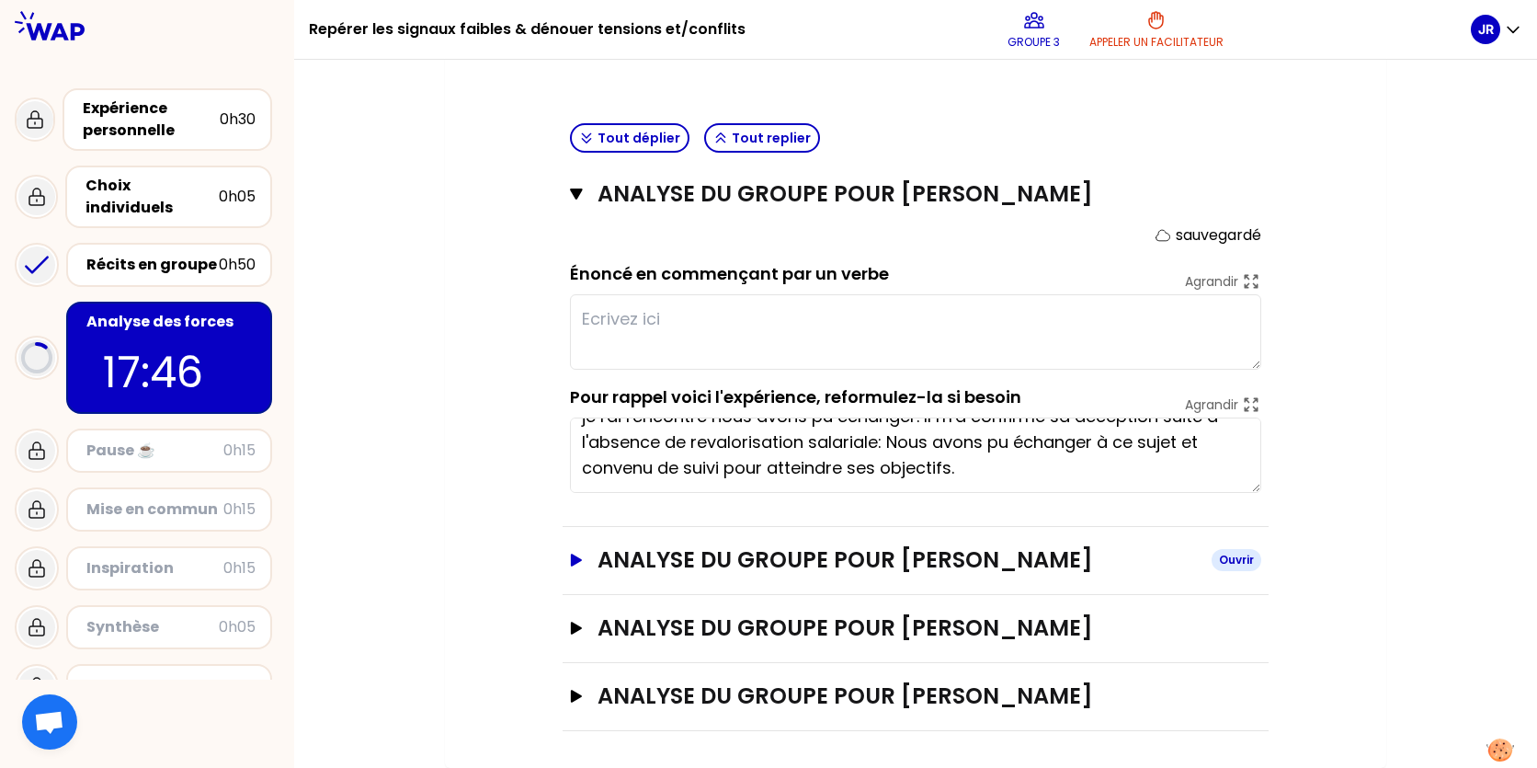
click at [571, 559] on icon "button" at bounding box center [576, 559] width 11 height 13
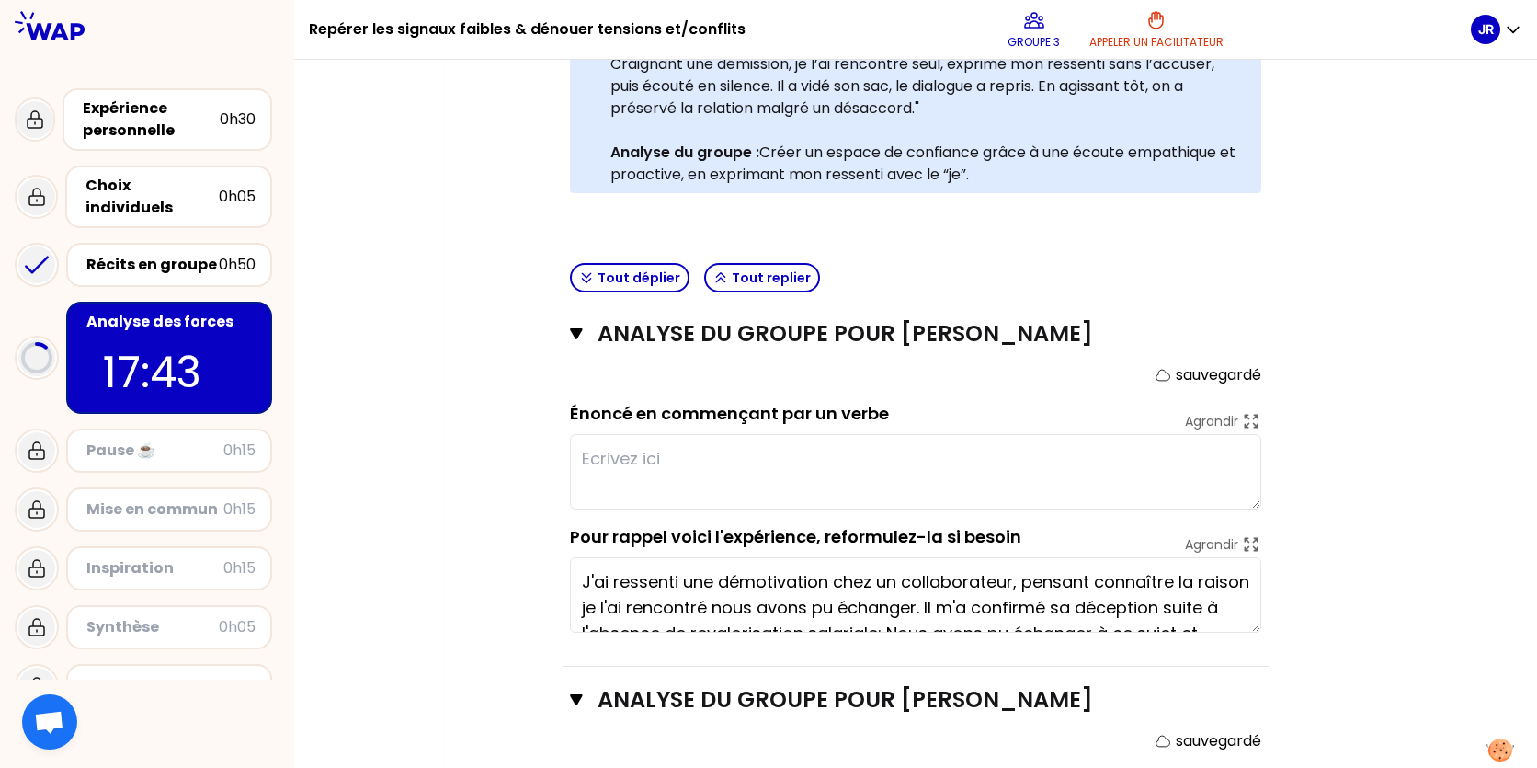
scroll to position [537, 0]
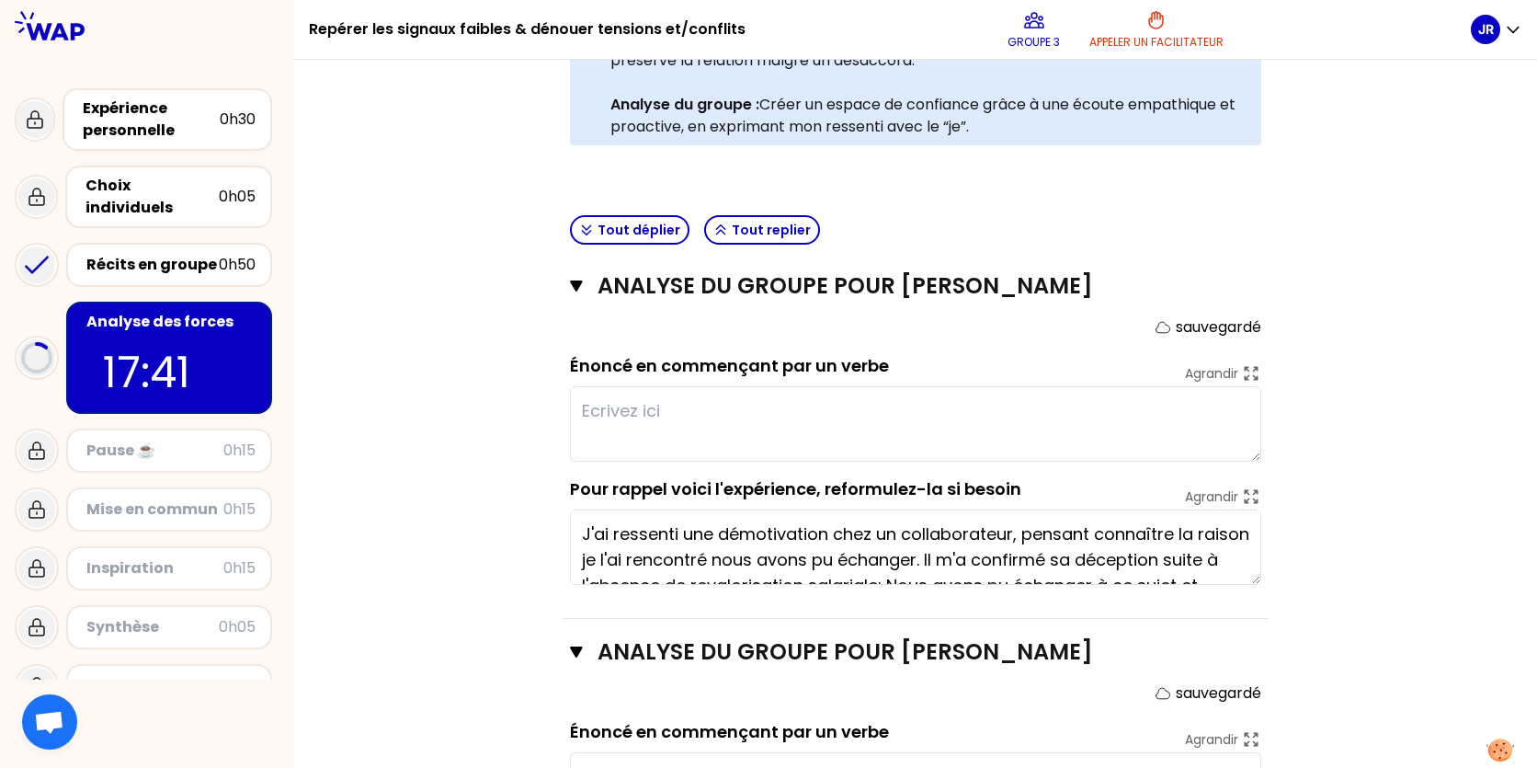
click at [711, 393] on textarea at bounding box center [915, 423] width 691 height 75
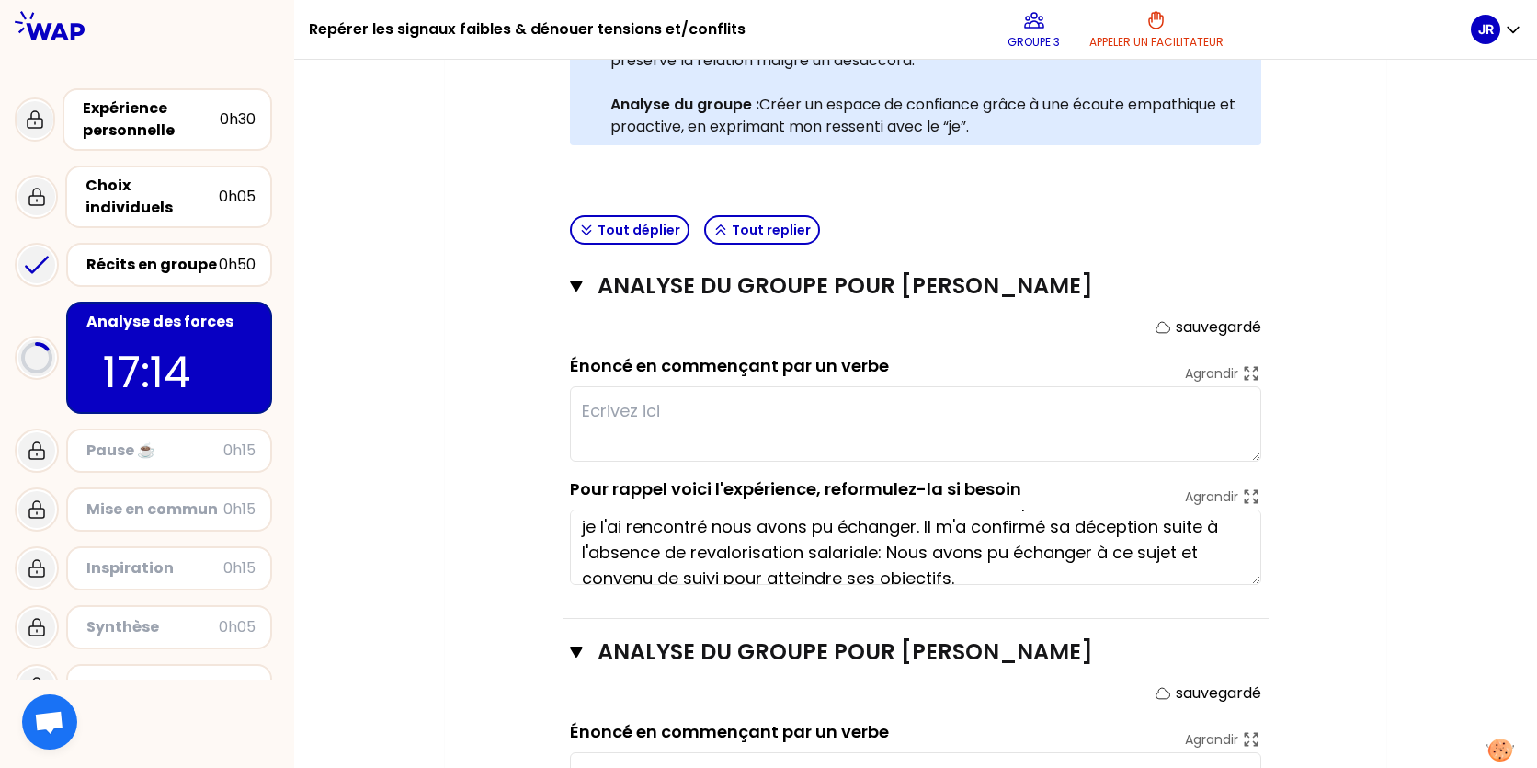
scroll to position [51, 0]
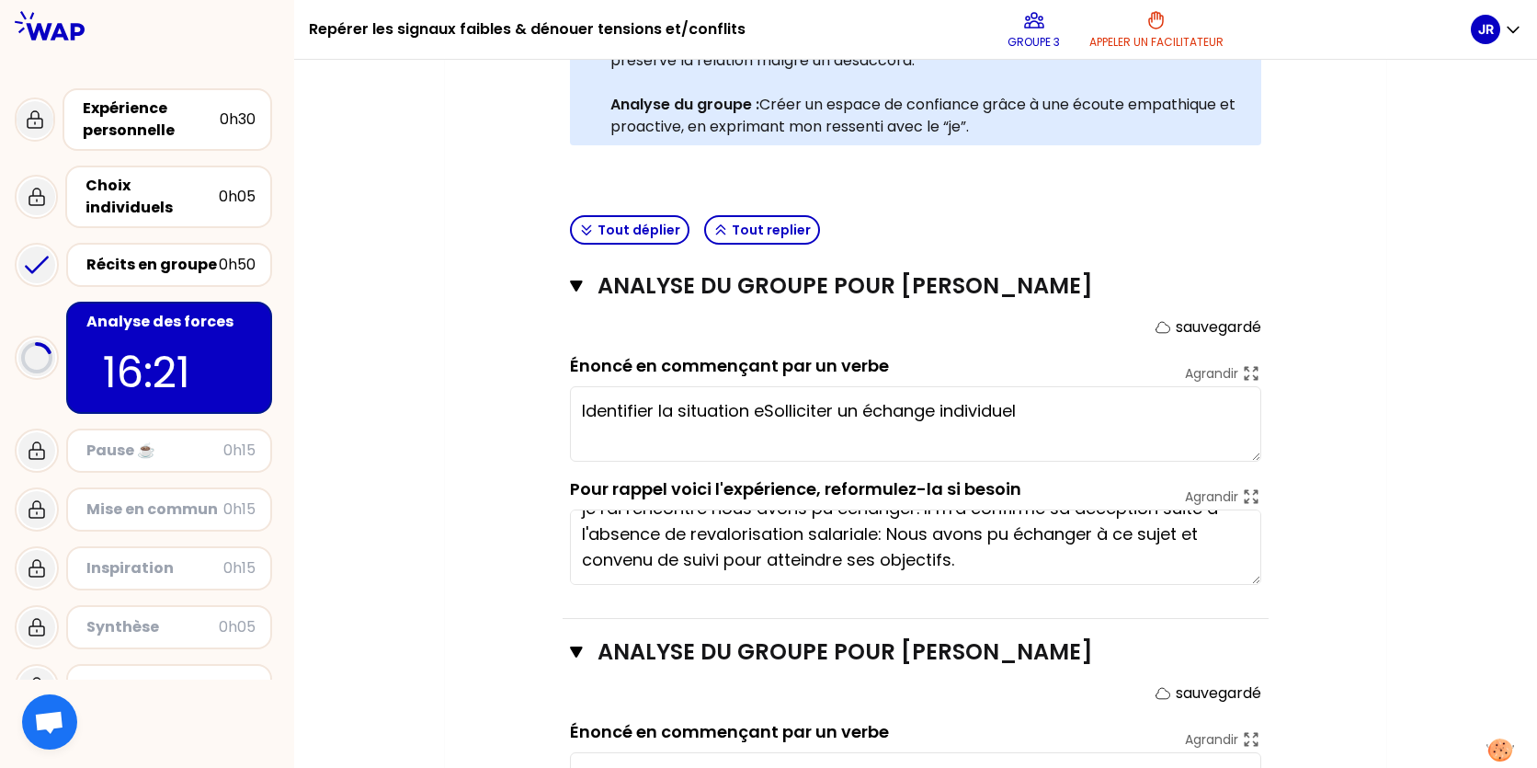
type textarea "Identifier la situation et Solliciter un échange individuel"
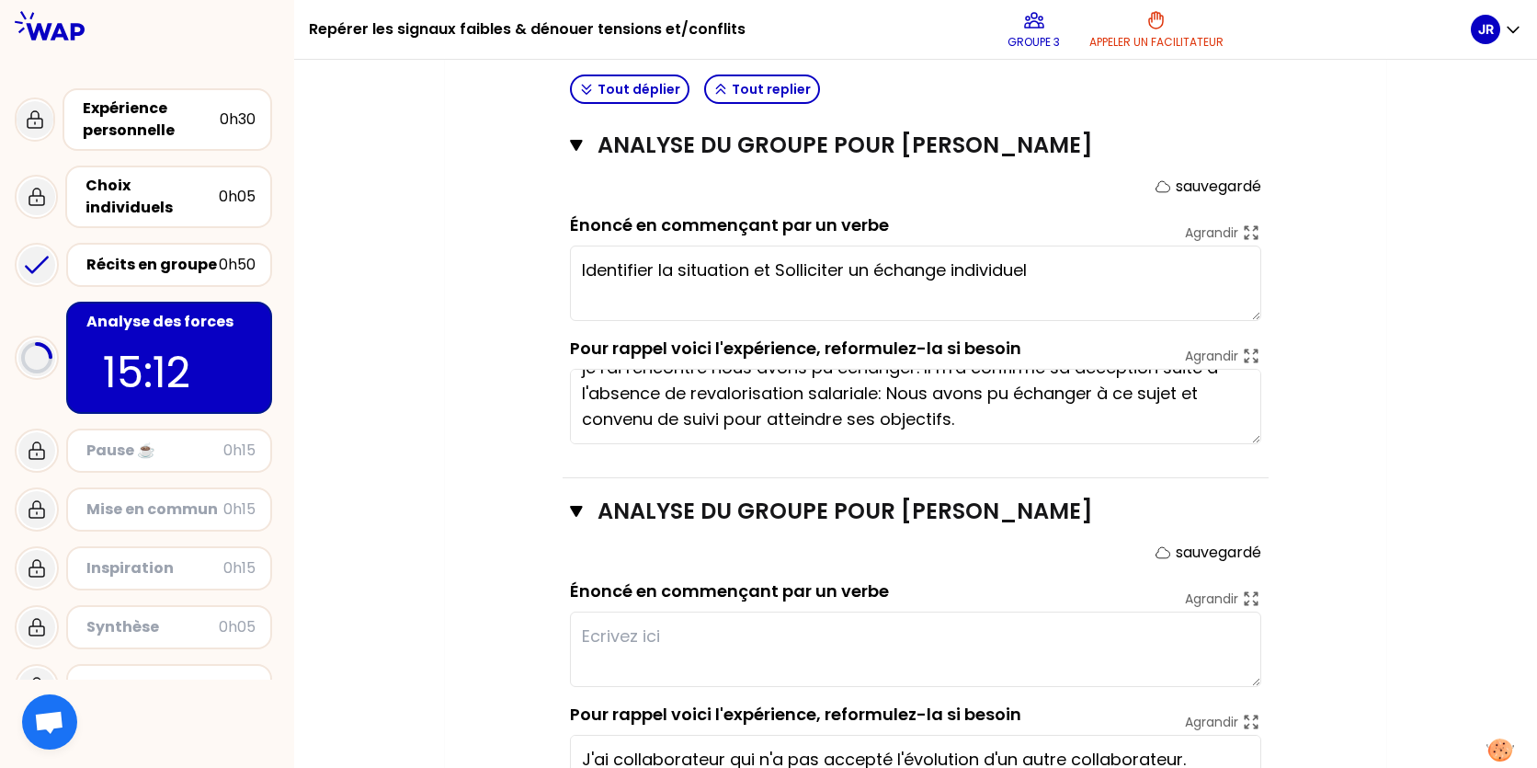
scroll to position [721, 0]
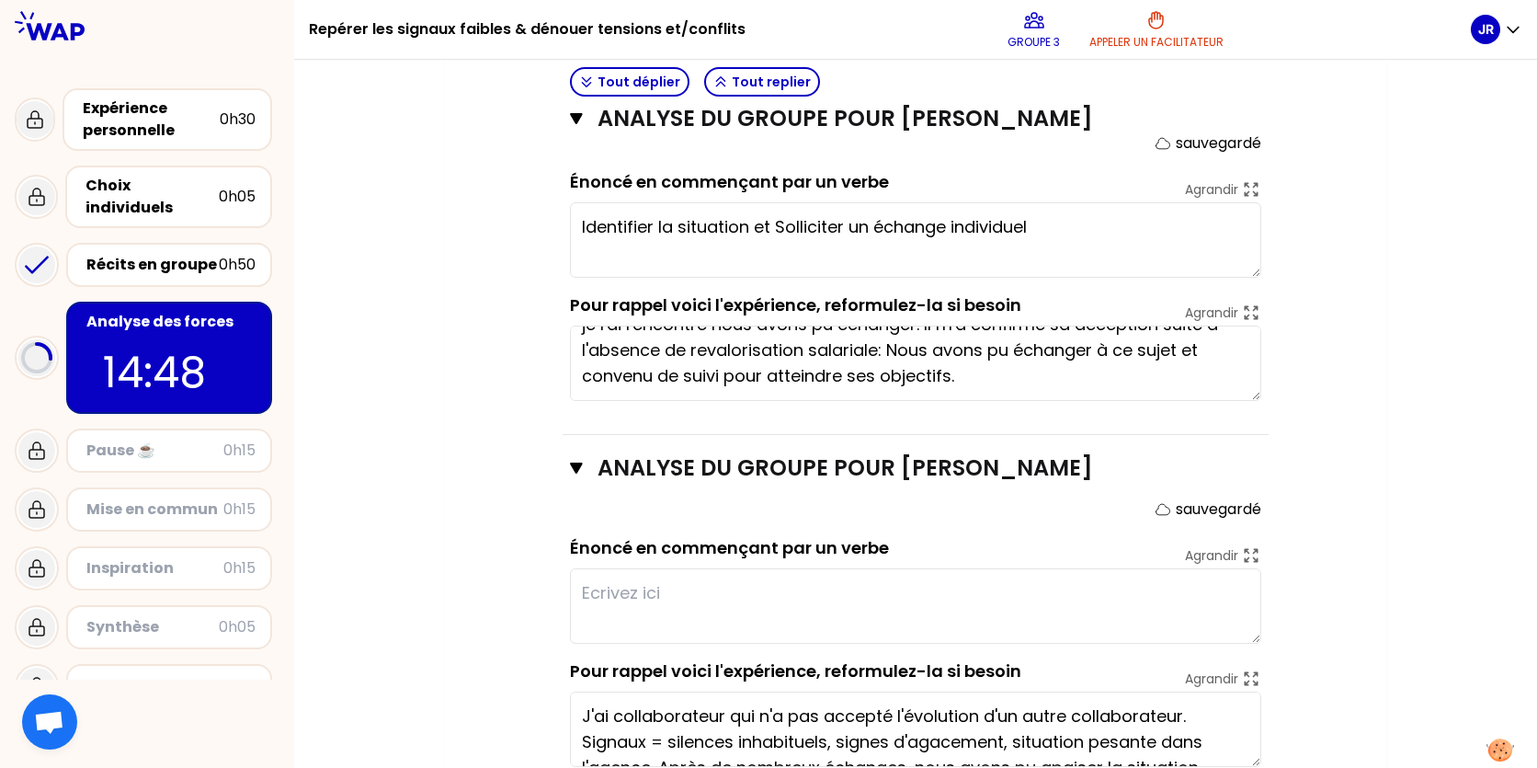
click at [1098, 233] on textarea "Identifier la situation et Solliciter un échange individuel" at bounding box center [915, 239] width 691 height 75
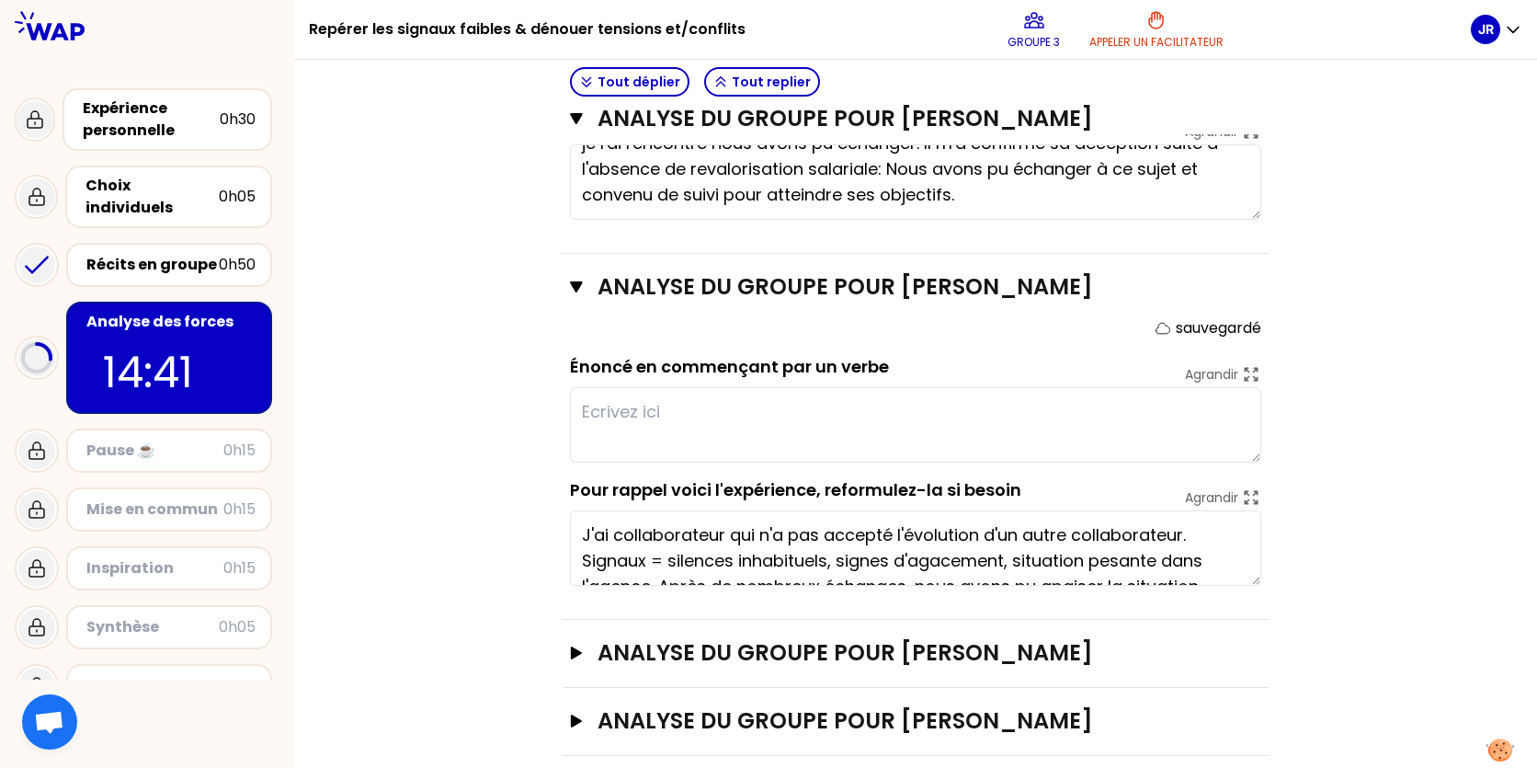
scroll to position [905, 0]
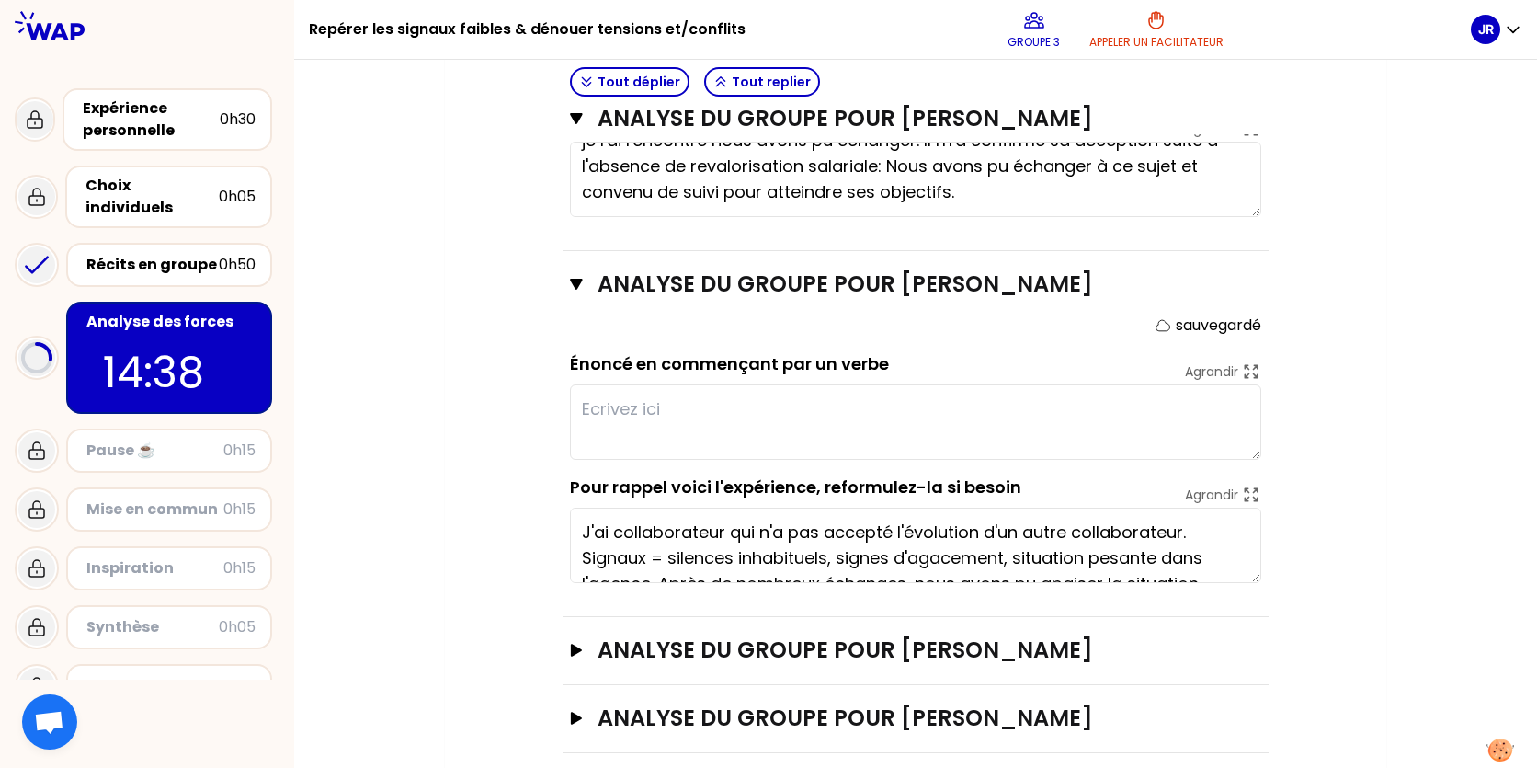
click at [818, 398] on textarea at bounding box center [915, 421] width 691 height 75
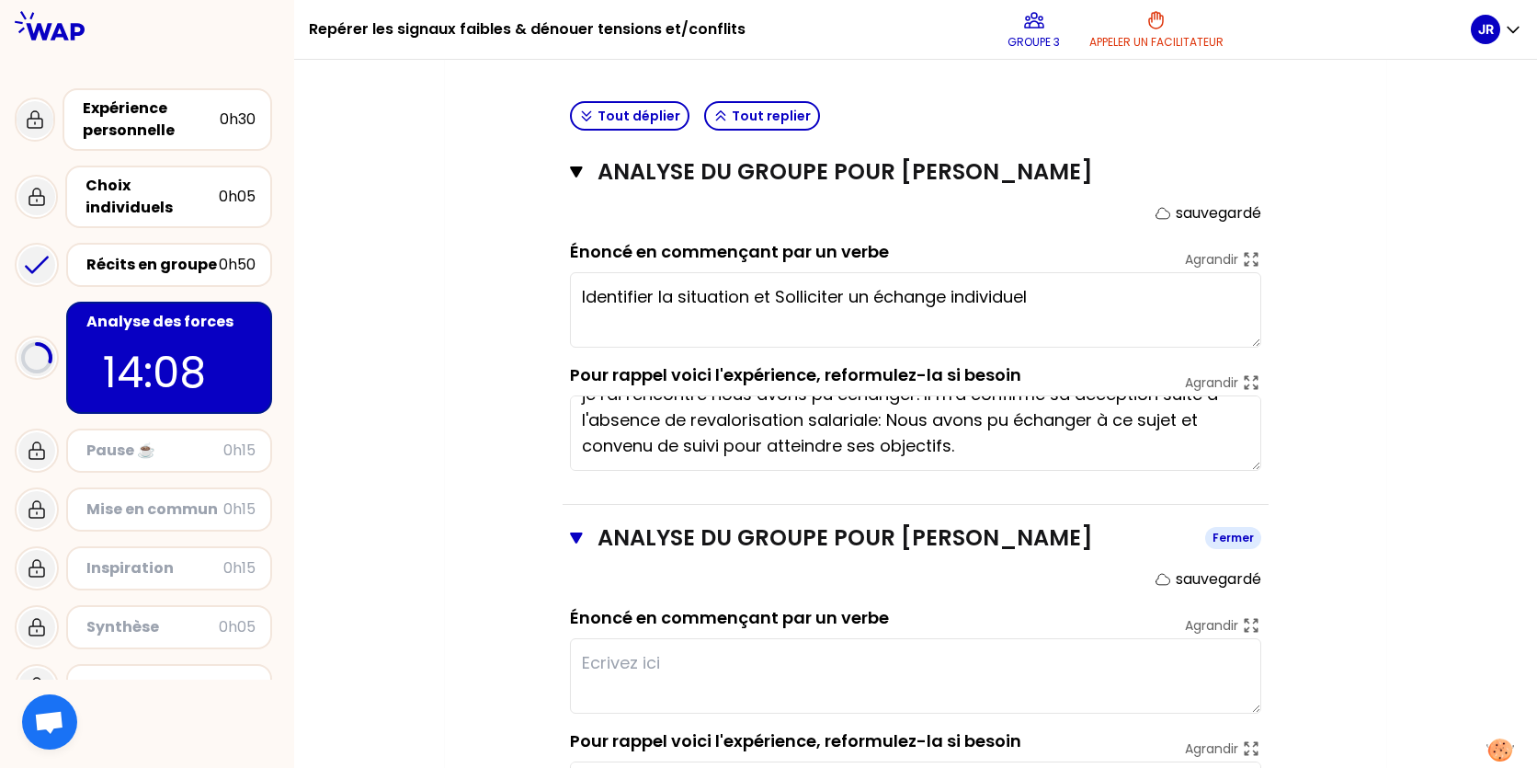
scroll to position [927, 0]
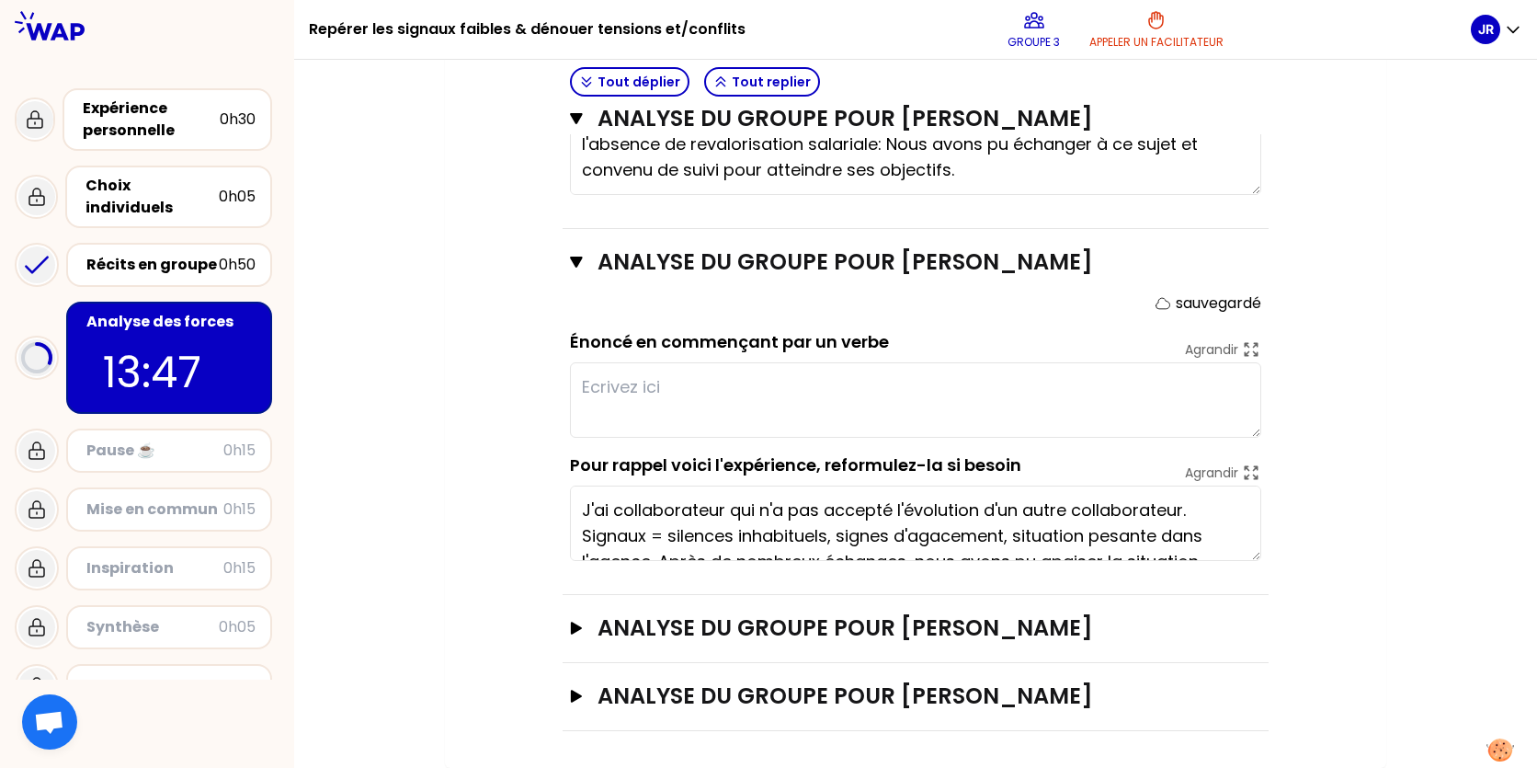
click at [804, 382] on textarea at bounding box center [915, 399] width 691 height 75
type textarea "identifier le mal être et donner du sens"
click at [576, 629] on icon "button" at bounding box center [576, 627] width 11 height 13
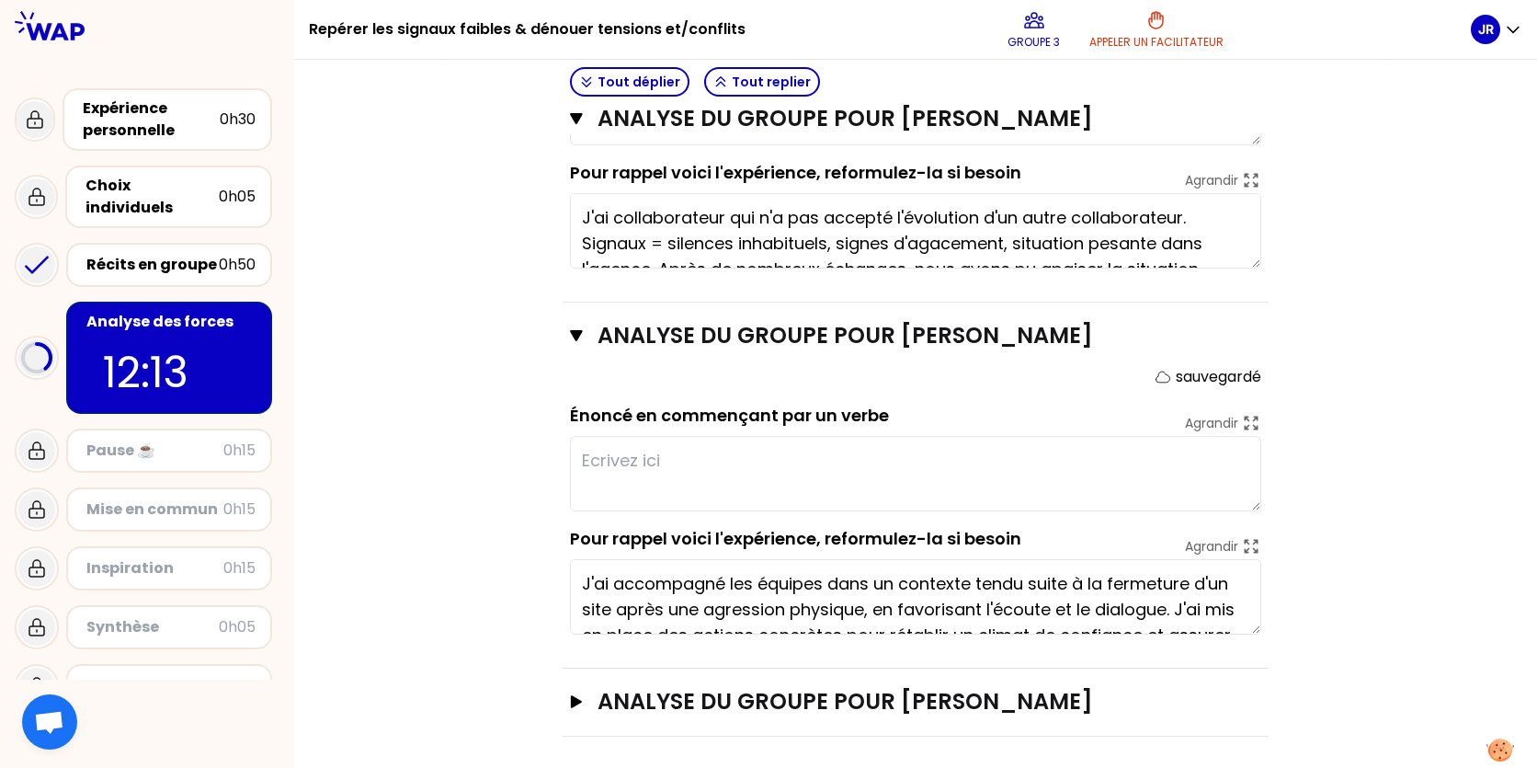
scroll to position [1224, 0]
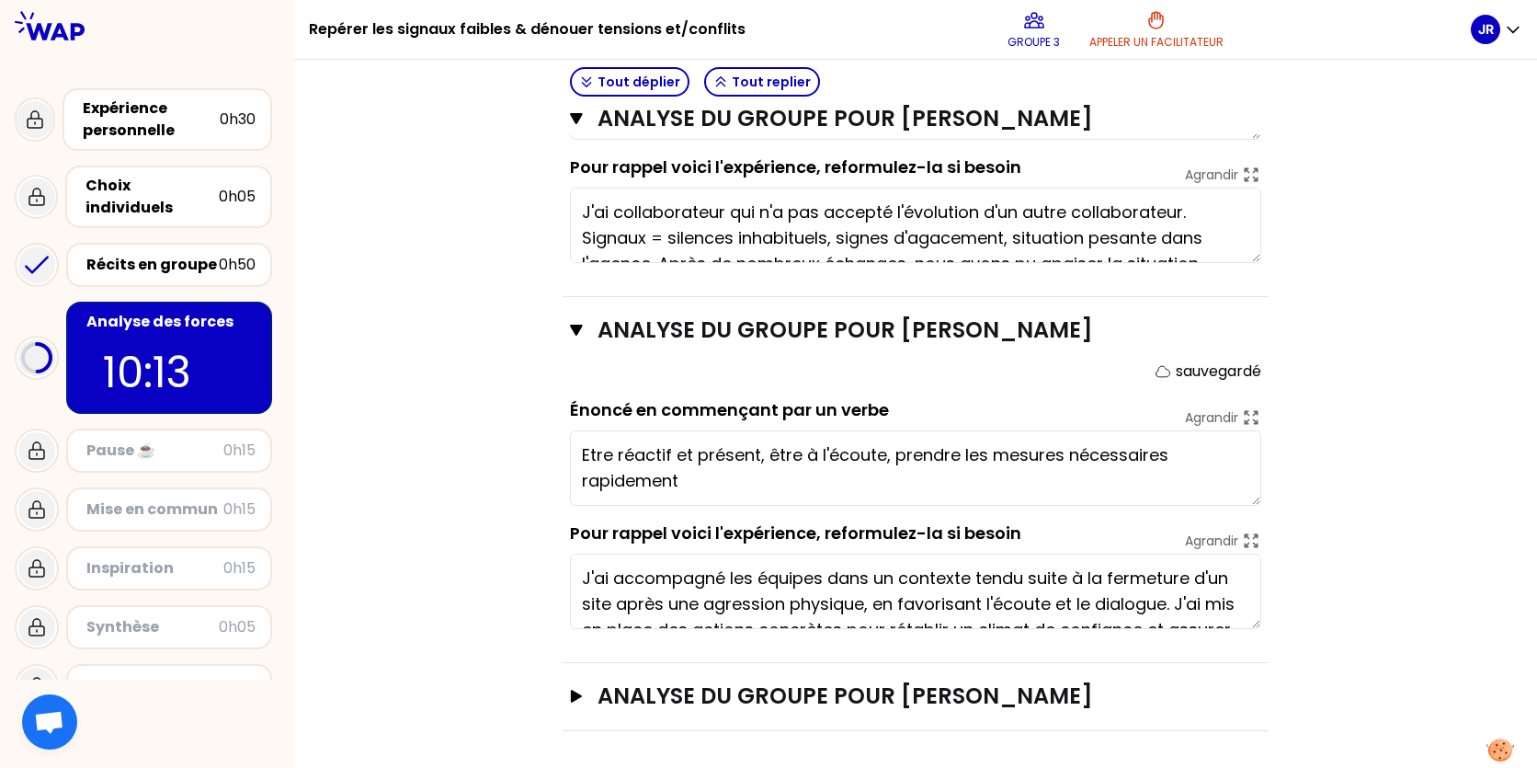
type textarea "Être réactif et présent, être à l'écoute, prendre les mesures nécessaires rapid…"
click at [581, 692] on icon "button" at bounding box center [576, 695] width 15 height 13
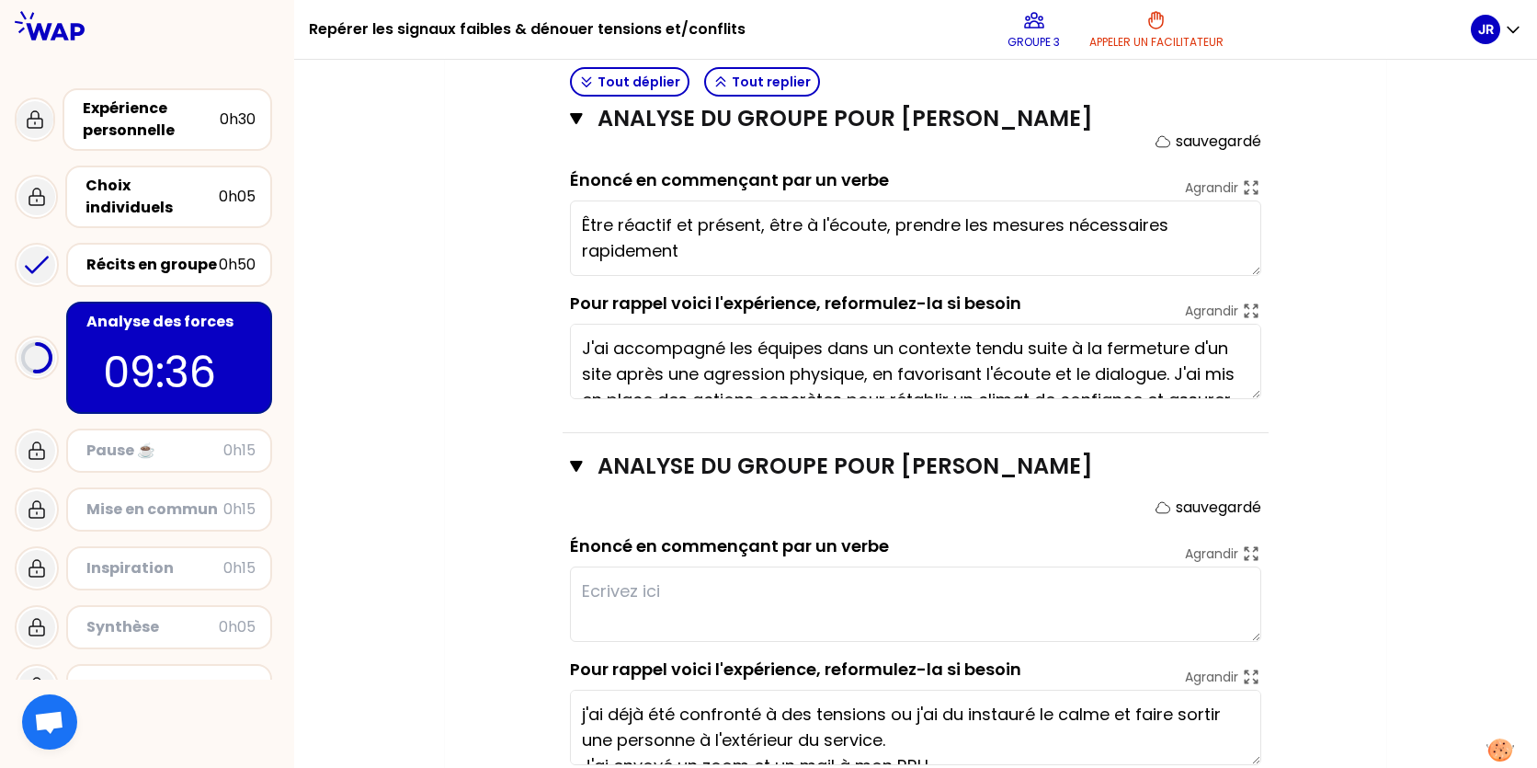
scroll to position [1522, 0]
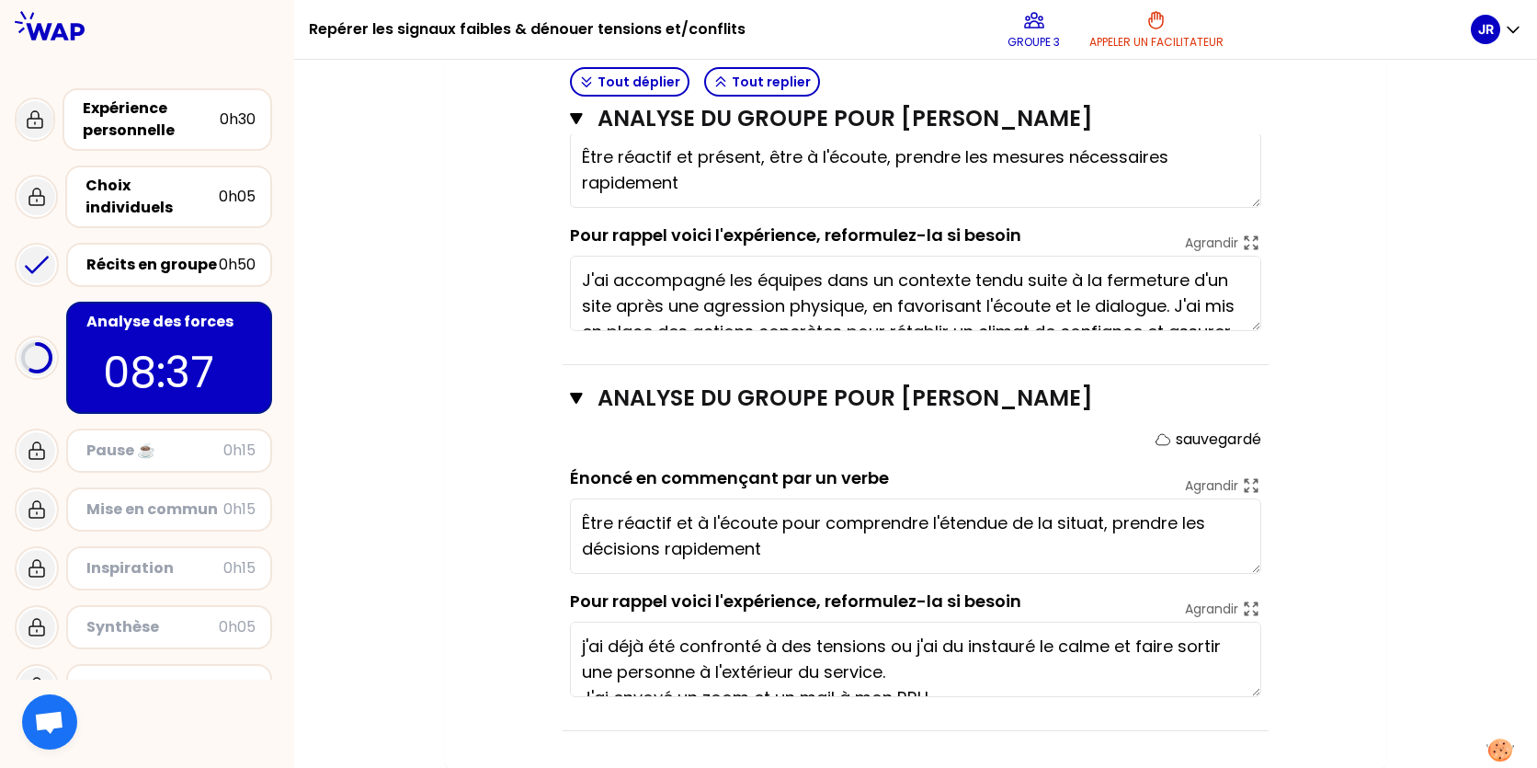
type textarea "Être réactif et à l'écoute pour comprendre l'étendue de la situation, prendre l…"
